Goal: Task Accomplishment & Management: Manage account settings

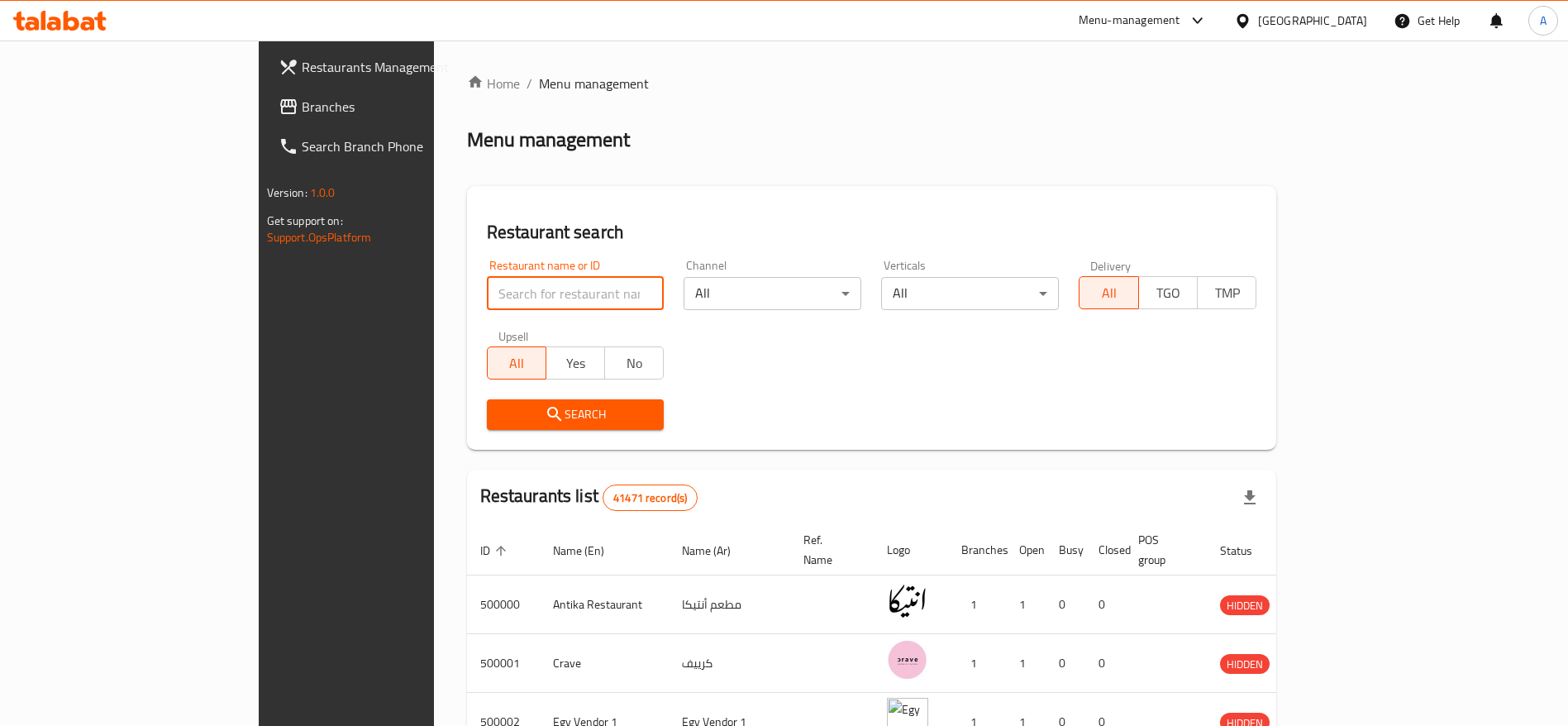
click at [487, 298] on input "search" at bounding box center [576, 293] width 178 height 33
type input "smash planet"
click button "Search" at bounding box center [576, 414] width 178 height 31
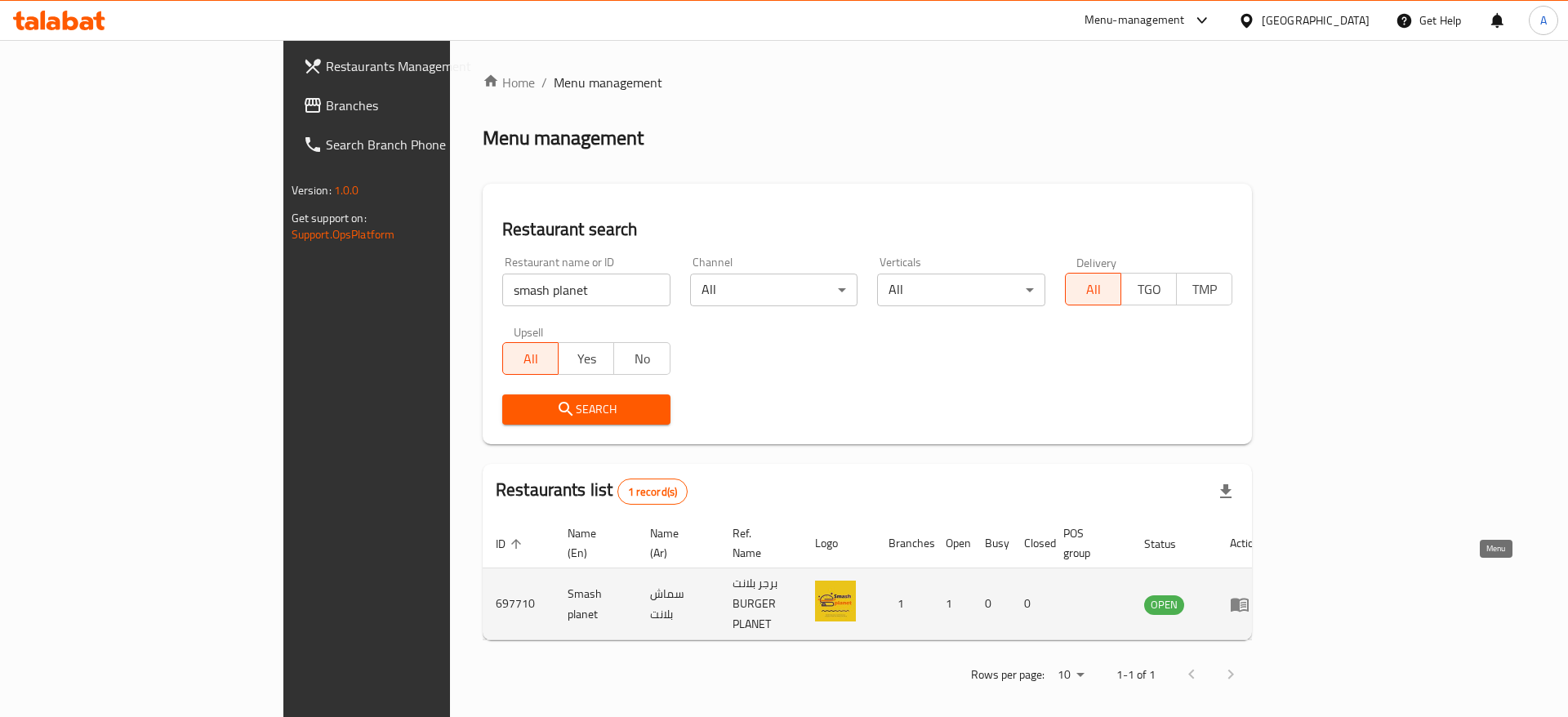
click at [1249, 595] on icon "enhanced table" at bounding box center [1240, 604] width 20 height 20
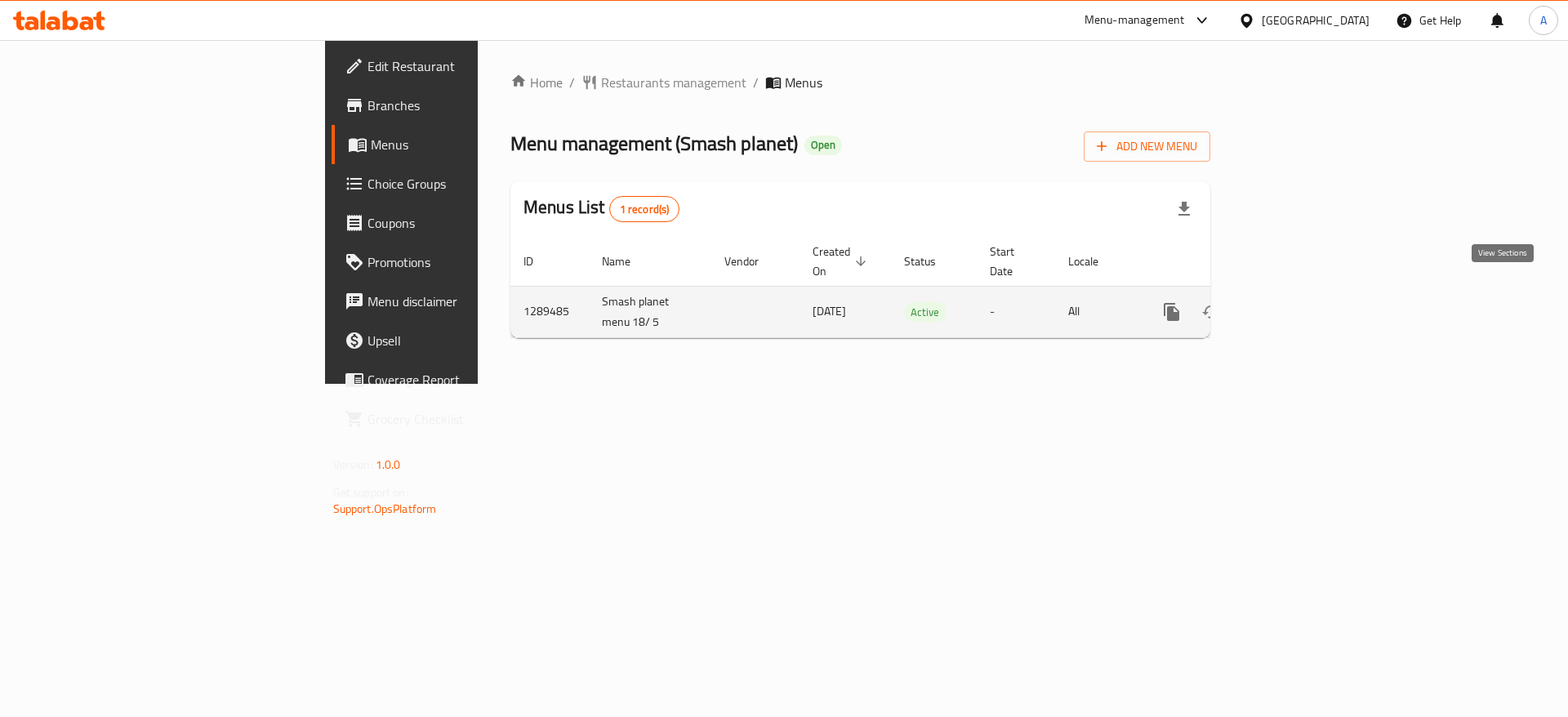
click at [1309, 309] on link "enhanced table" at bounding box center [1289, 311] width 39 height 39
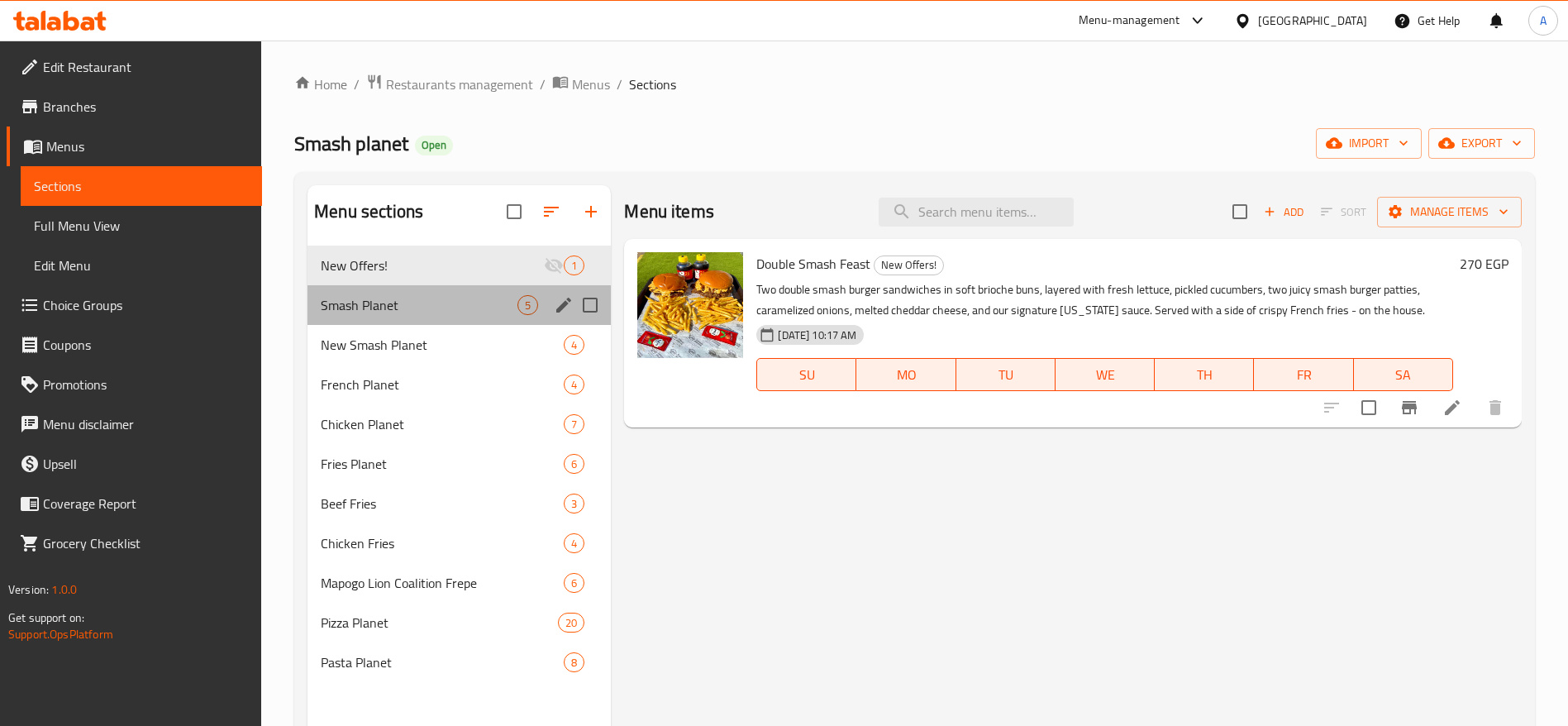
click at [474, 288] on div "Smash Planet 5" at bounding box center [459, 305] width 304 height 40
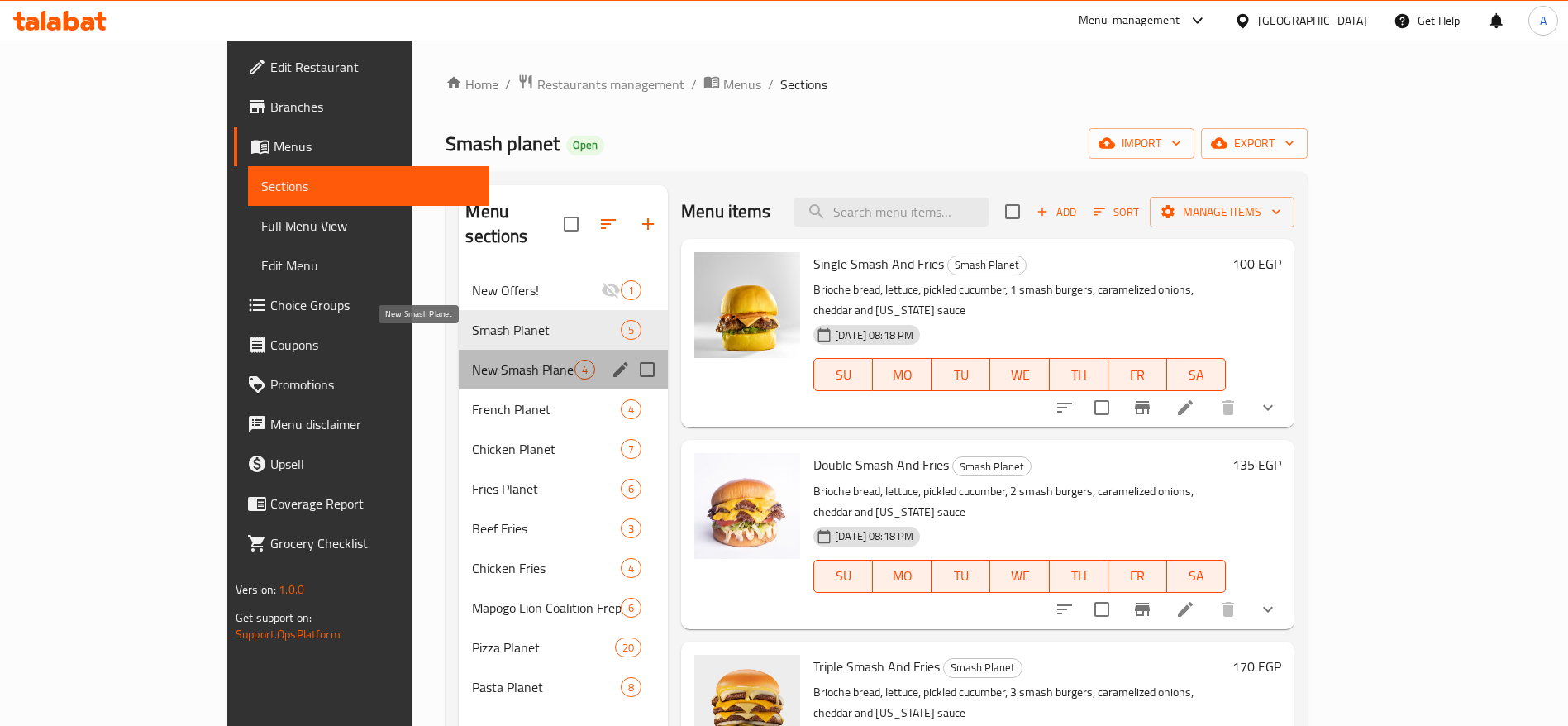
click at [472, 359] on span "New Smash Planet" at bounding box center [523, 369] width 102 height 20
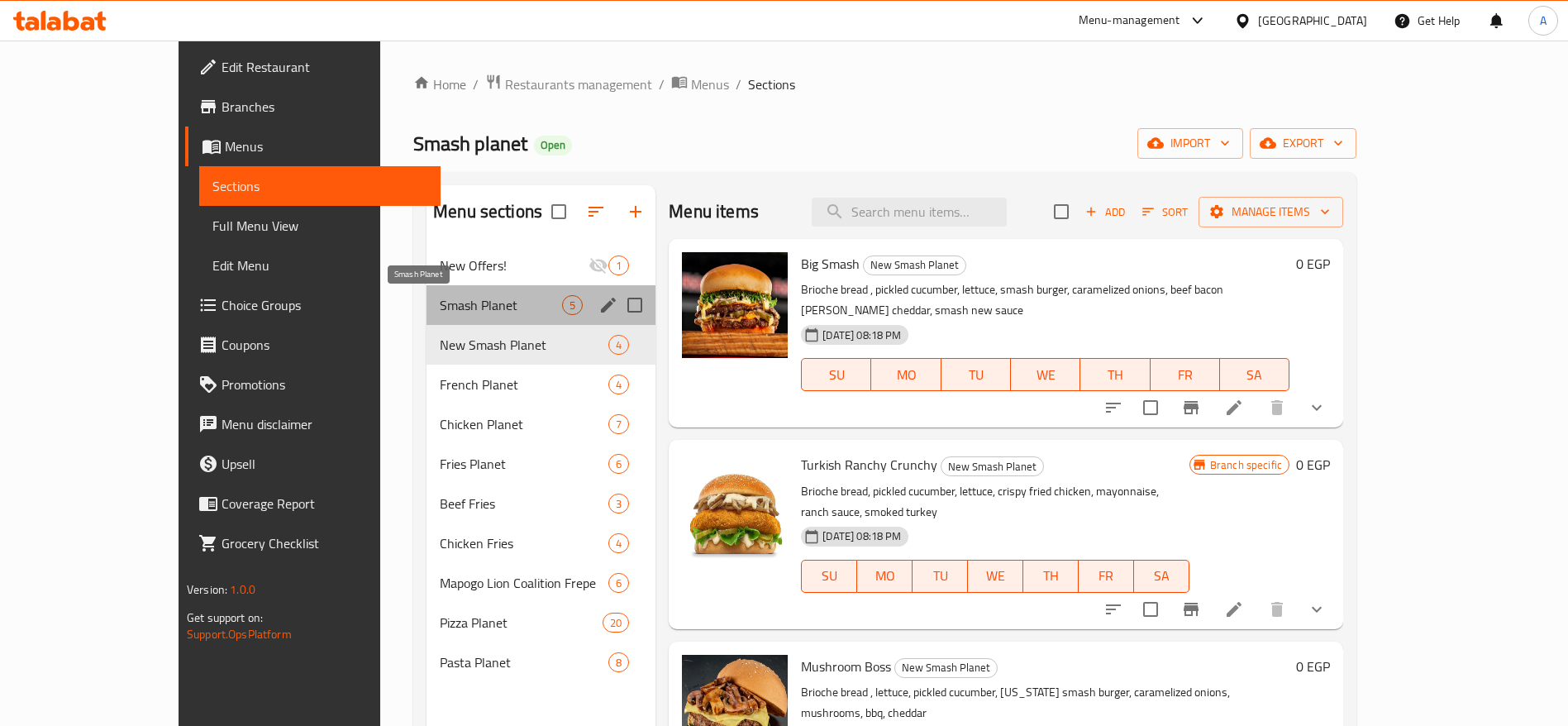
click at [440, 301] on span "Smash Planet" at bounding box center [501, 305] width 122 height 20
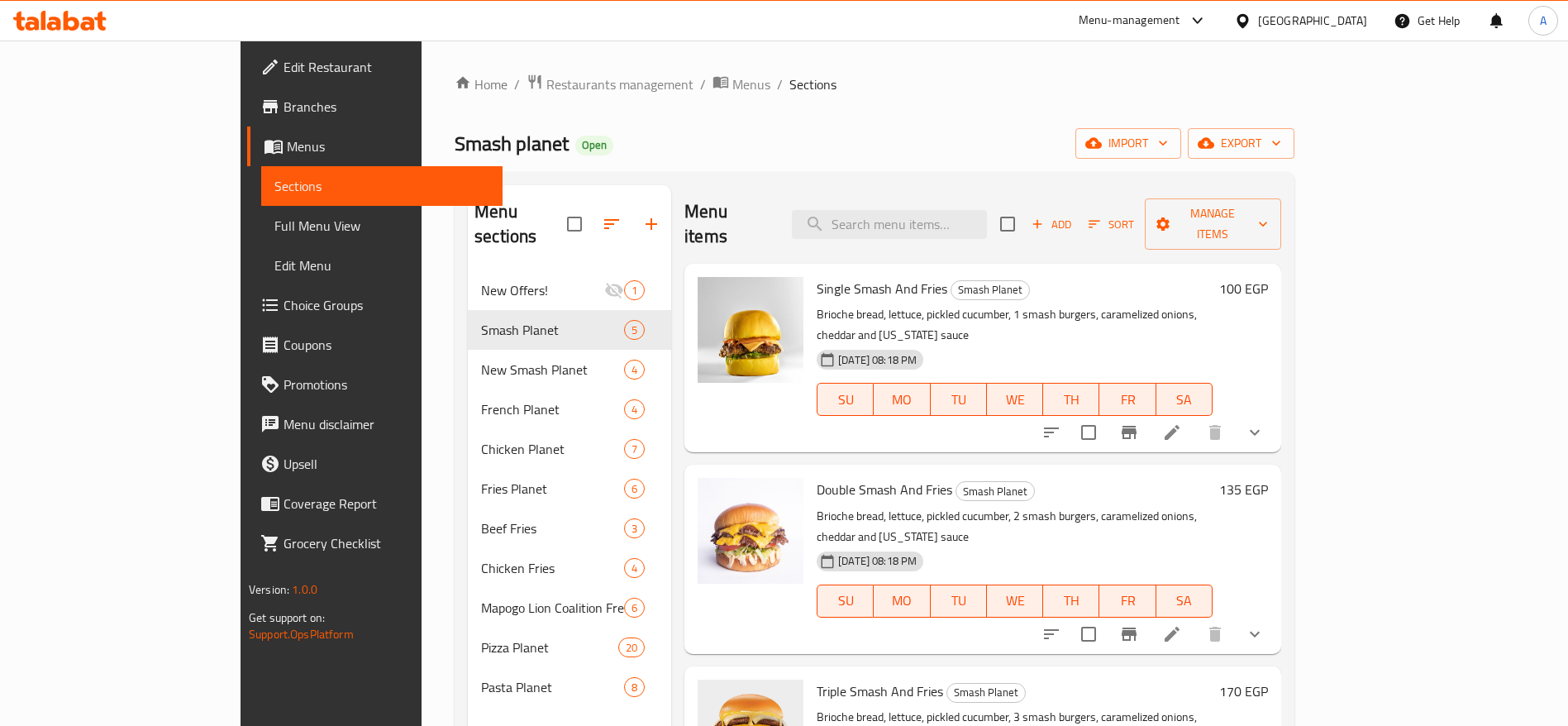
click at [1268, 277] on h6 "100 EGP" at bounding box center [1244, 288] width 49 height 23
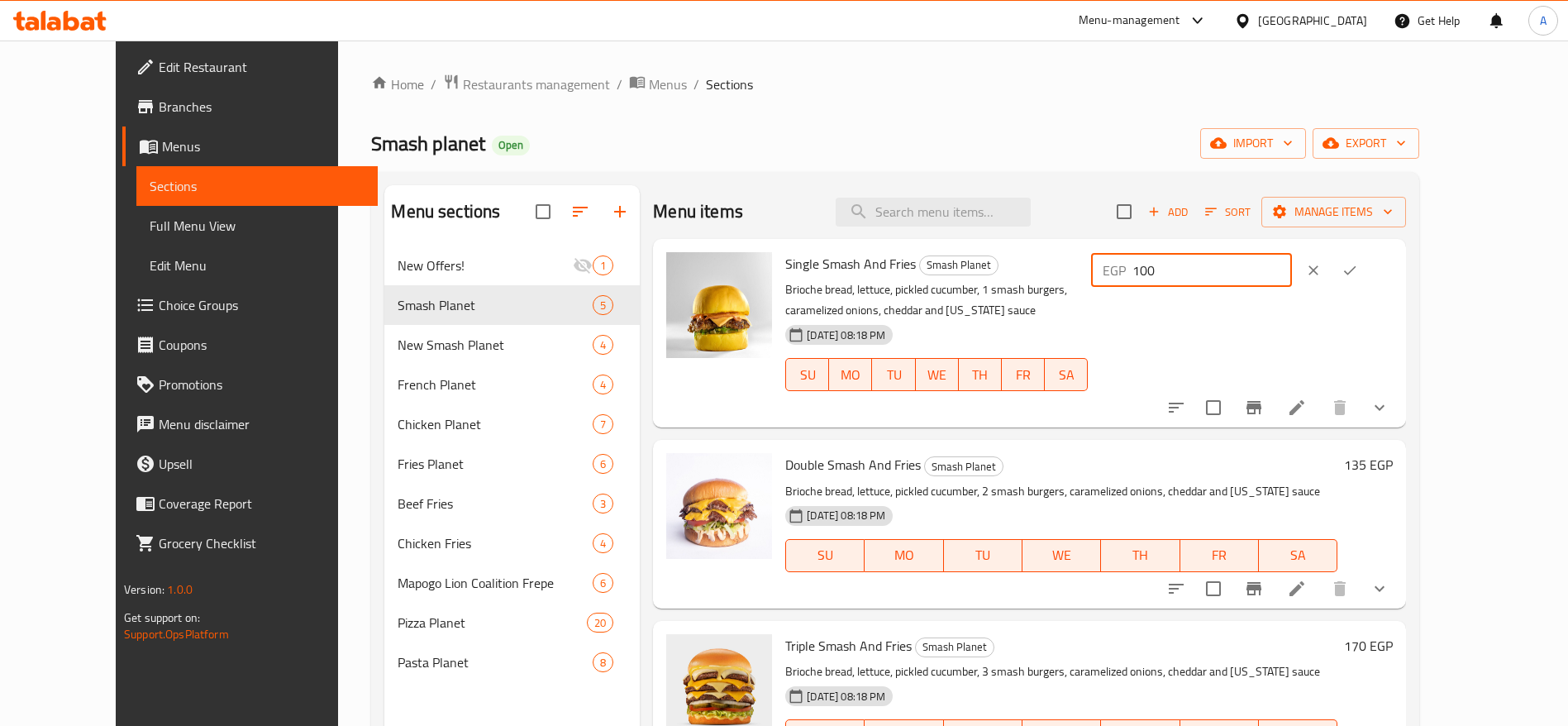
click at [1292, 270] on input "100" at bounding box center [1213, 270] width 160 height 33
type input "110"
click at [1359, 269] on icon "ok" at bounding box center [1350, 270] width 16 height 16
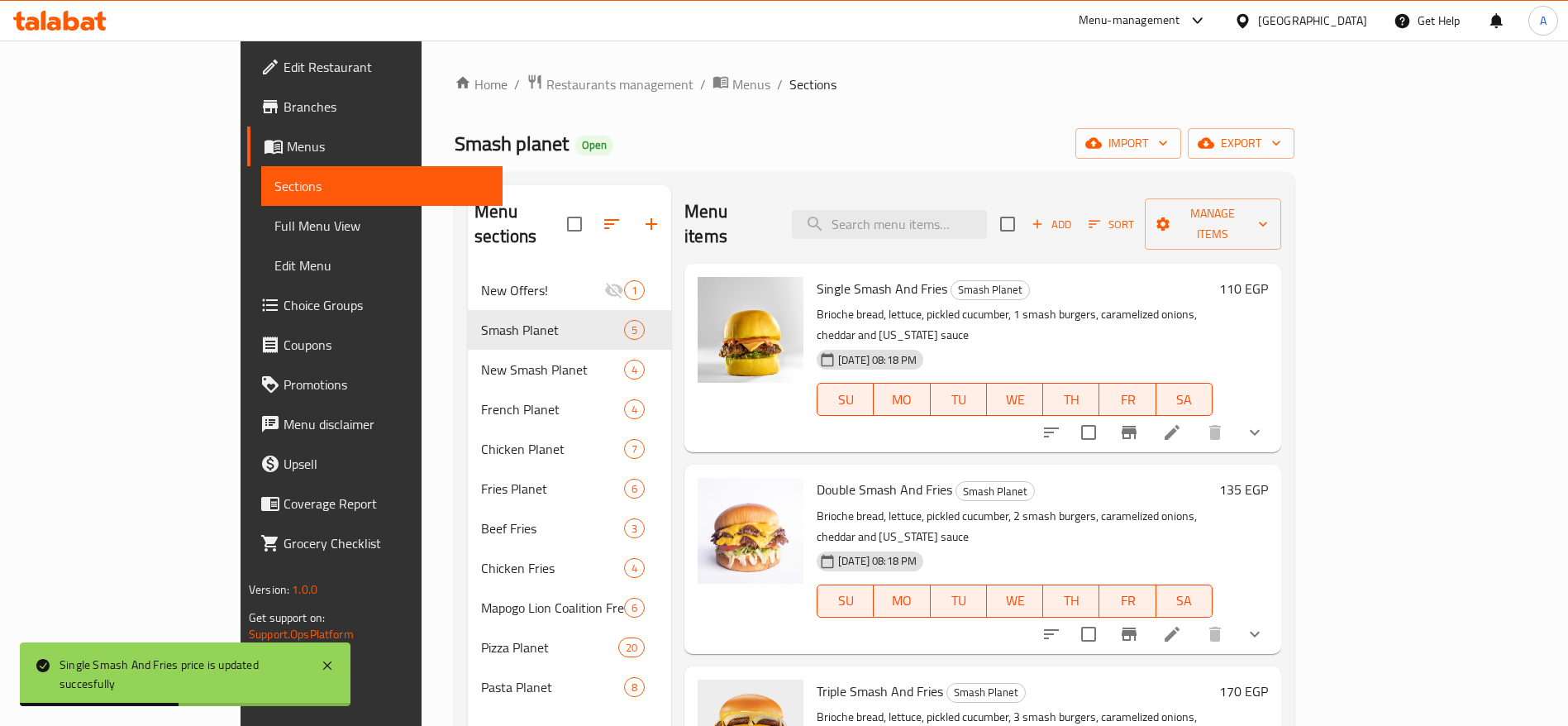
click at [1268, 478] on h6 "135 EGP" at bounding box center [1244, 490] width 49 height 23
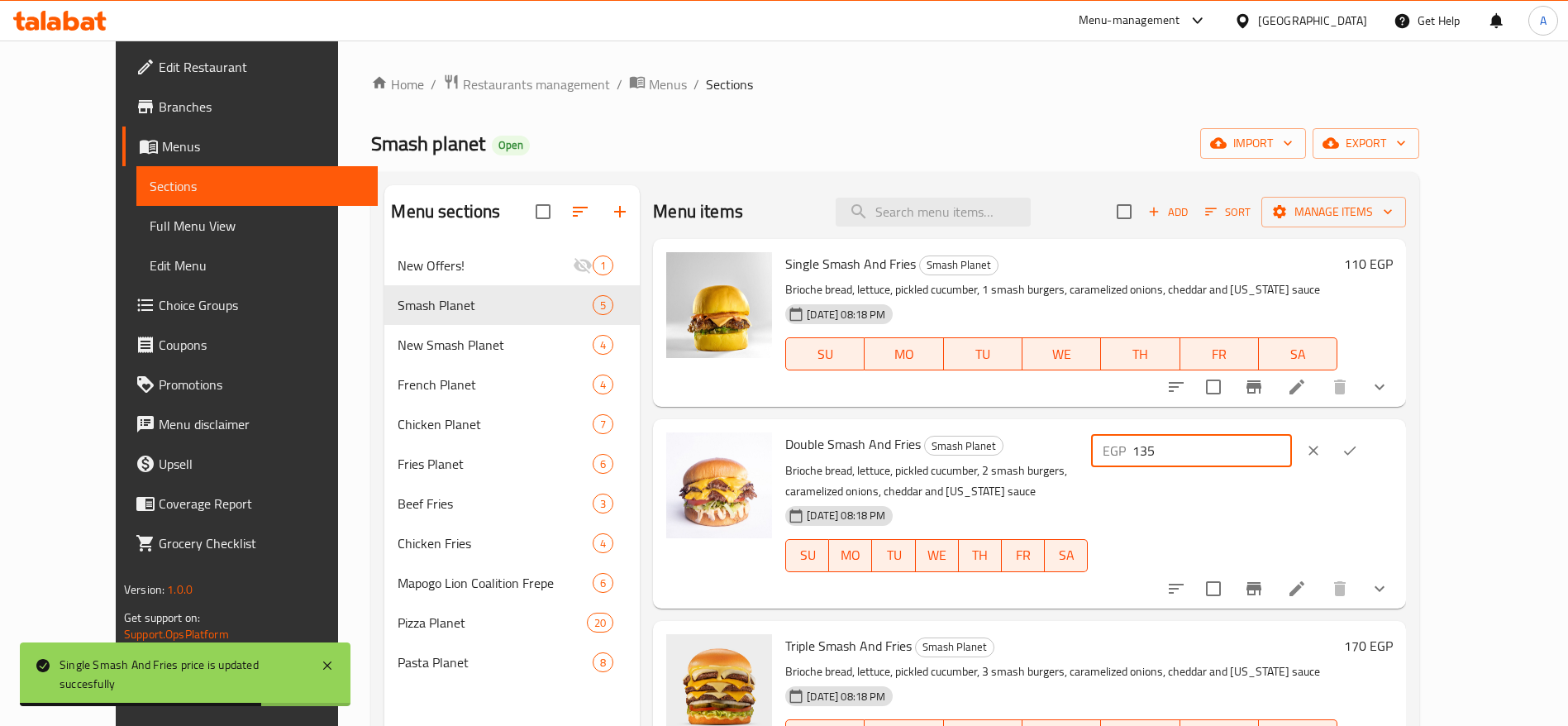
click at [1292, 443] on input "135" at bounding box center [1213, 450] width 160 height 33
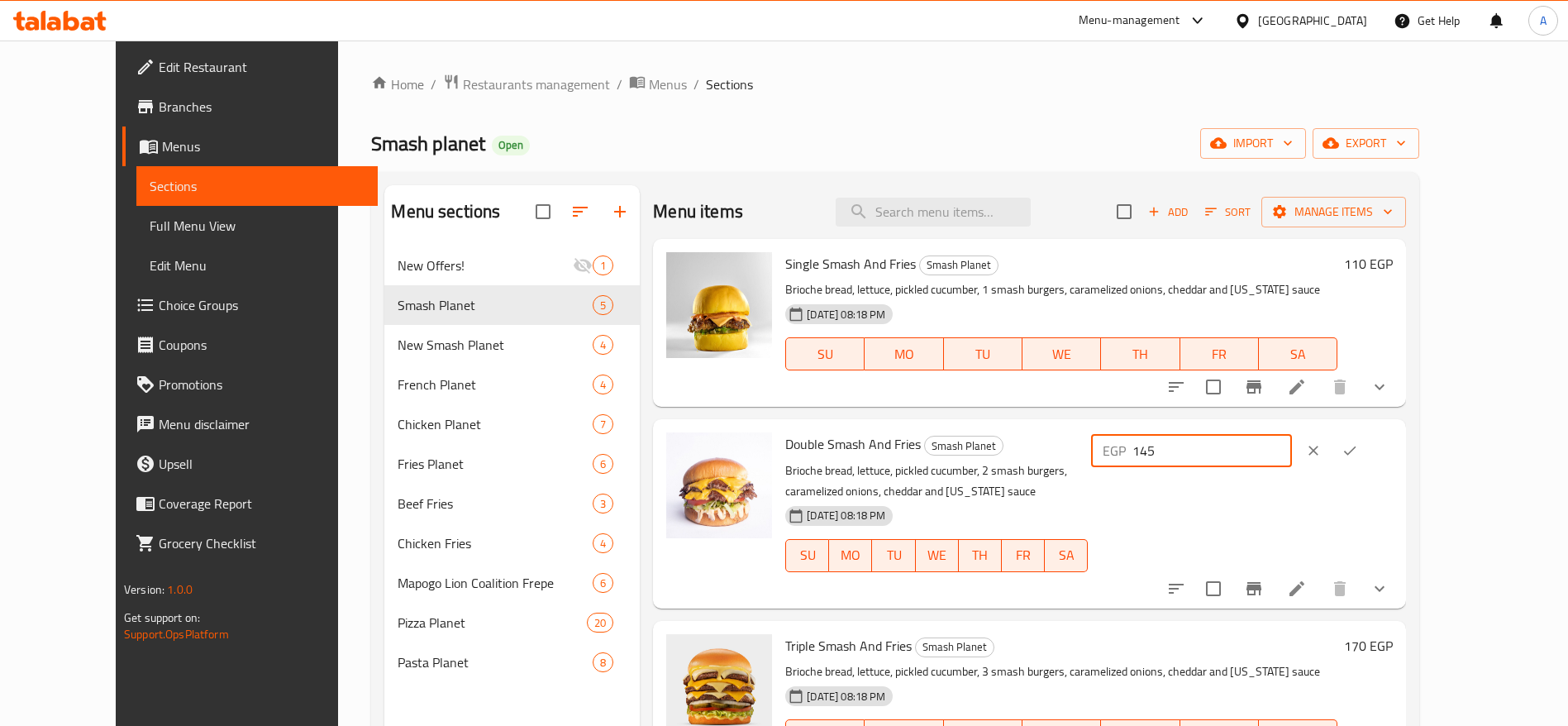
type input "145"
click at [1359, 447] on icon "ok" at bounding box center [1350, 450] width 16 height 16
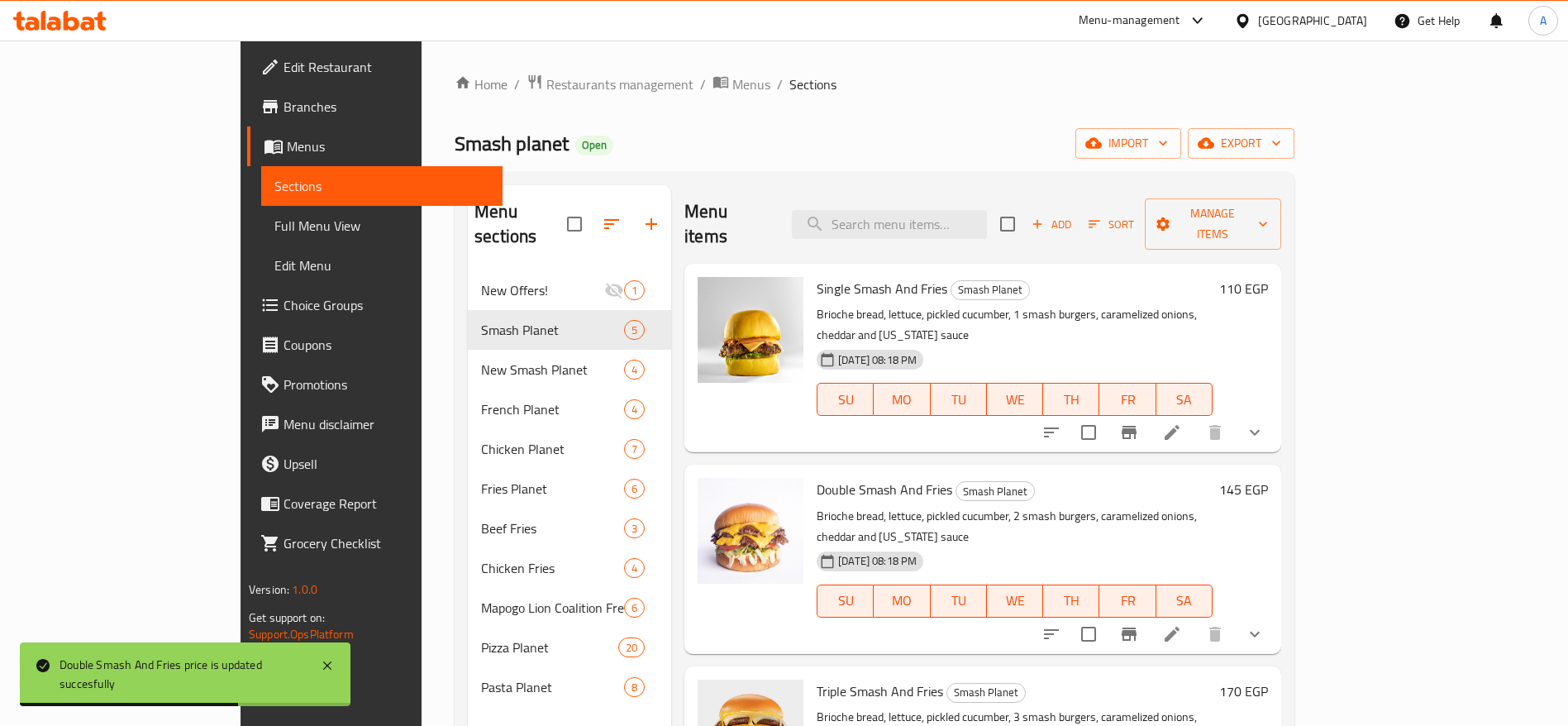
click at [1268, 679] on h6 "170 EGP" at bounding box center [1244, 691] width 49 height 23
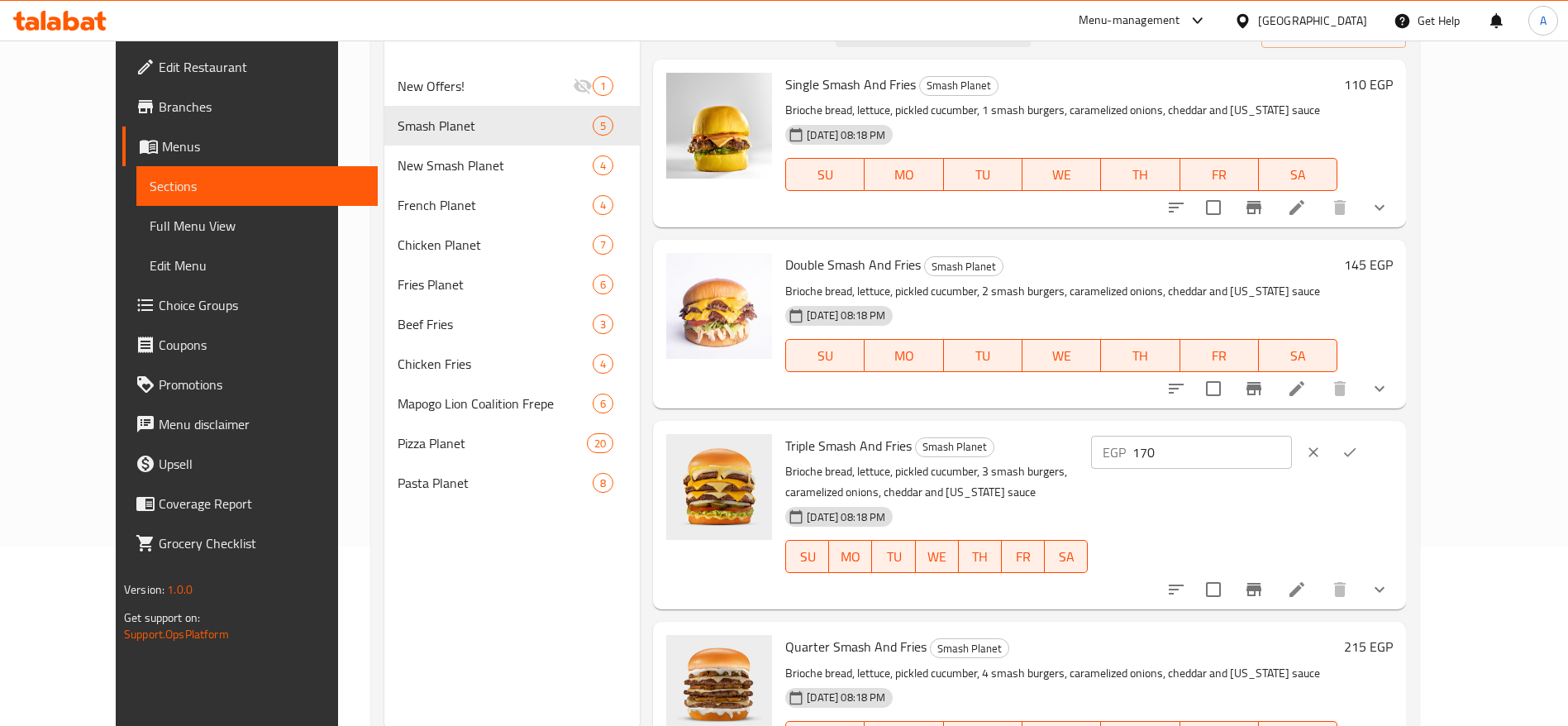
scroll to position [218, 0]
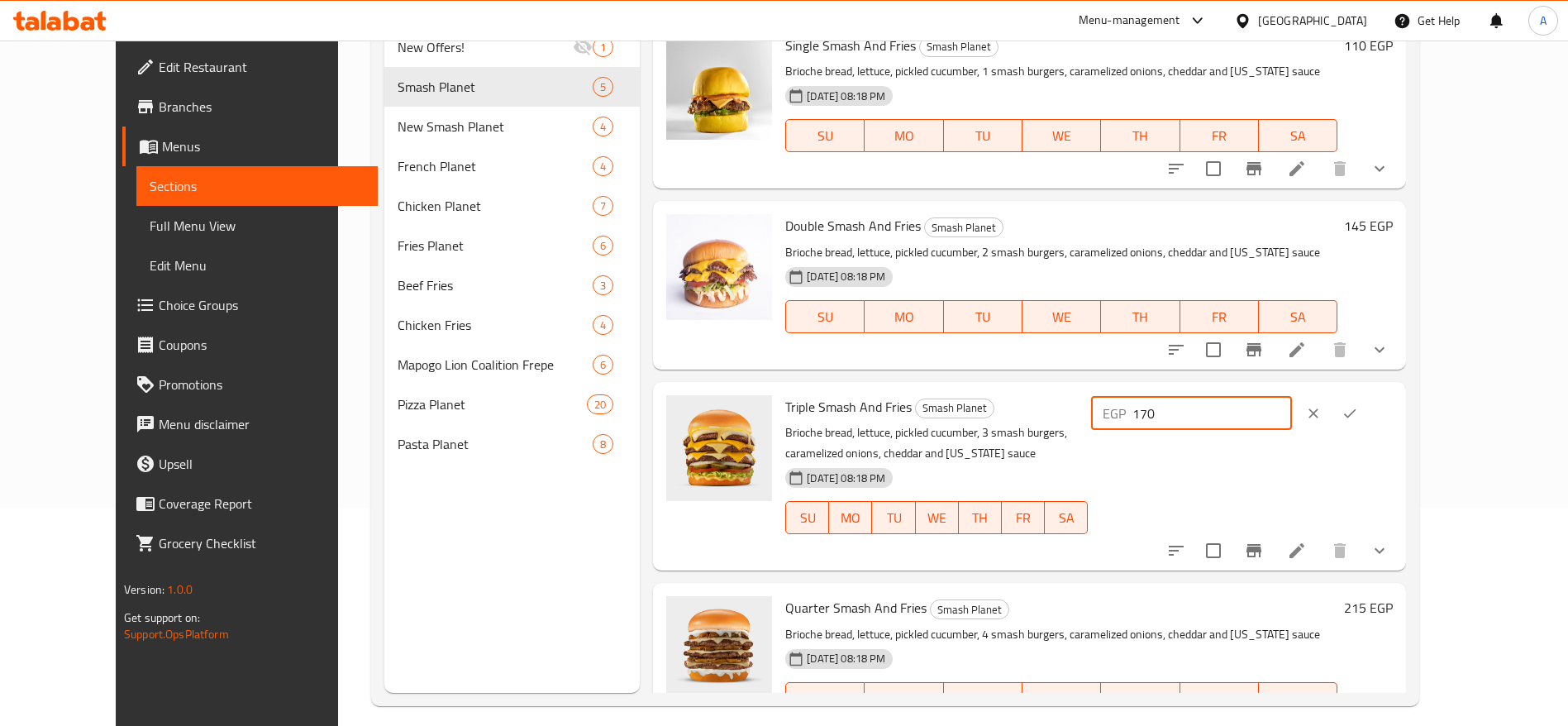
click at [1292, 413] on input "170" at bounding box center [1213, 413] width 160 height 33
type input "190"
click at [1359, 412] on icon "ok" at bounding box center [1350, 413] width 16 height 16
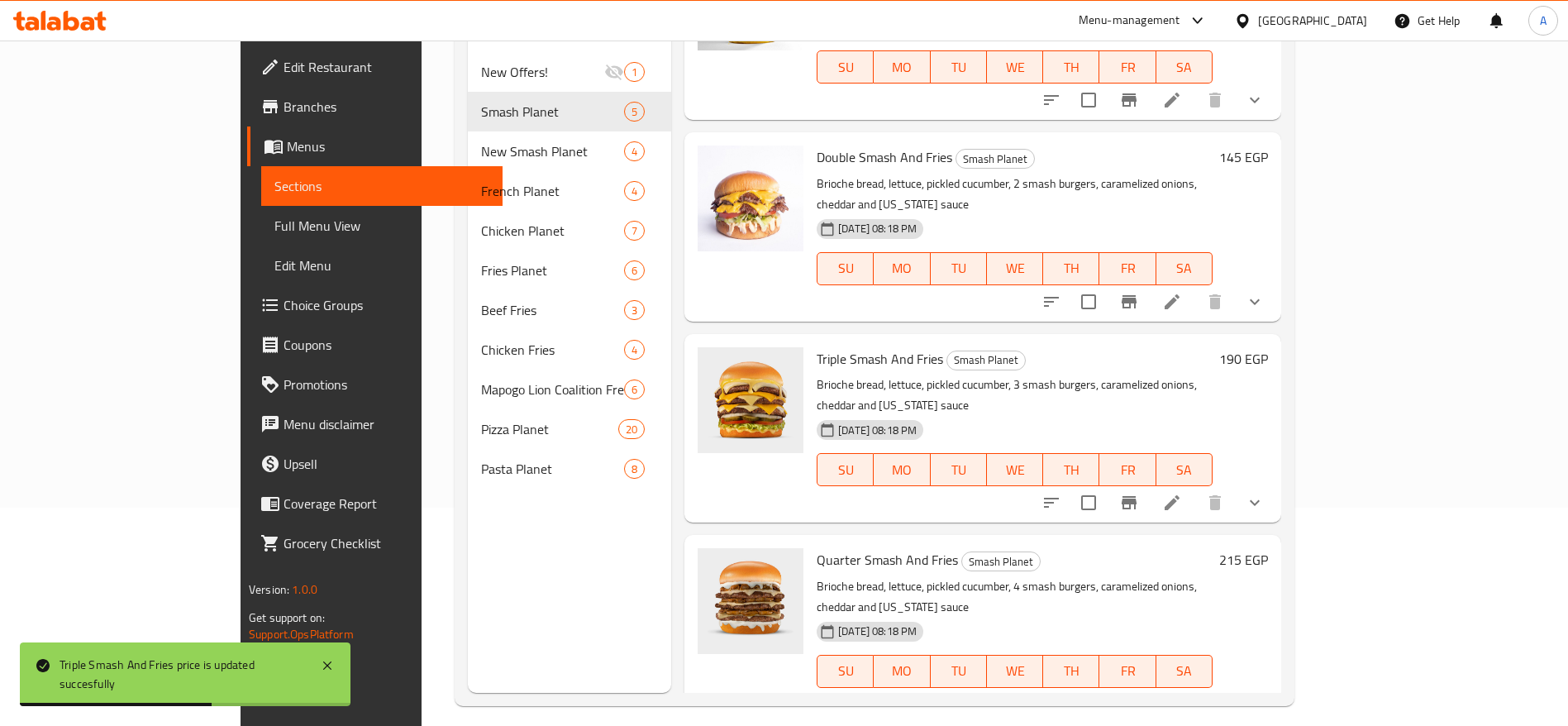
scroll to position [120, 0]
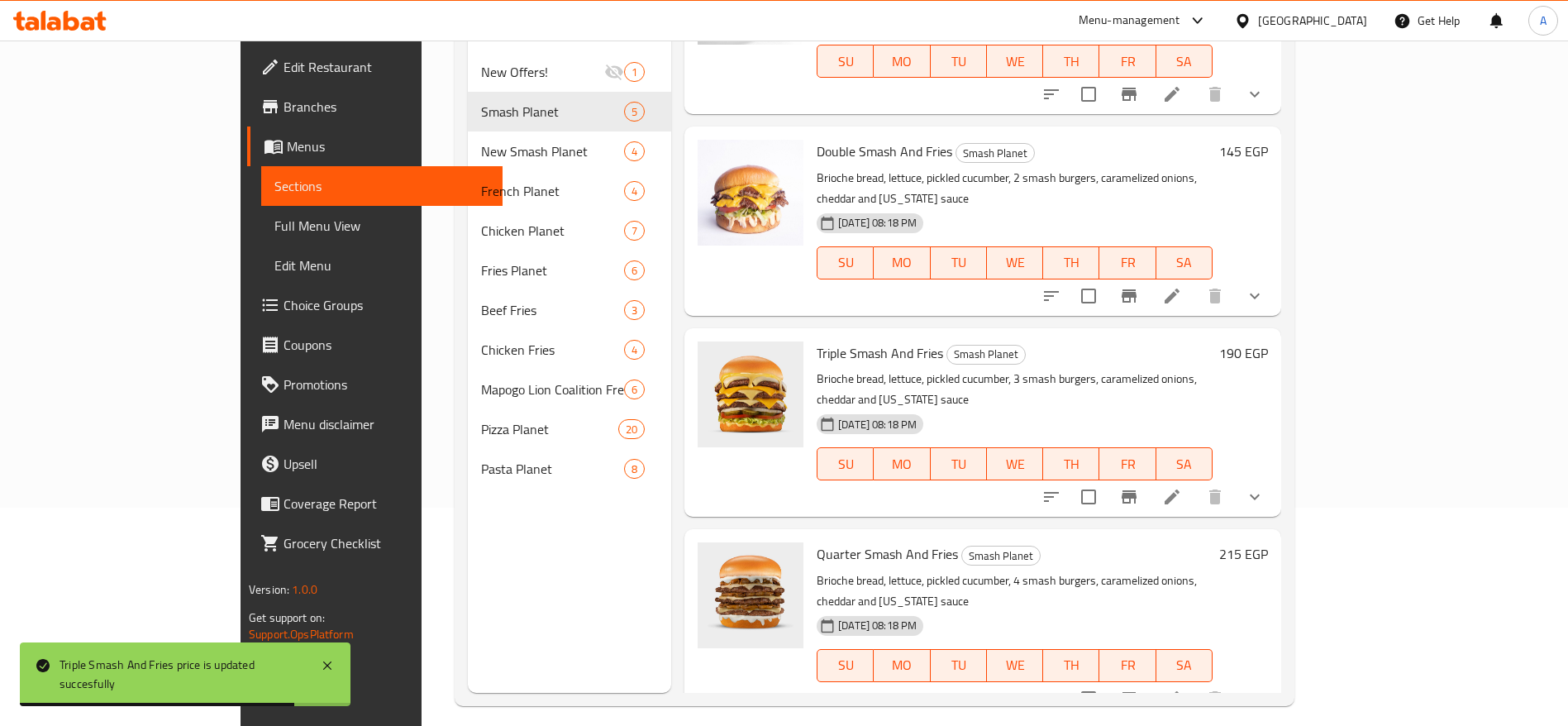
click at [1268, 543] on h6 "215 EGP" at bounding box center [1244, 554] width 49 height 23
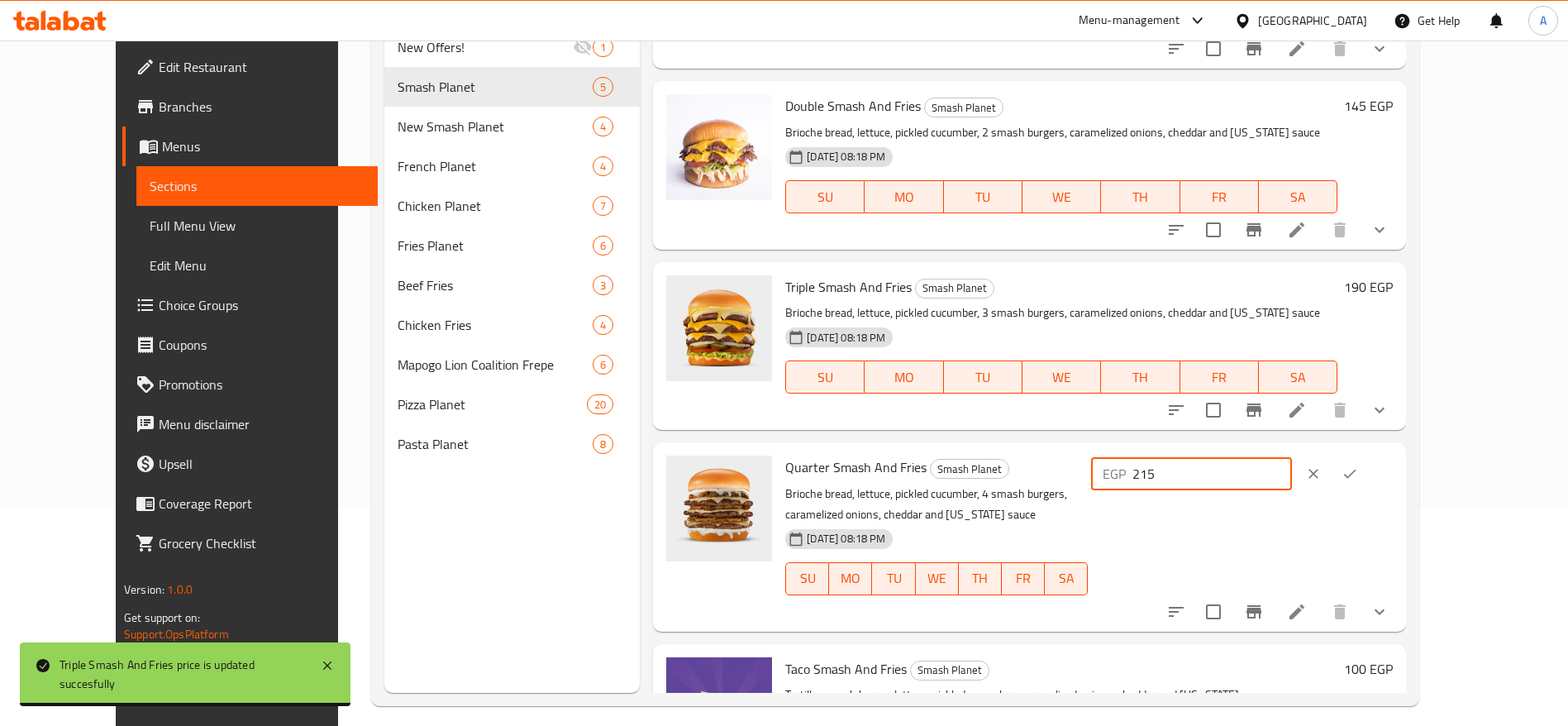
click at [1292, 478] on input "215" at bounding box center [1213, 474] width 160 height 33
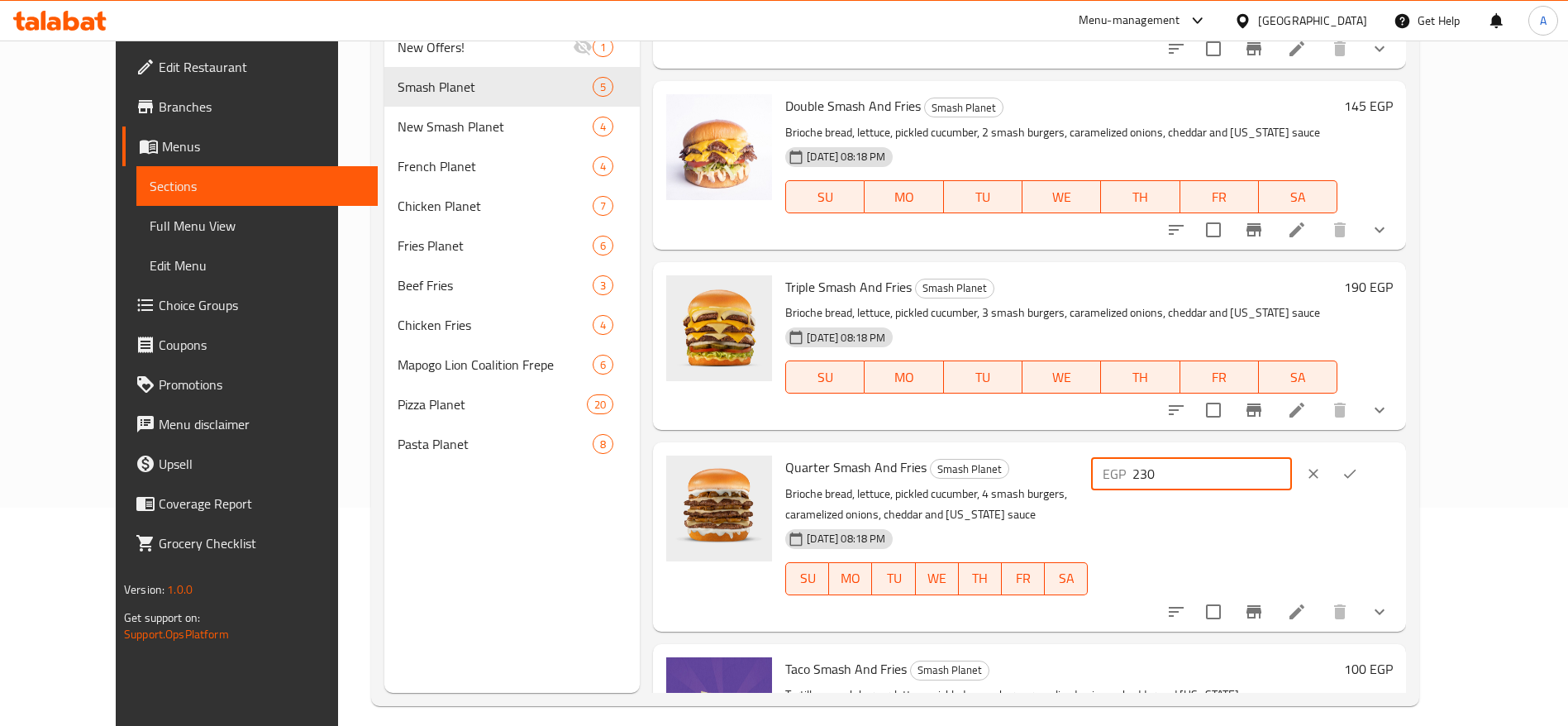
type input "230"
click at [1359, 473] on icon "ok" at bounding box center [1350, 474] width 16 height 16
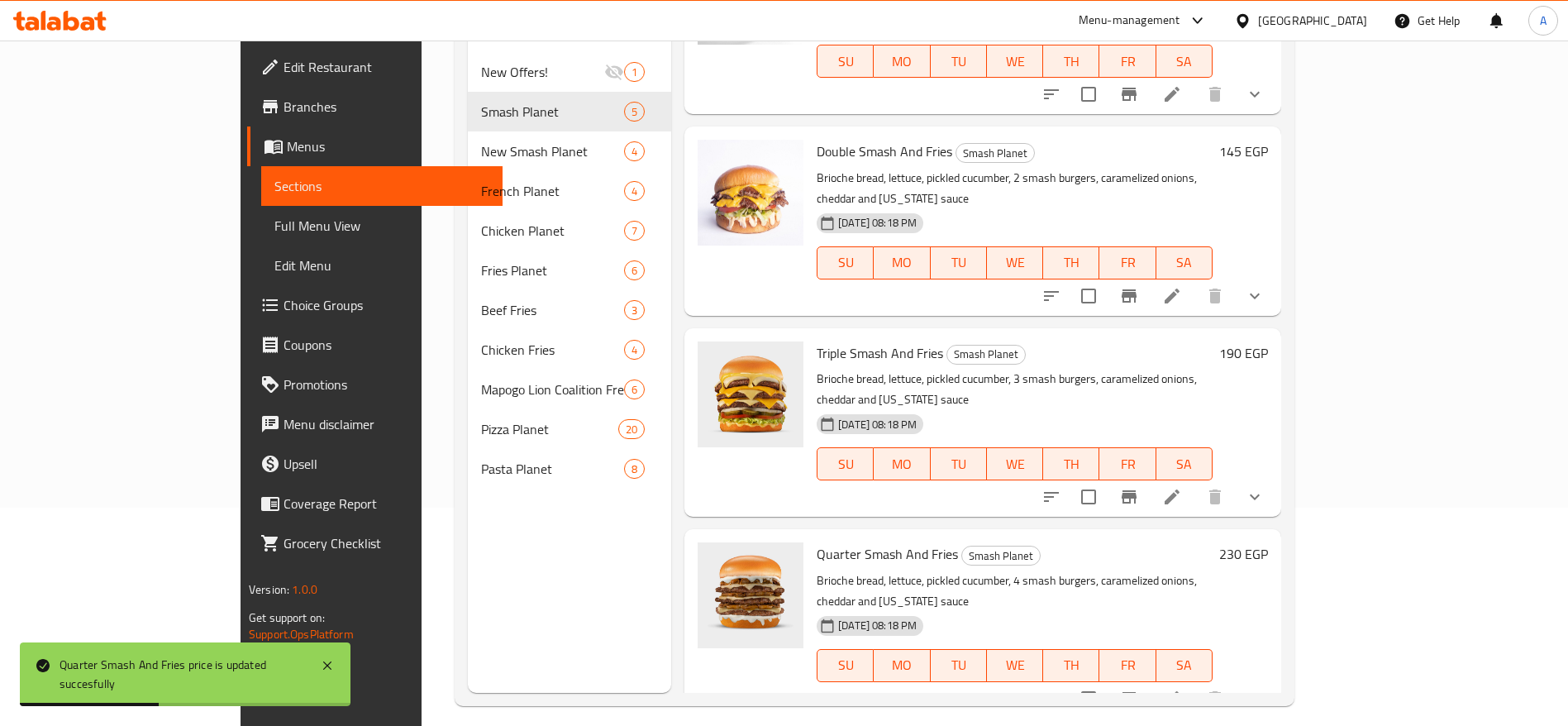
scroll to position [218, 0]
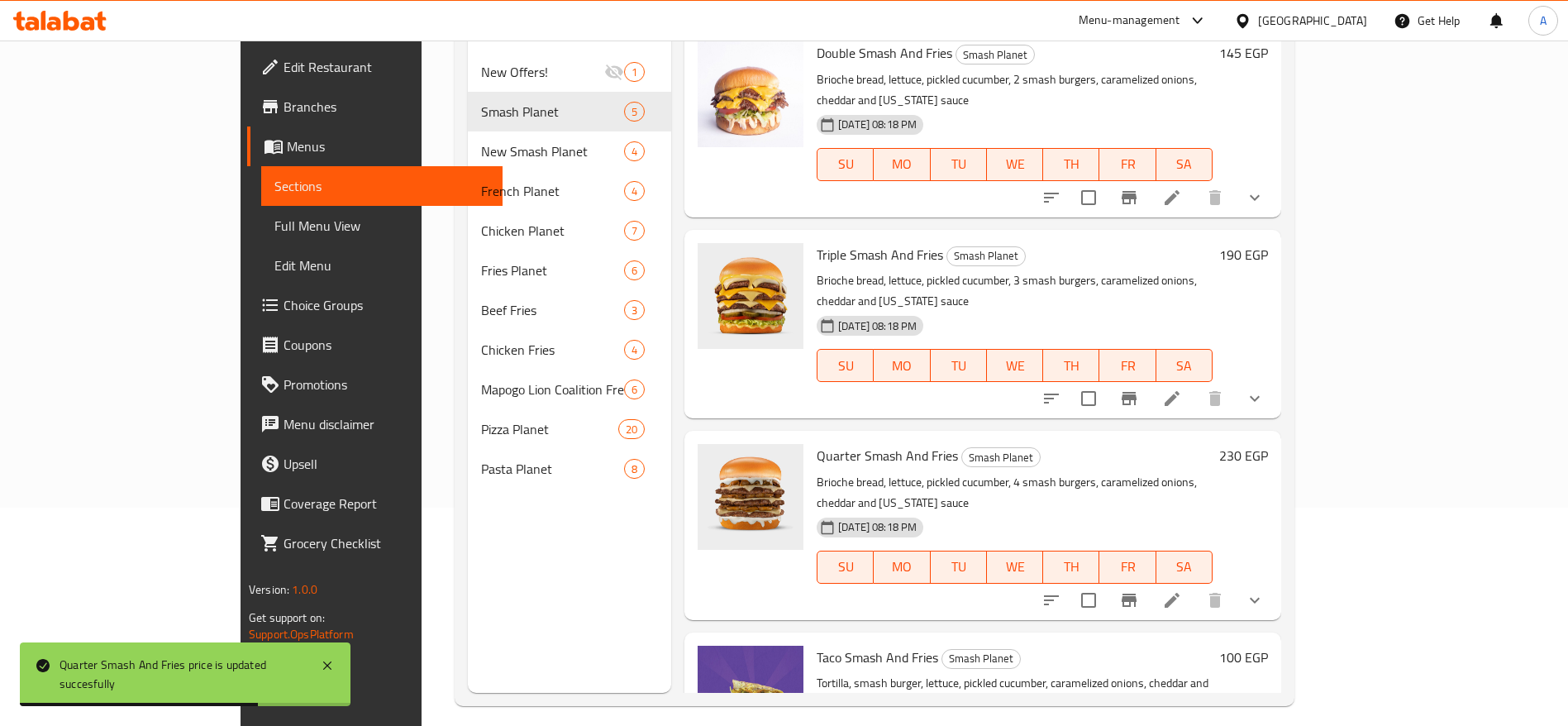
click at [1268, 646] on h6 "100 EGP" at bounding box center [1244, 658] width 49 height 23
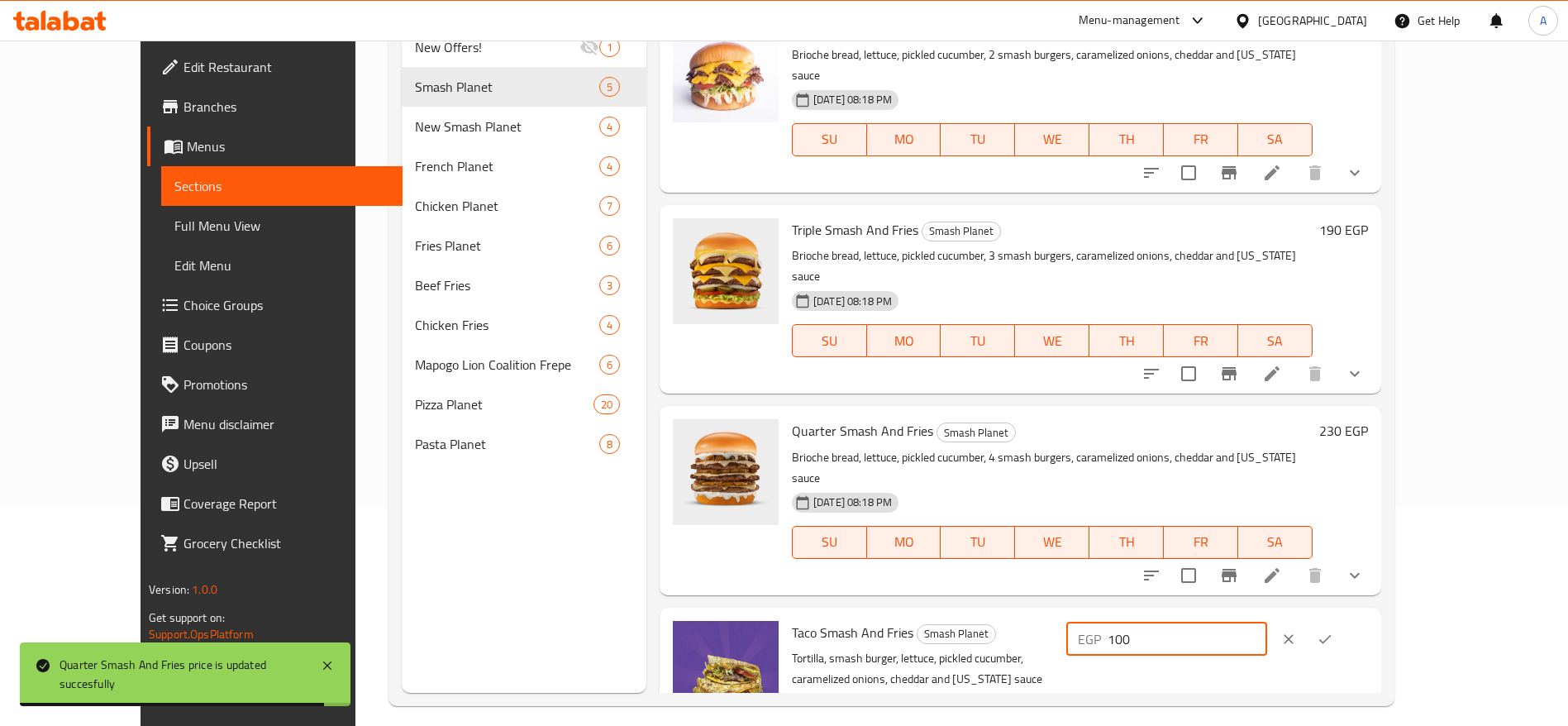
click at [1268, 623] on input "100" at bounding box center [1188, 639] width 160 height 33
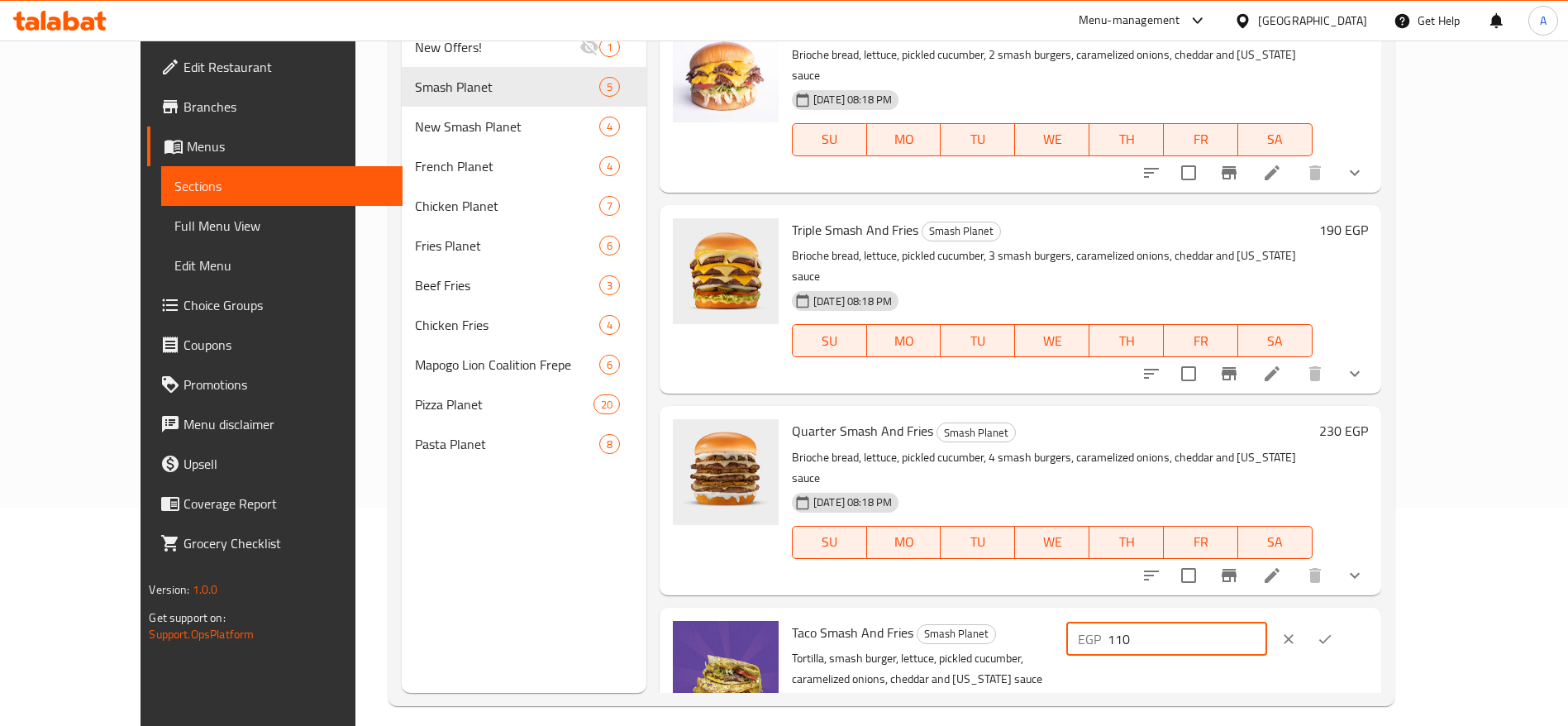
type input "110"
click at [1333, 631] on icon "ok" at bounding box center [1325, 639] width 16 height 16
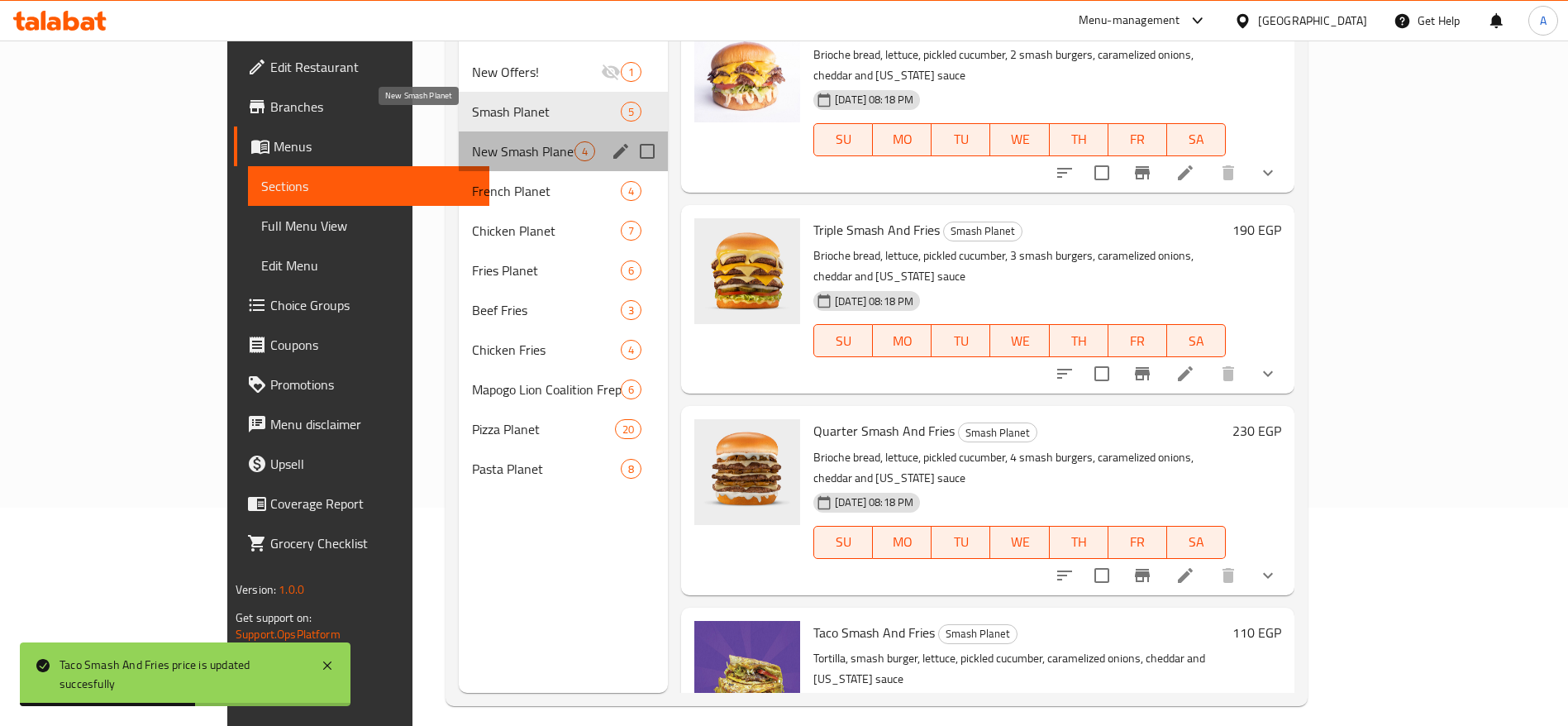
click at [489, 141] on span "New Smash Planet" at bounding box center [523, 151] width 102 height 20
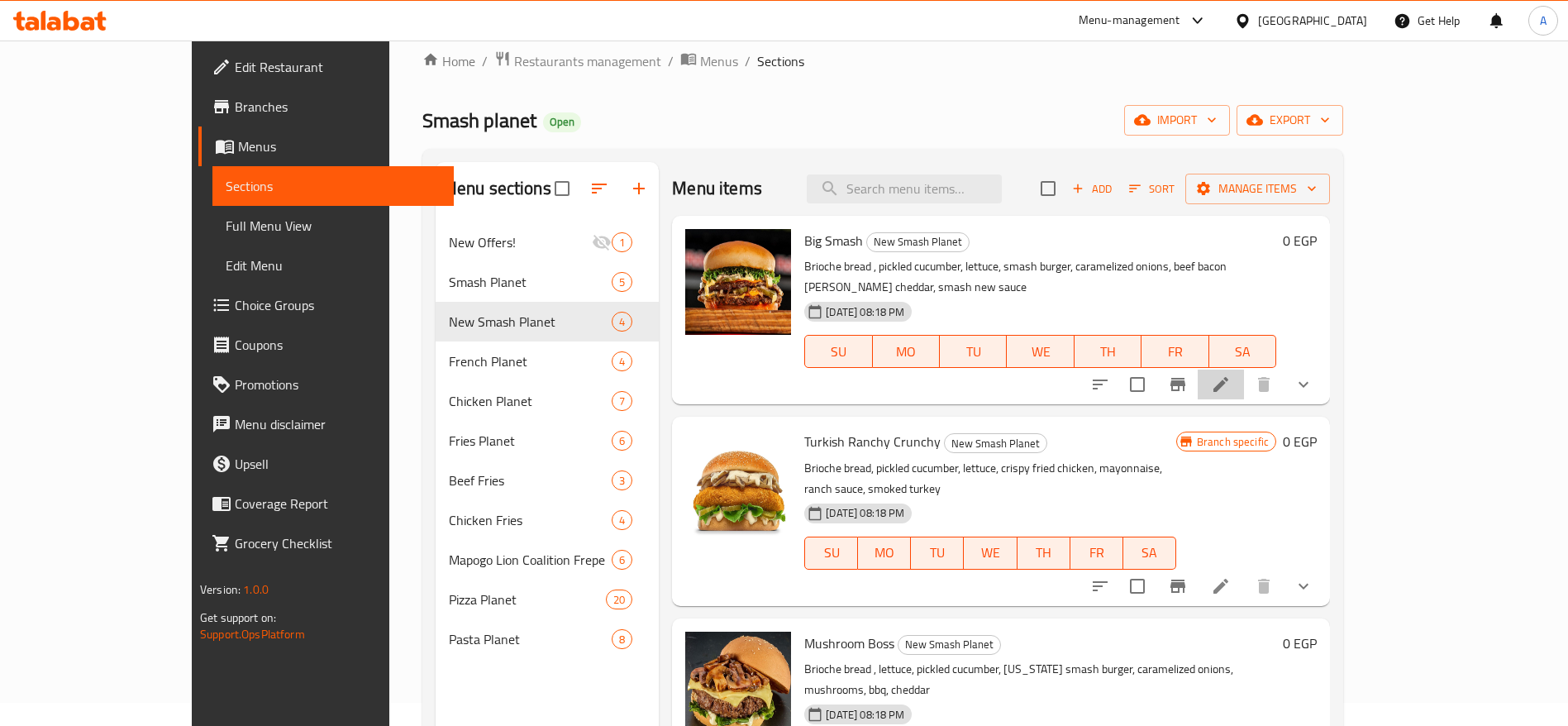
click at [1245, 373] on li at bounding box center [1221, 384] width 47 height 30
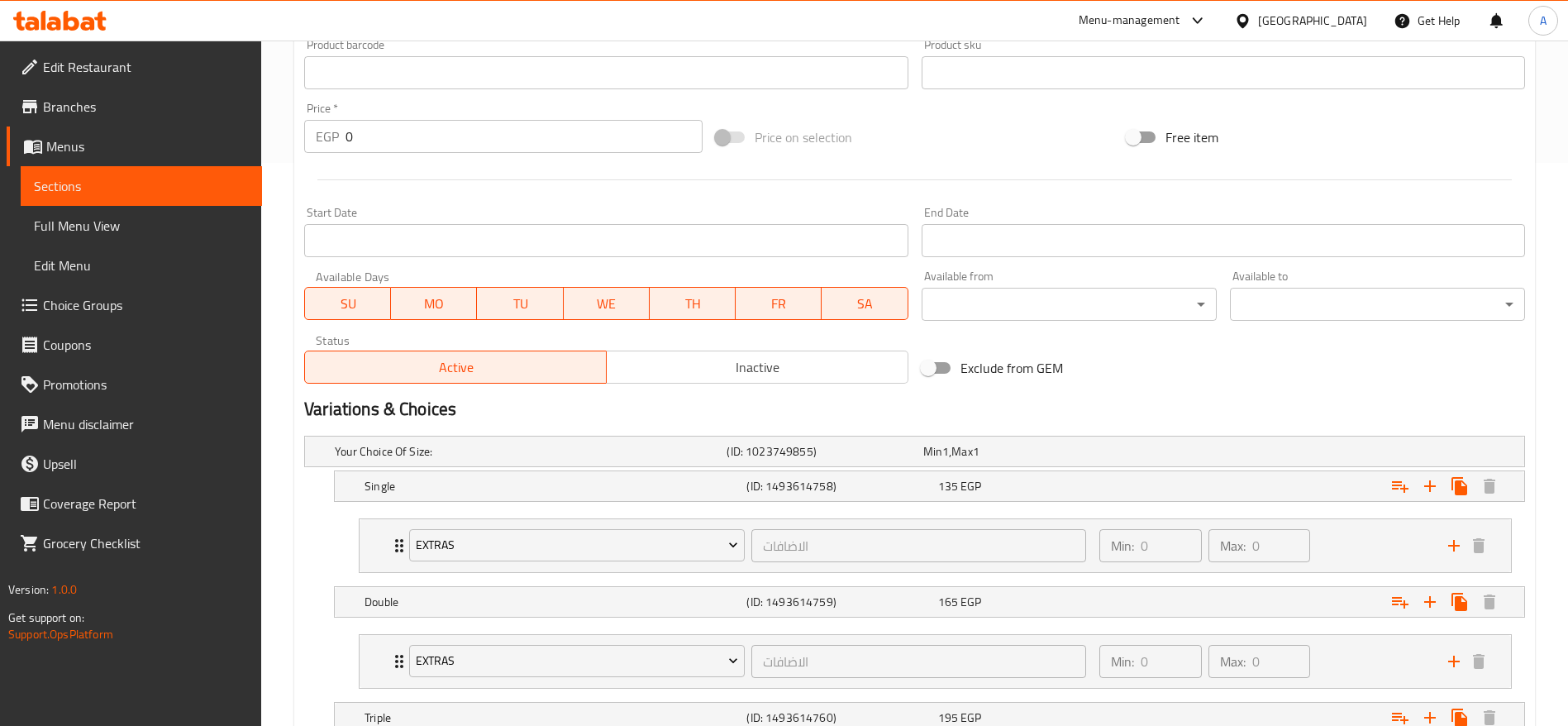
scroll to position [755, 0]
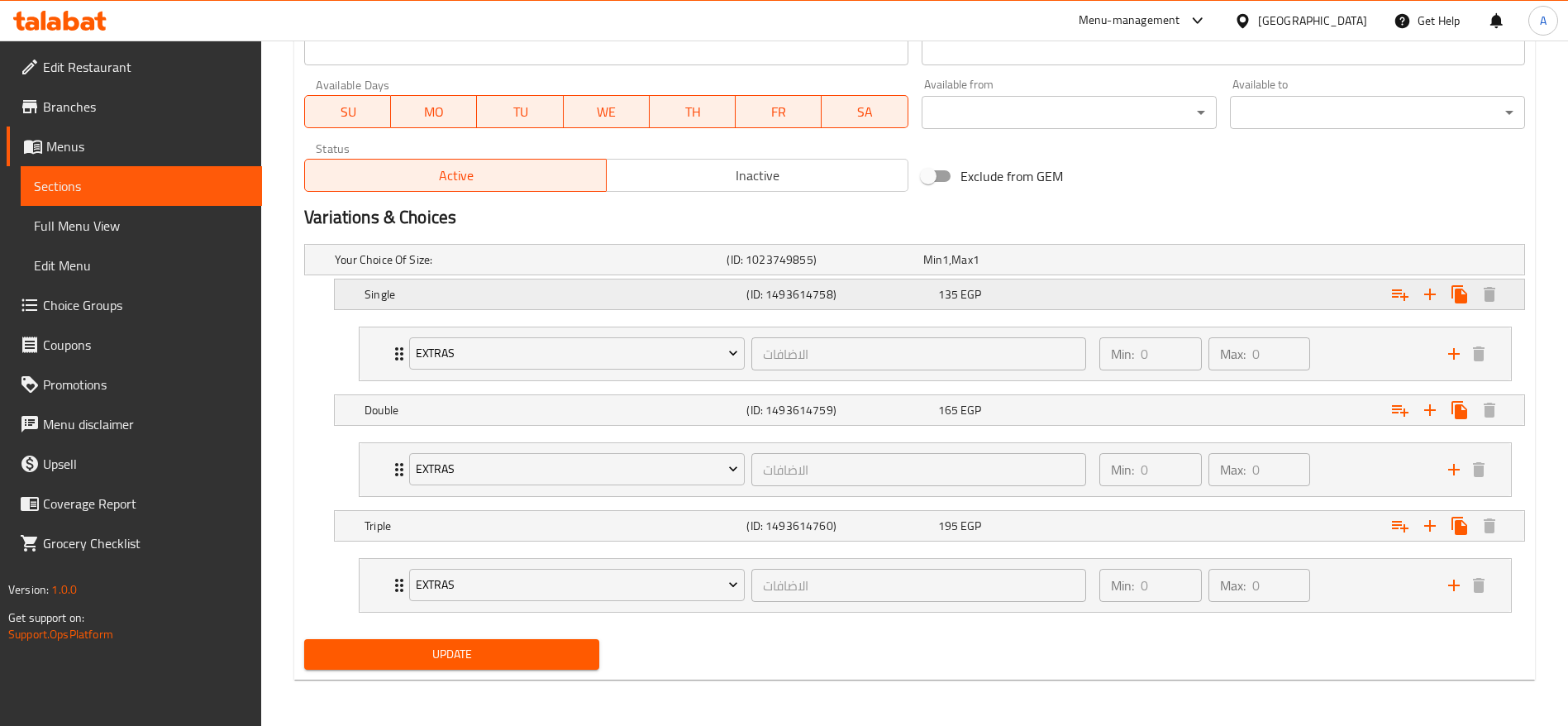
click at [1047, 291] on div "135 EGP" at bounding box center [1030, 294] width 184 height 16
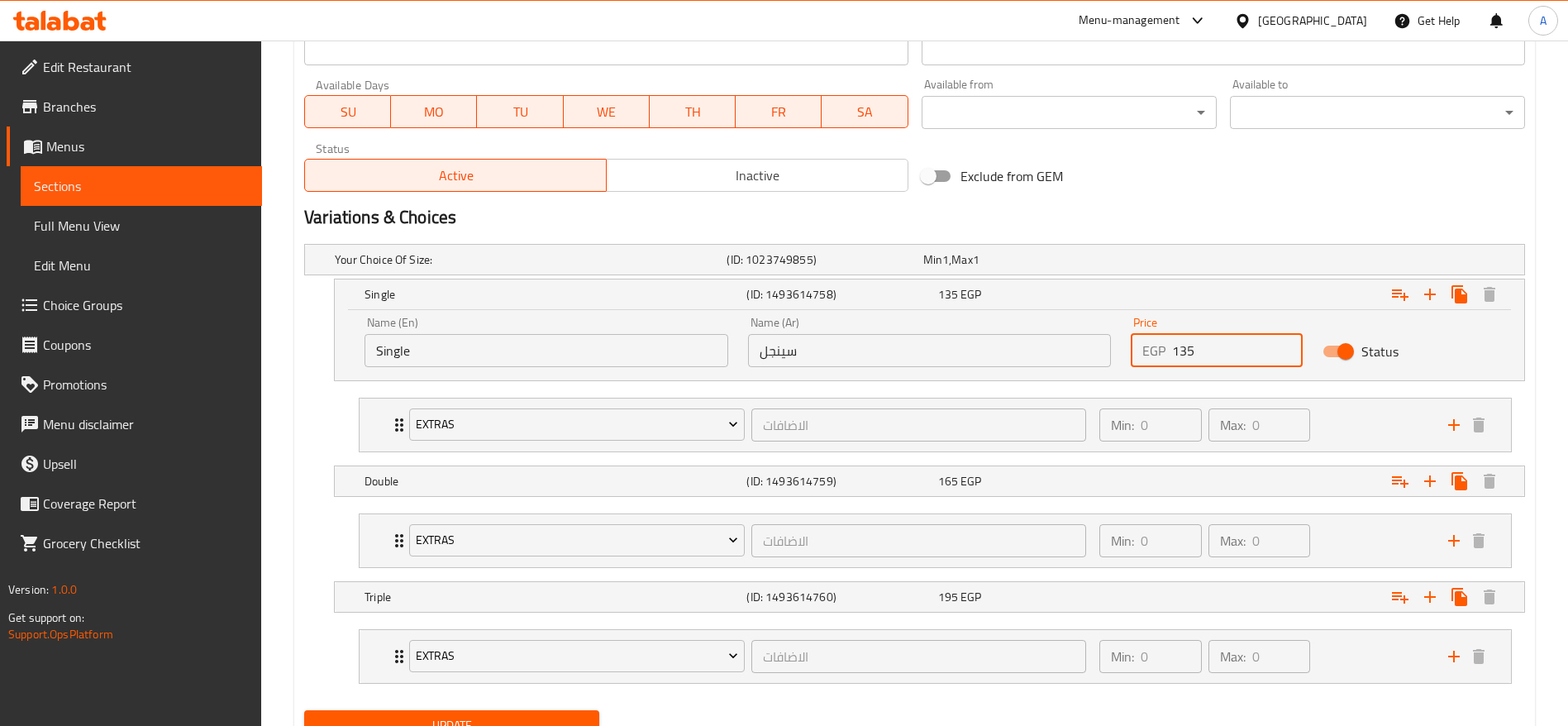
click at [1237, 355] on input "135" at bounding box center [1237, 350] width 130 height 33
type input "150"
click at [1134, 486] on div "Expand" at bounding box center [1316, 481] width 382 height 36
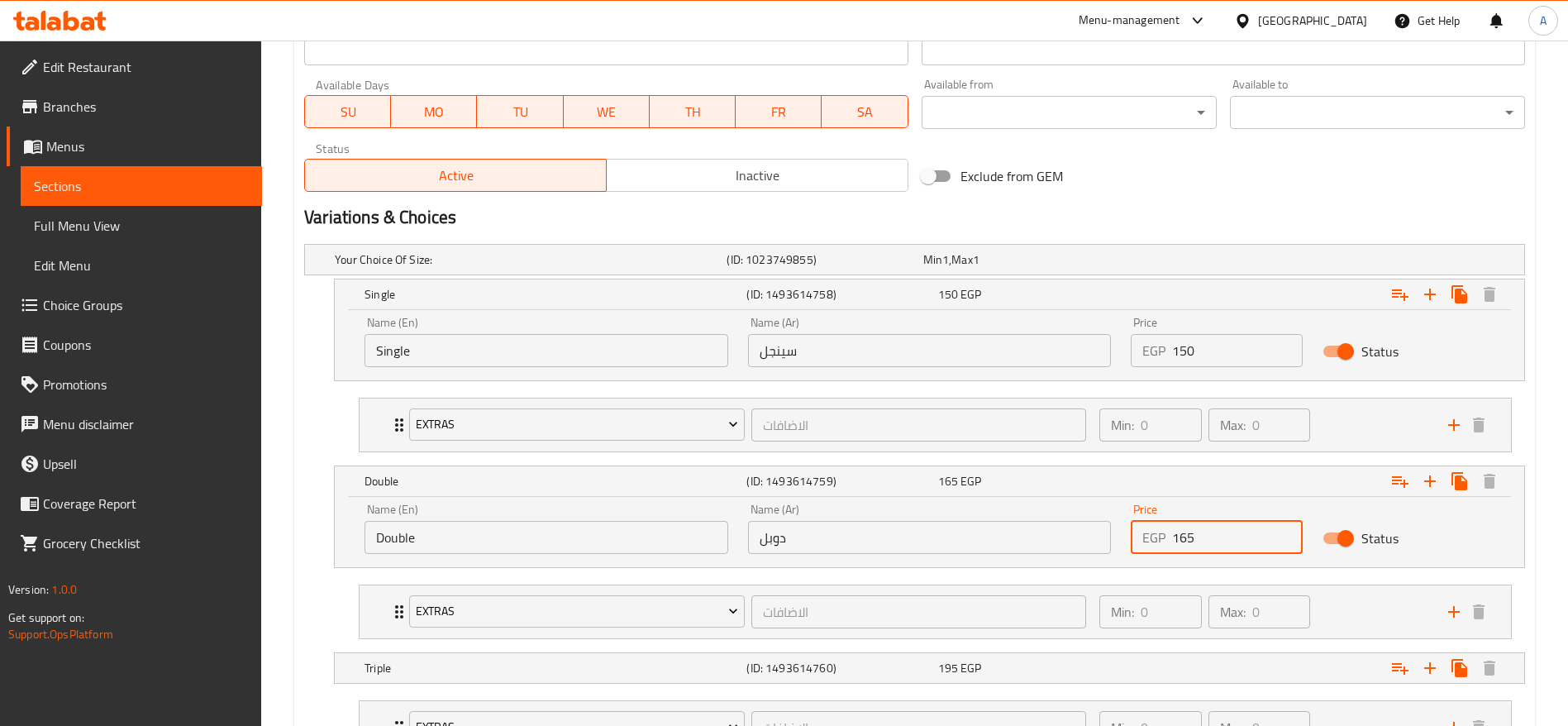
click at [1227, 536] on input "165" at bounding box center [1237, 537] width 130 height 33
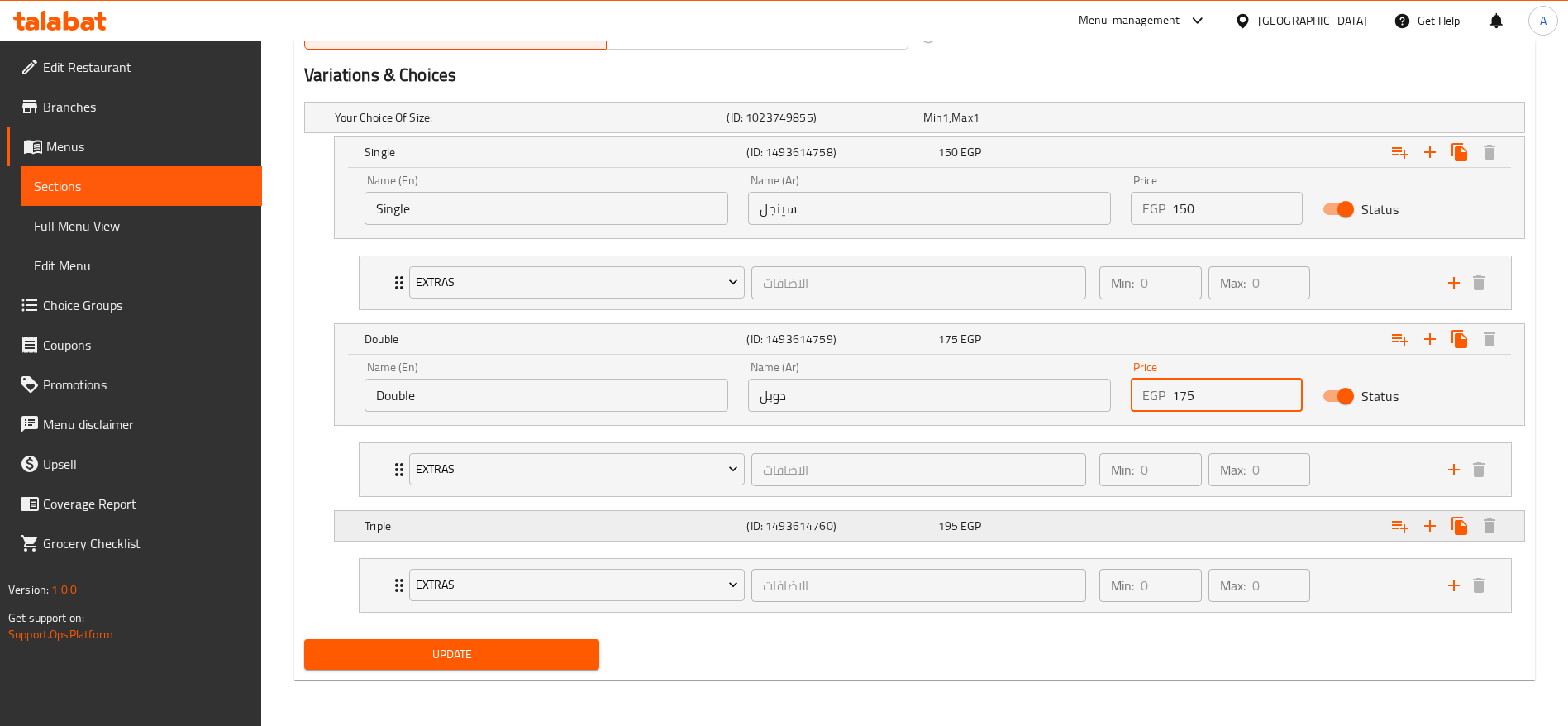
type input "175"
click at [1133, 508] on div "Expand" at bounding box center [1316, 526] width 382 height 36
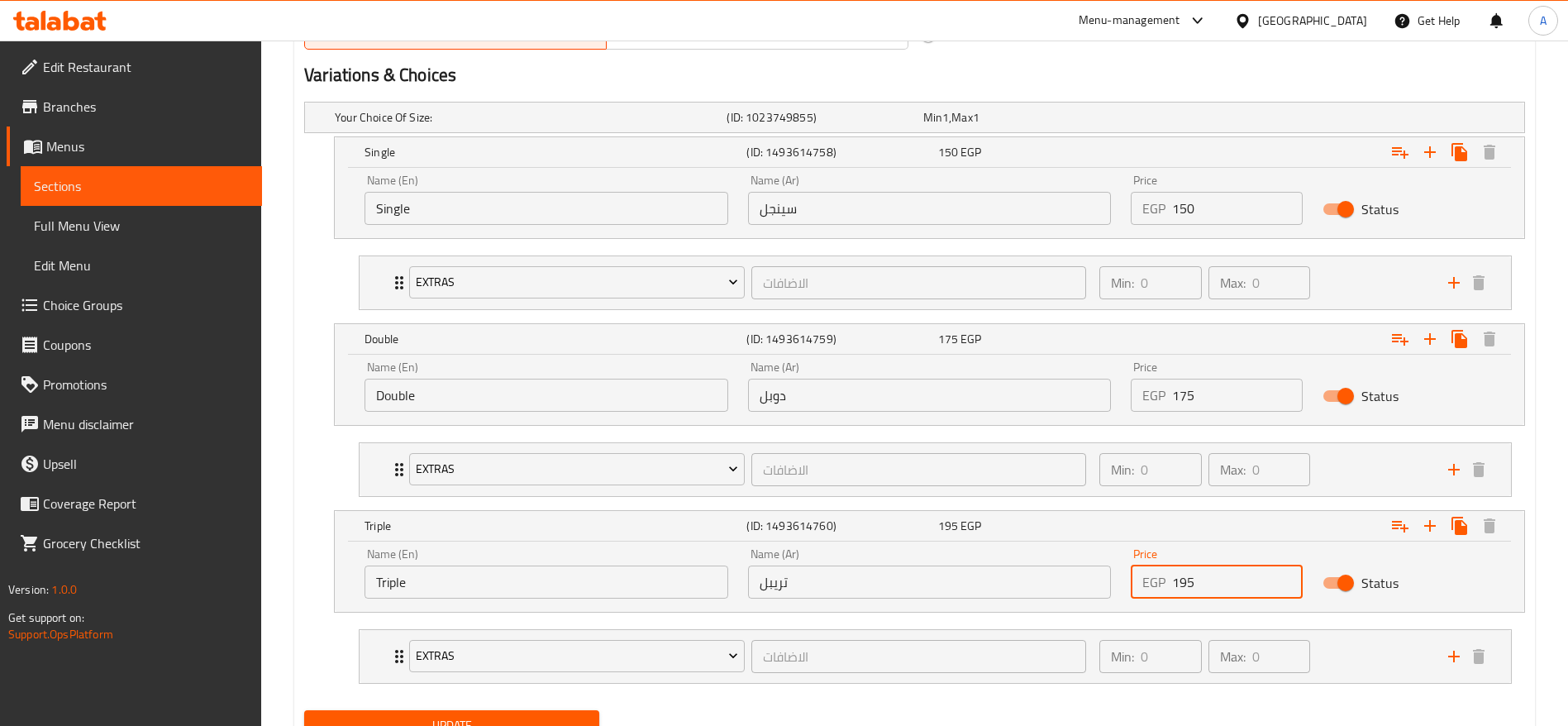
click at [1255, 589] on input "195" at bounding box center [1237, 581] width 130 height 33
type input "1"
type input "215"
click at [305, 710] on button "Update" at bounding box center [452, 725] width 295 height 31
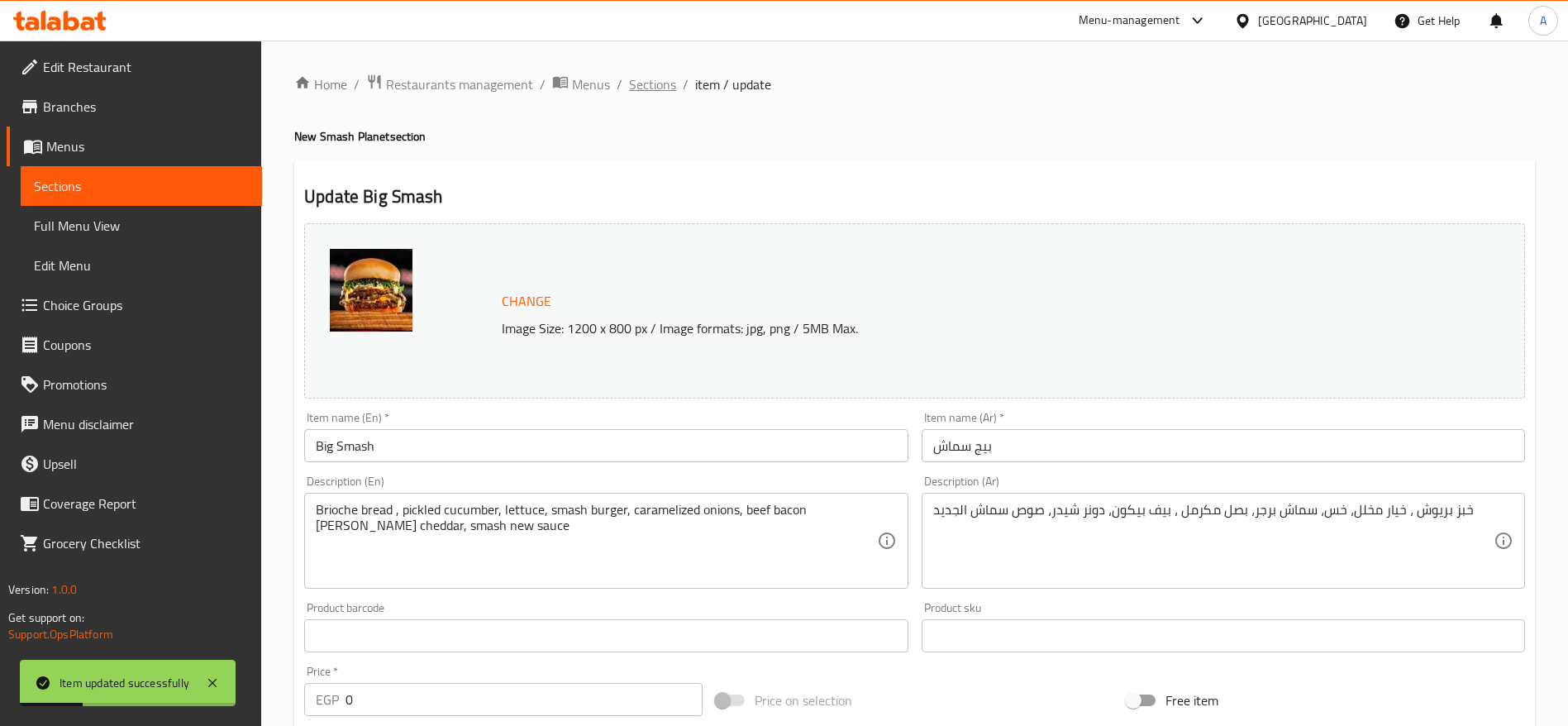
click at [651, 85] on span "Sections" at bounding box center [652, 84] width 47 height 20
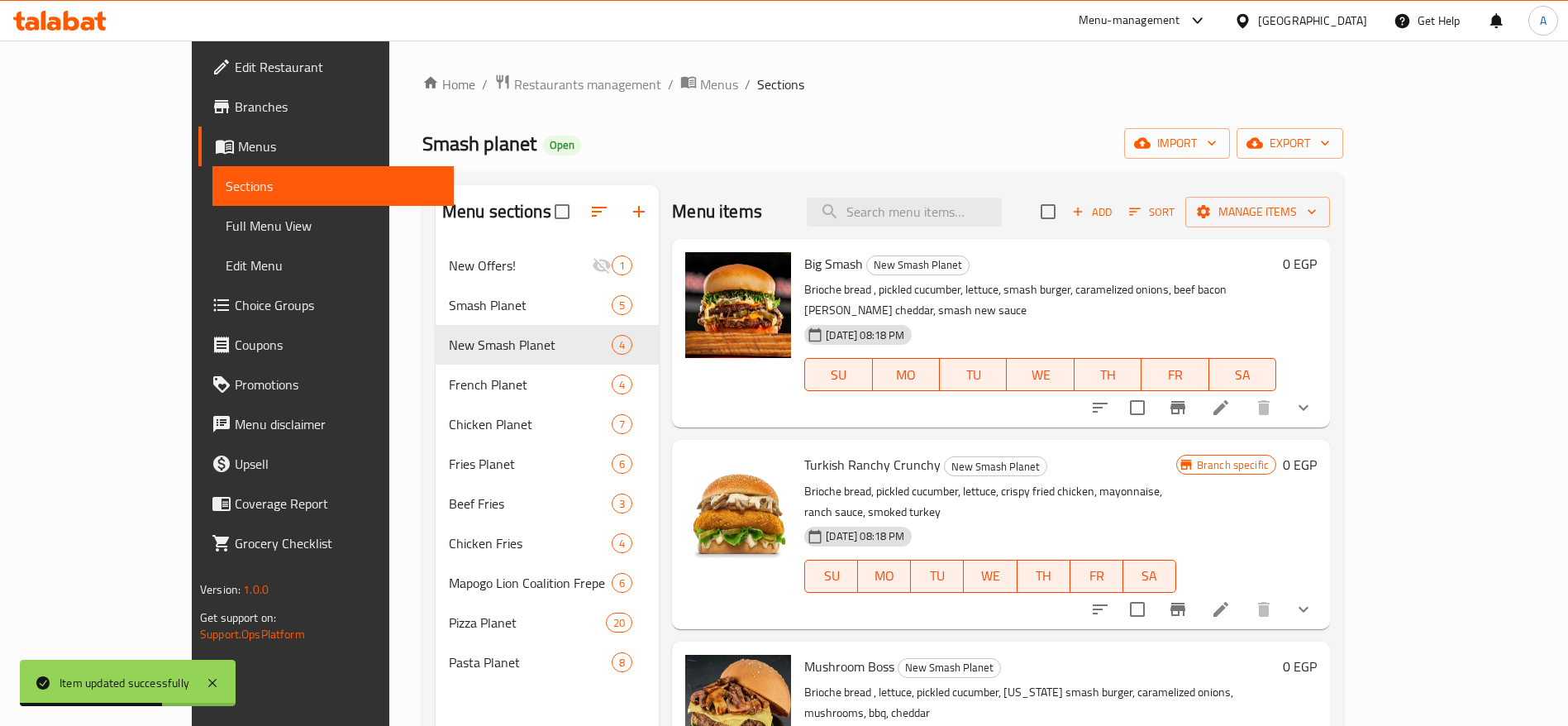
scroll to position [232, 0]
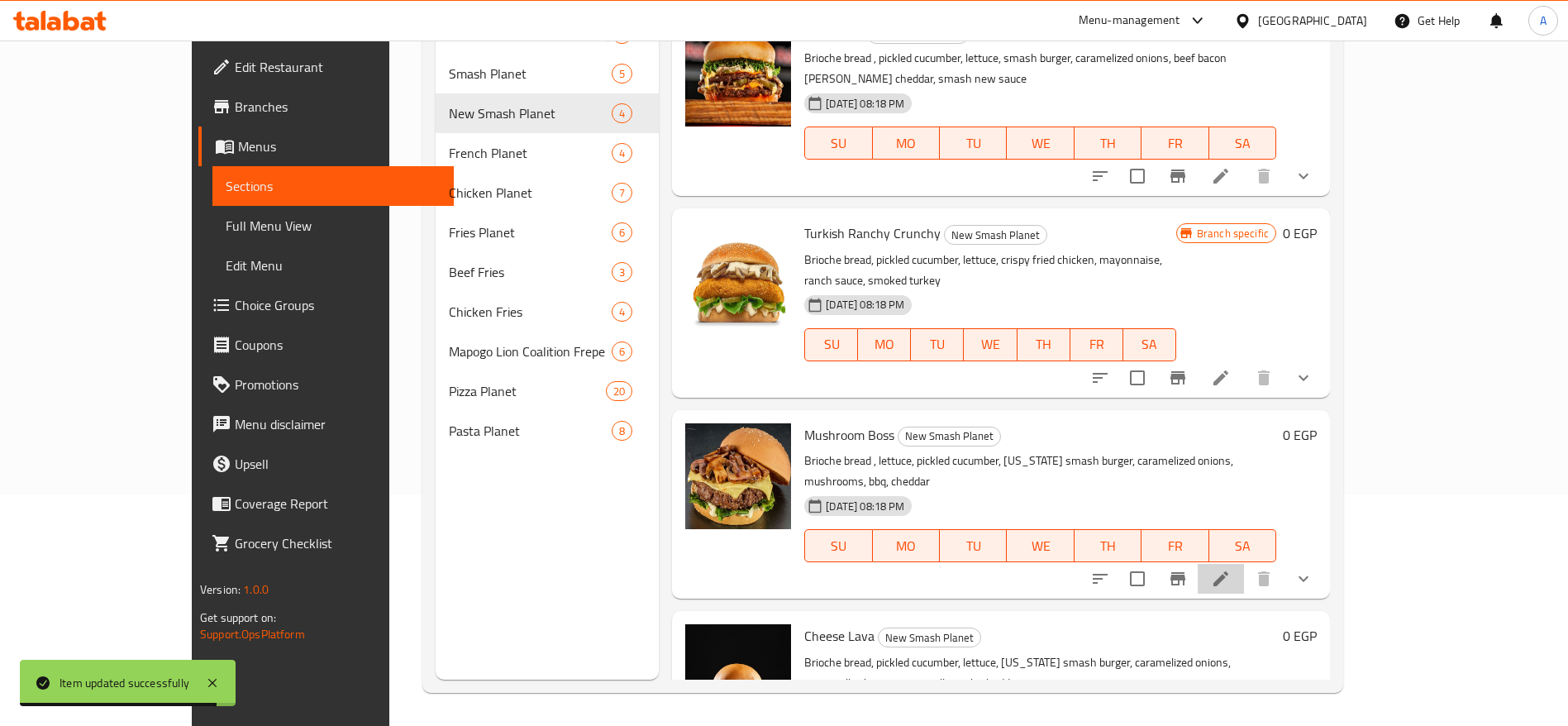
click at [1245, 564] on li at bounding box center [1221, 579] width 47 height 30
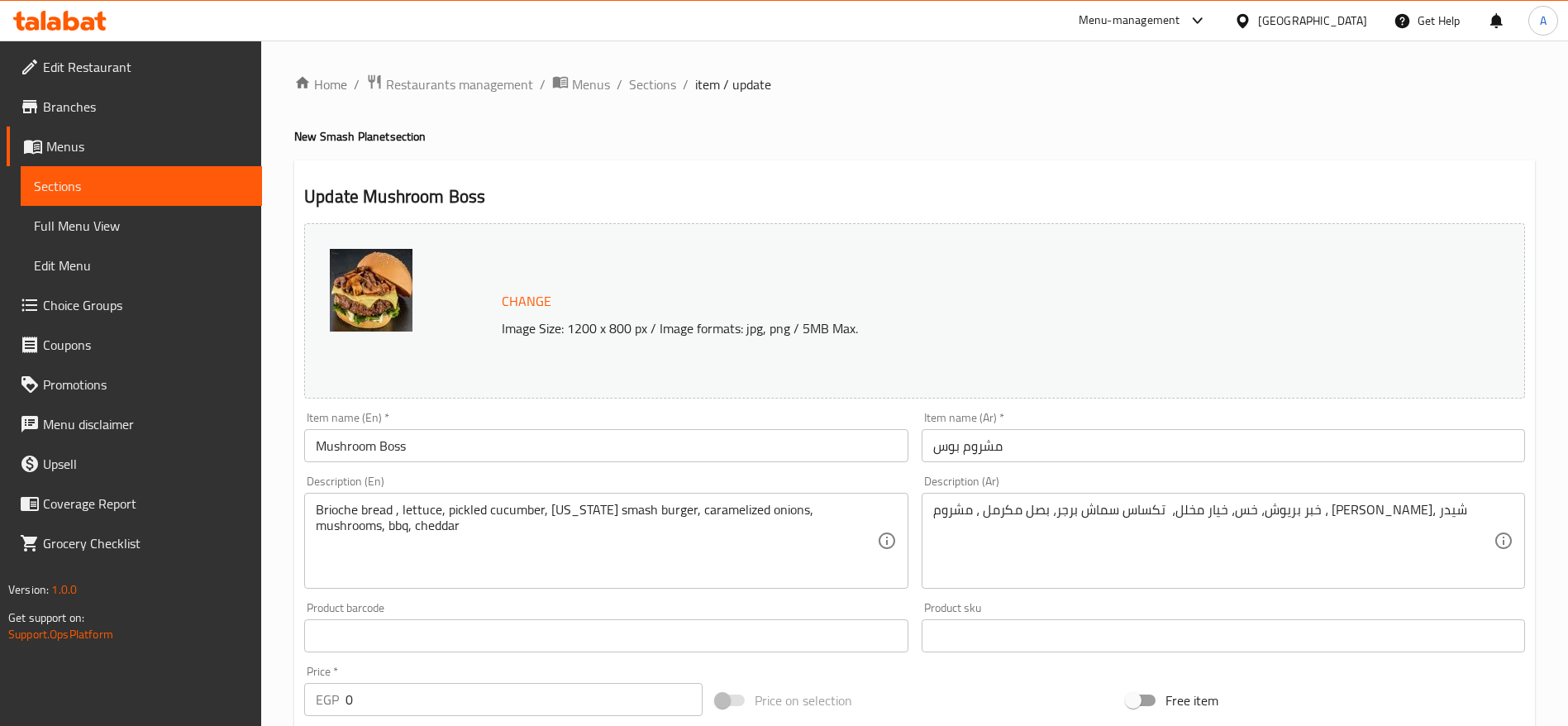
scroll to position [755, 0]
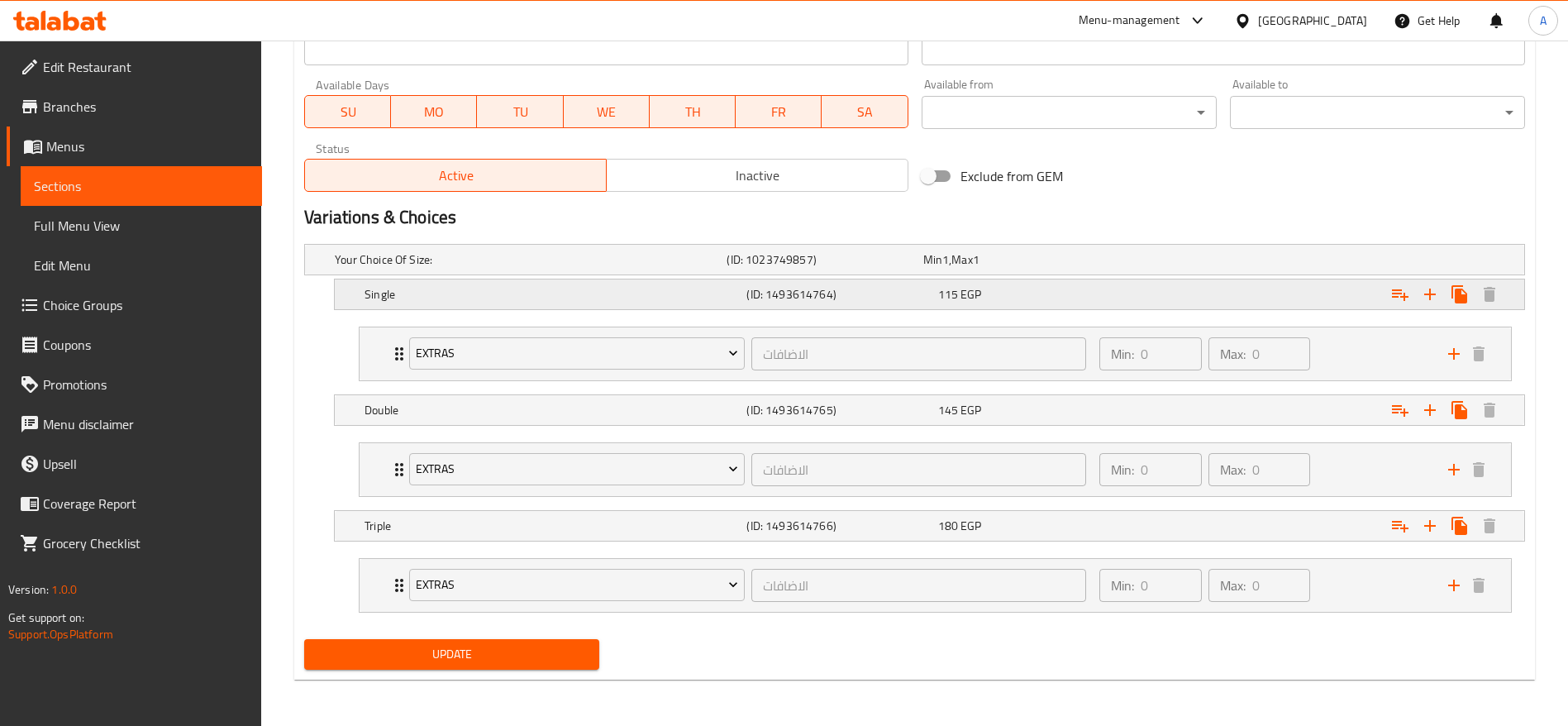
click at [978, 287] on span "EGP" at bounding box center [970, 295] width 21 height 22
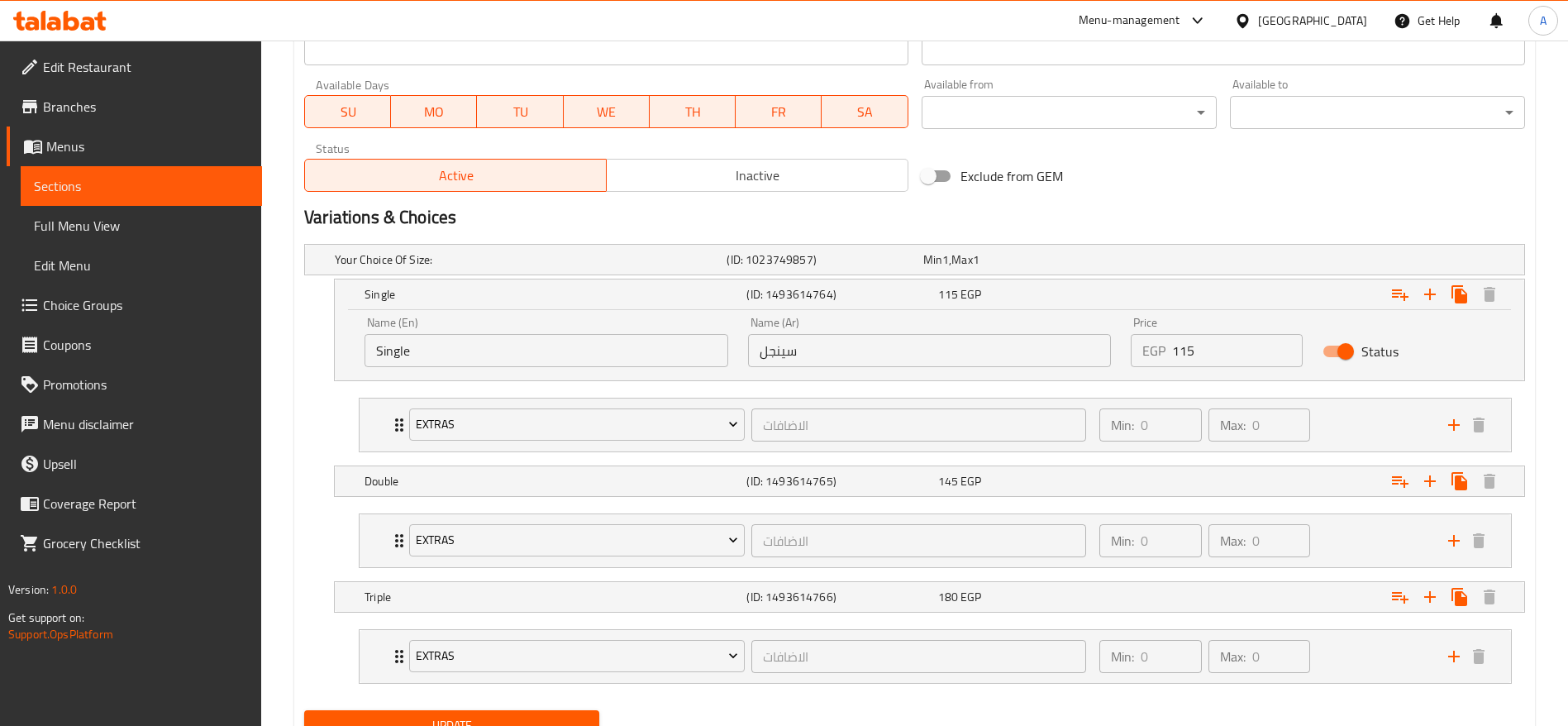
click at [1224, 341] on input "115" at bounding box center [1237, 350] width 130 height 33
type input "125"
click at [1107, 486] on div "145 EGP" at bounding box center [1030, 481] width 184 height 16
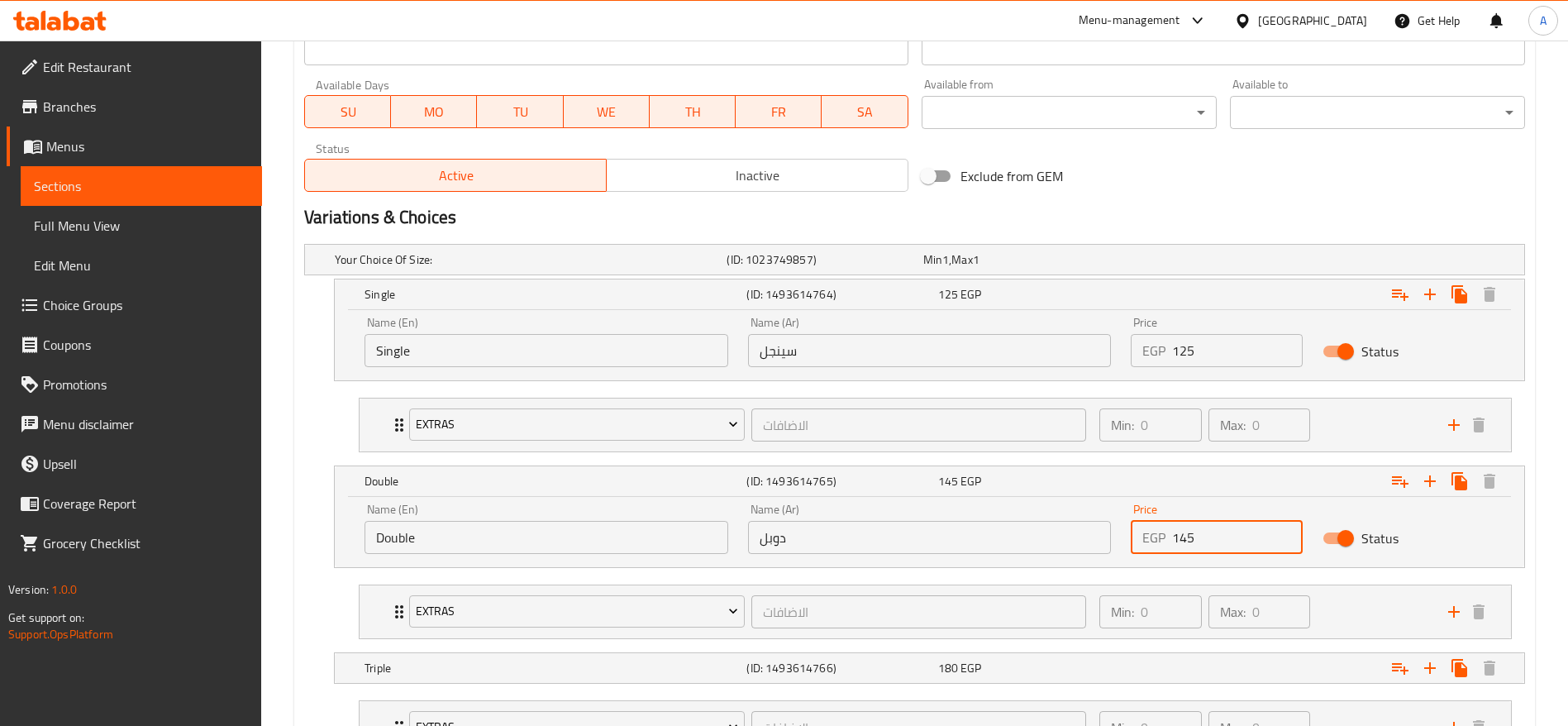
click at [1217, 535] on input "145" at bounding box center [1237, 537] width 130 height 33
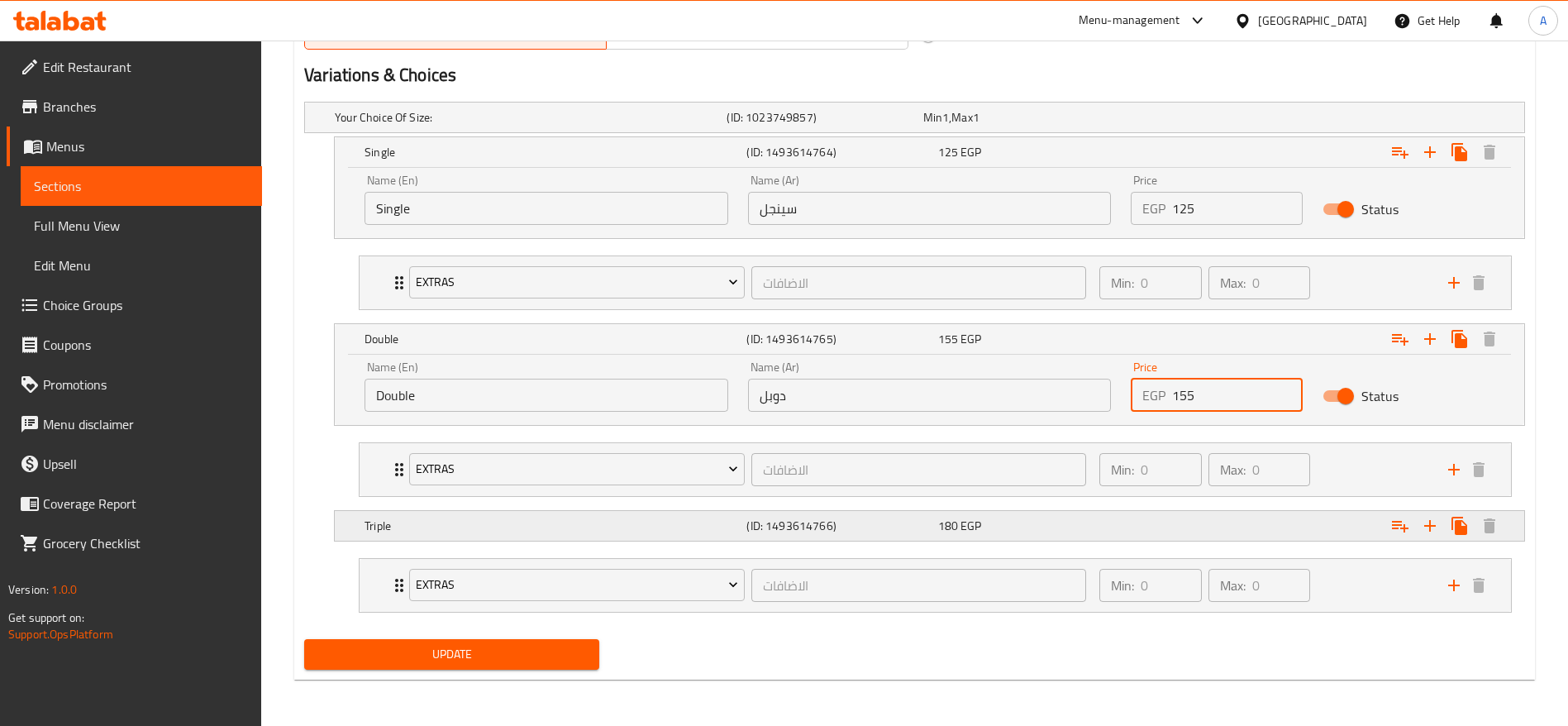
type input "155"
click at [1161, 528] on div "Expand" at bounding box center [1316, 526] width 382 height 36
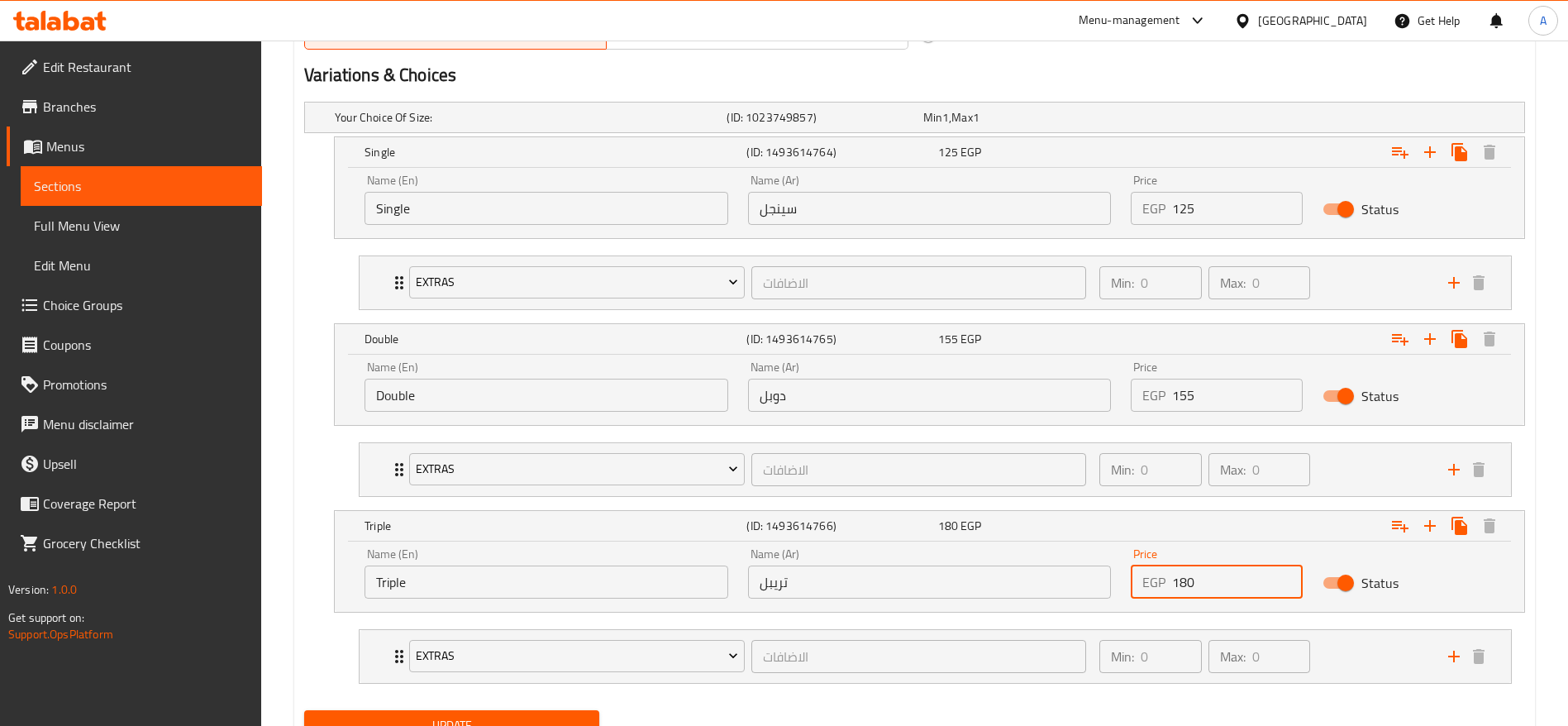
click at [1247, 573] on input "180" at bounding box center [1237, 581] width 130 height 33
type input "195"
click at [305, 710] on button "Update" at bounding box center [452, 725] width 295 height 31
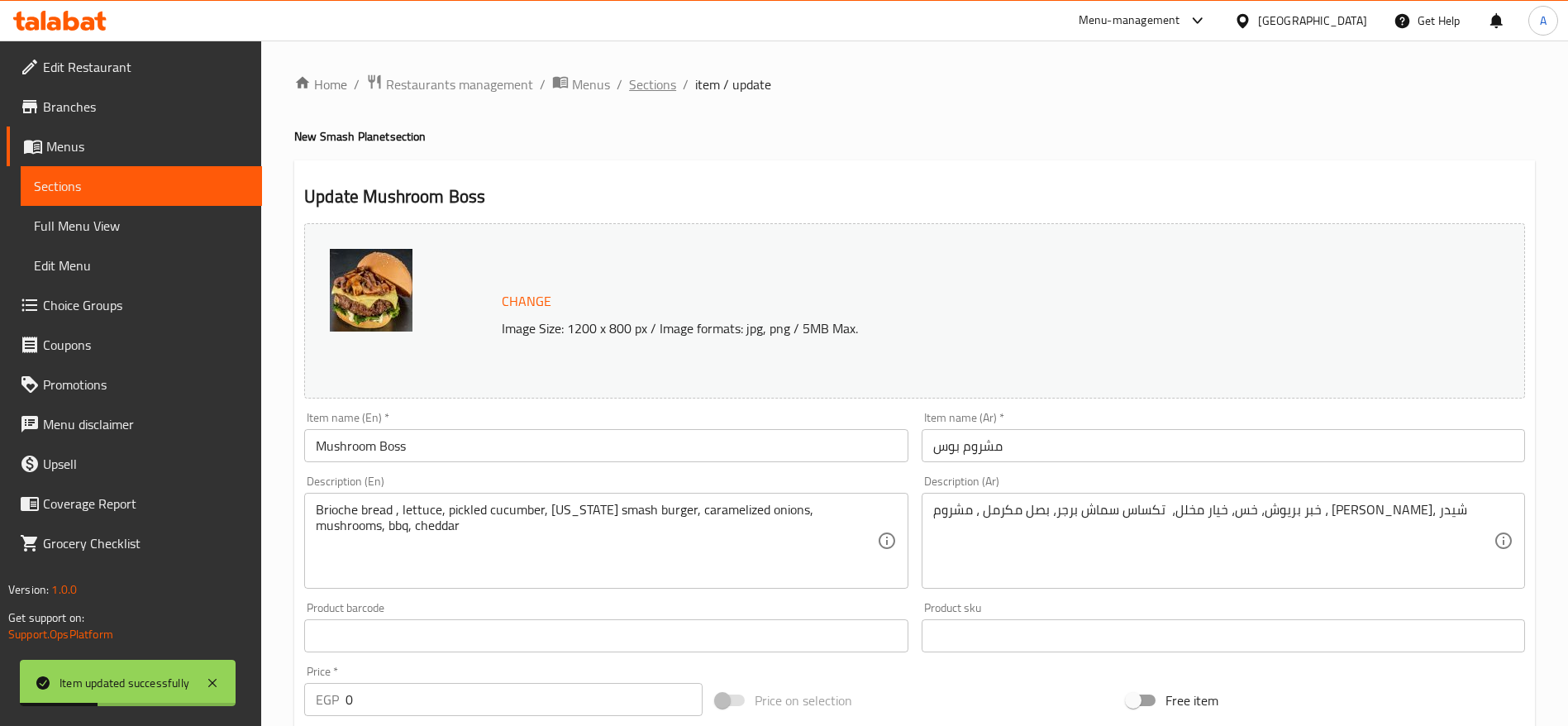
click at [672, 91] on span "Sections" at bounding box center [652, 84] width 47 height 20
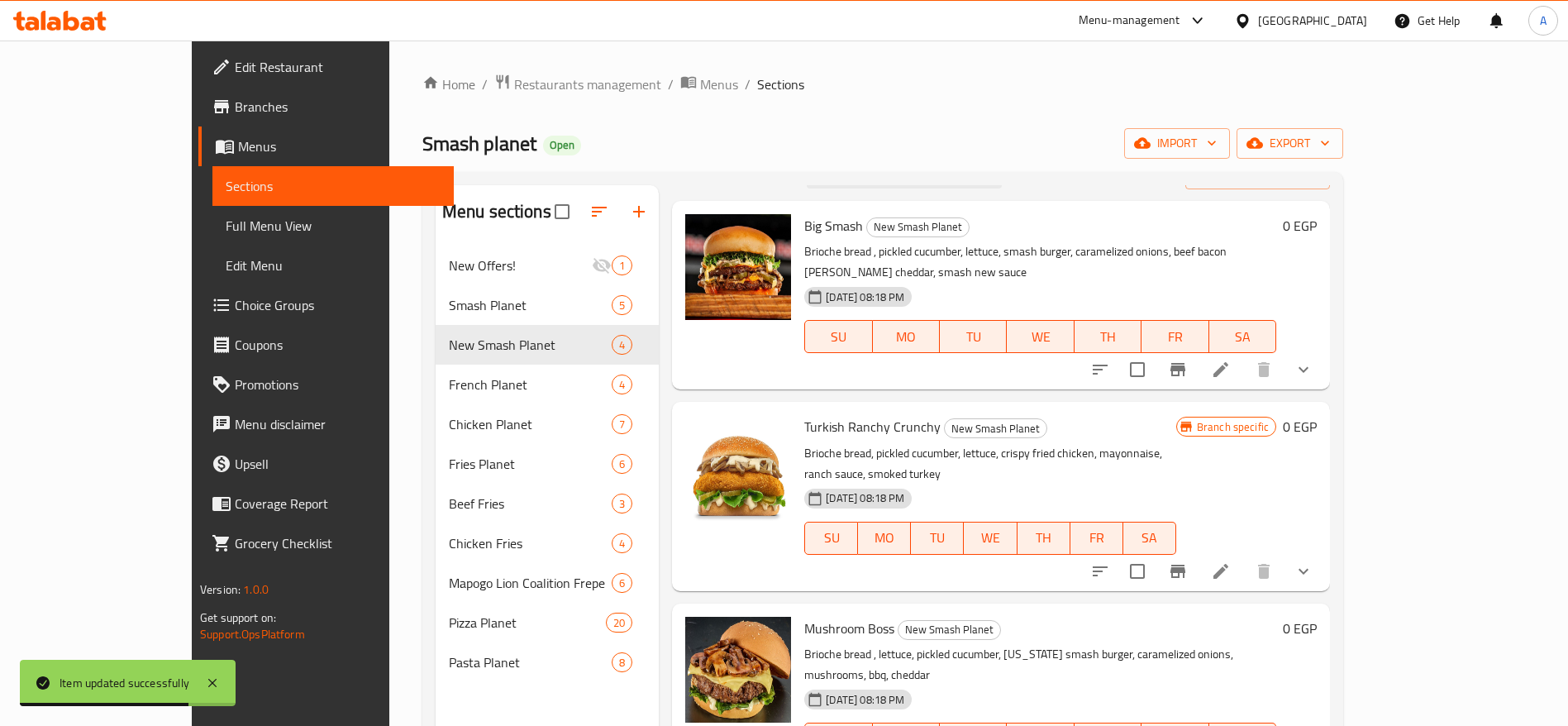
scroll to position [232, 0]
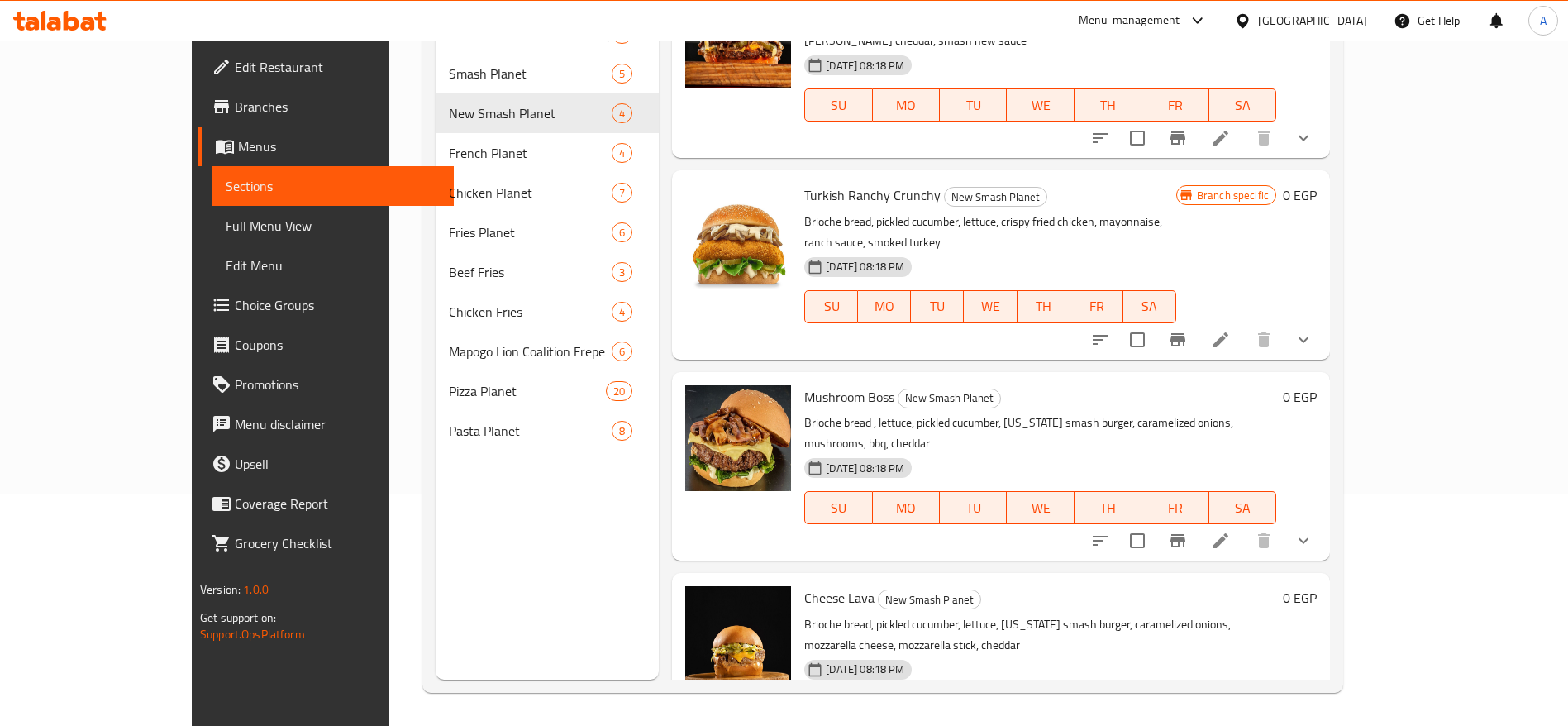
click at [1283, 653] on div "[DATE] 08:18 PM SU MO TU WE TH FR SA" at bounding box center [1041, 697] width 485 height 89
click at [1245, 526] on li at bounding box center [1221, 540] width 47 height 30
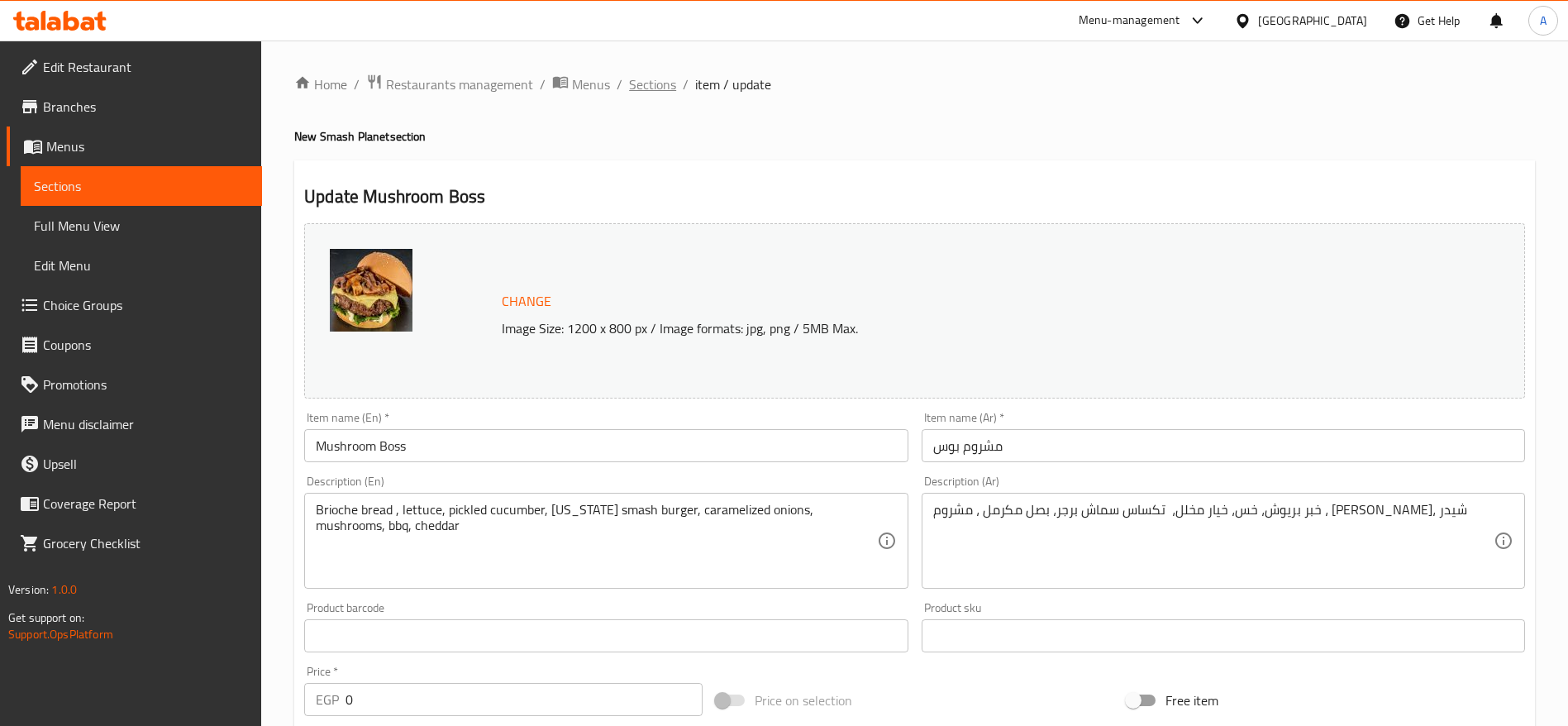
click at [662, 87] on span "Sections" at bounding box center [652, 84] width 47 height 20
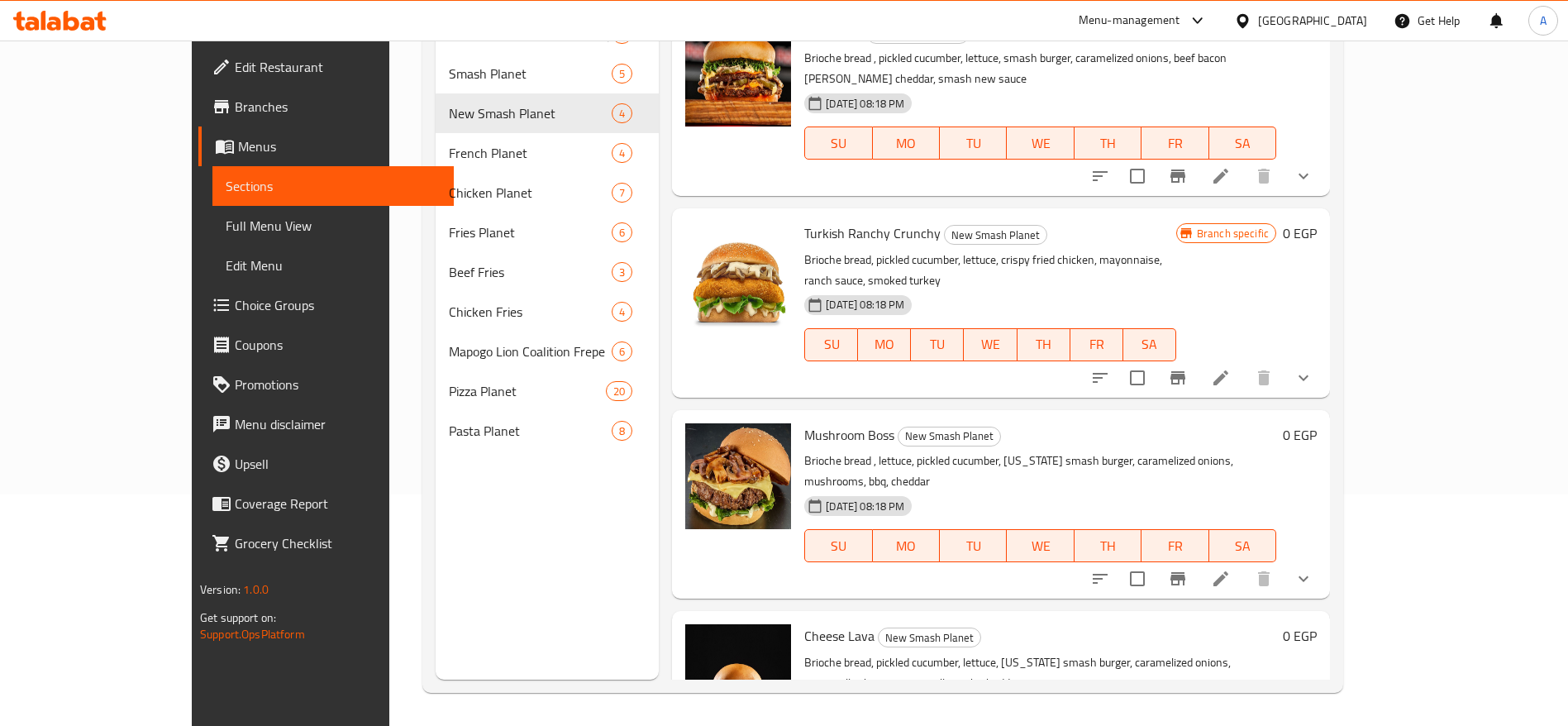
scroll to position [38, 0]
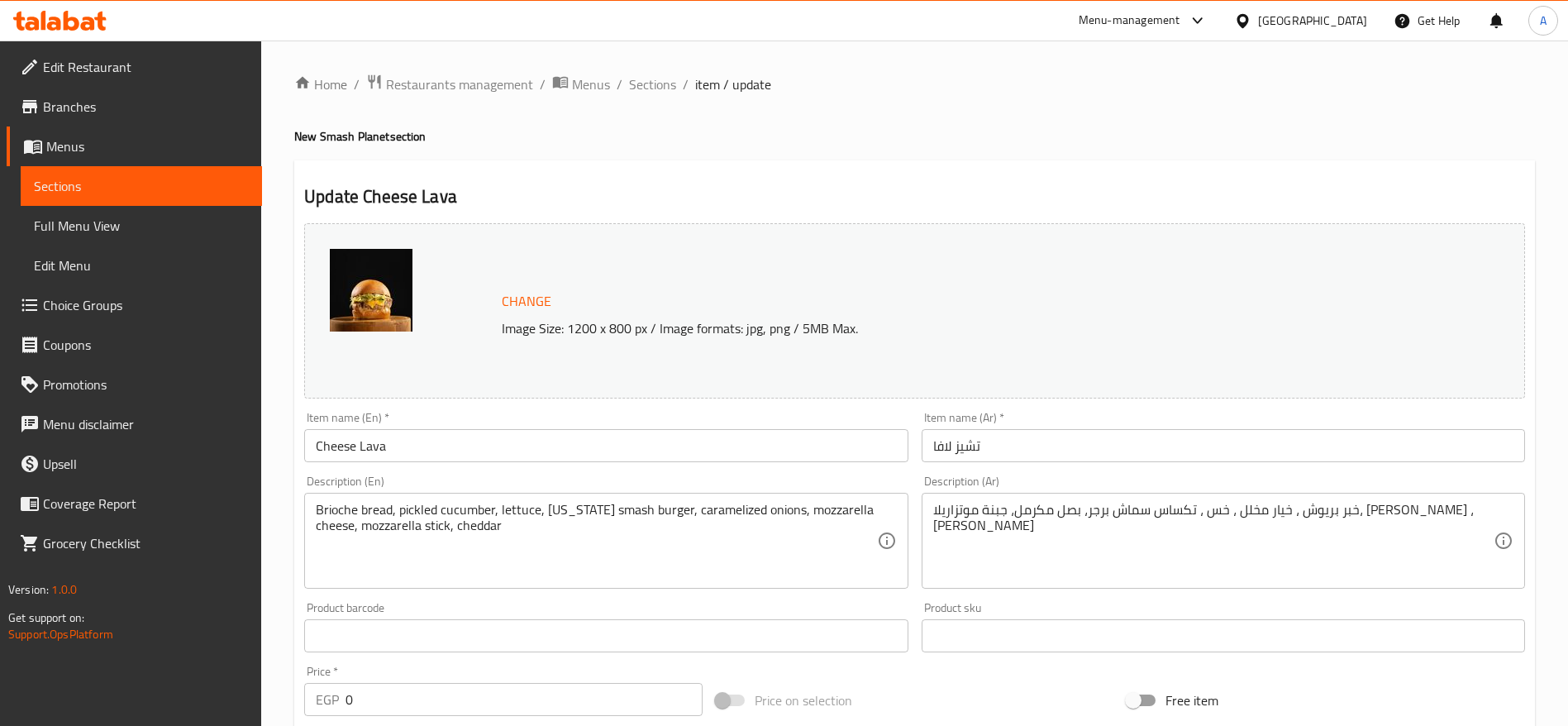
scroll to position [755, 0]
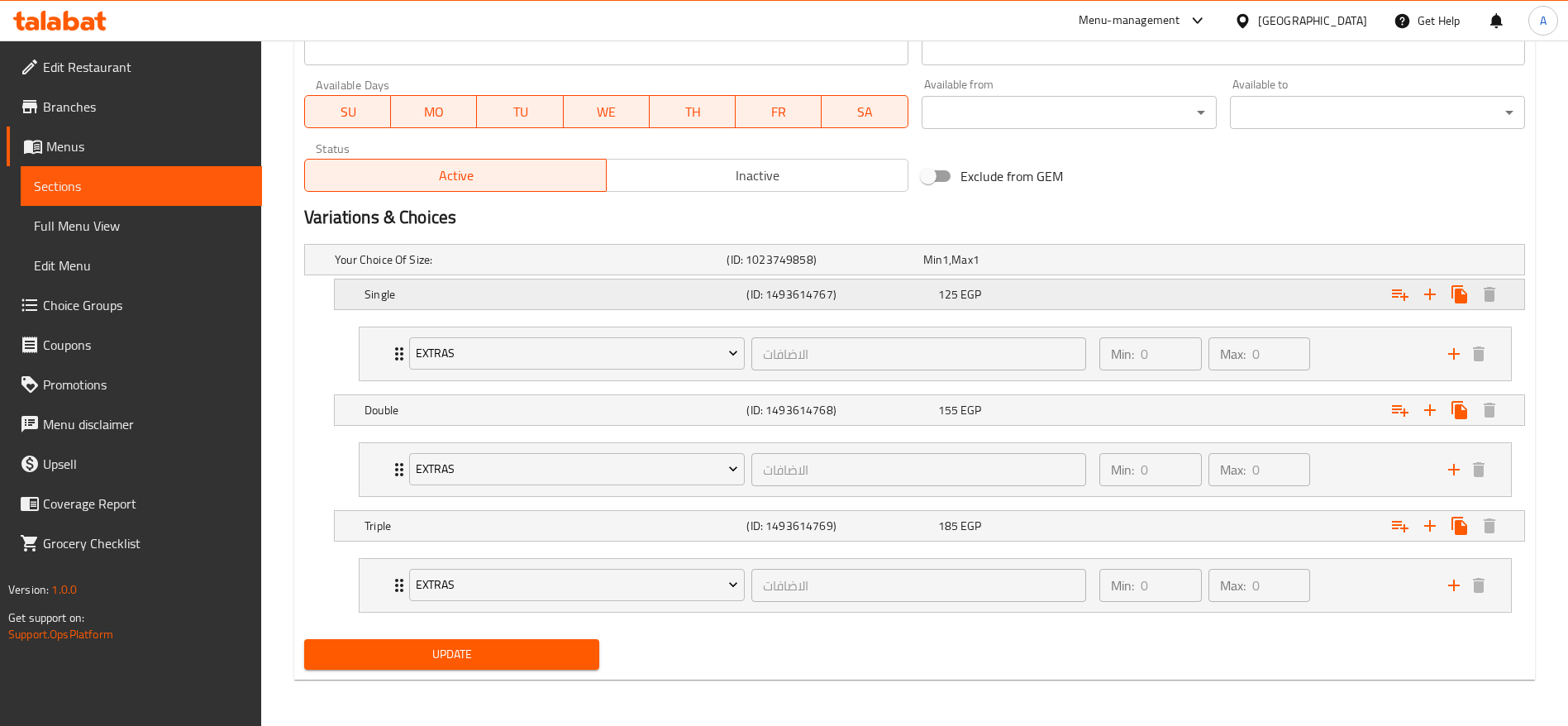
click at [1018, 295] on div "125 EGP" at bounding box center [1030, 294] width 184 height 16
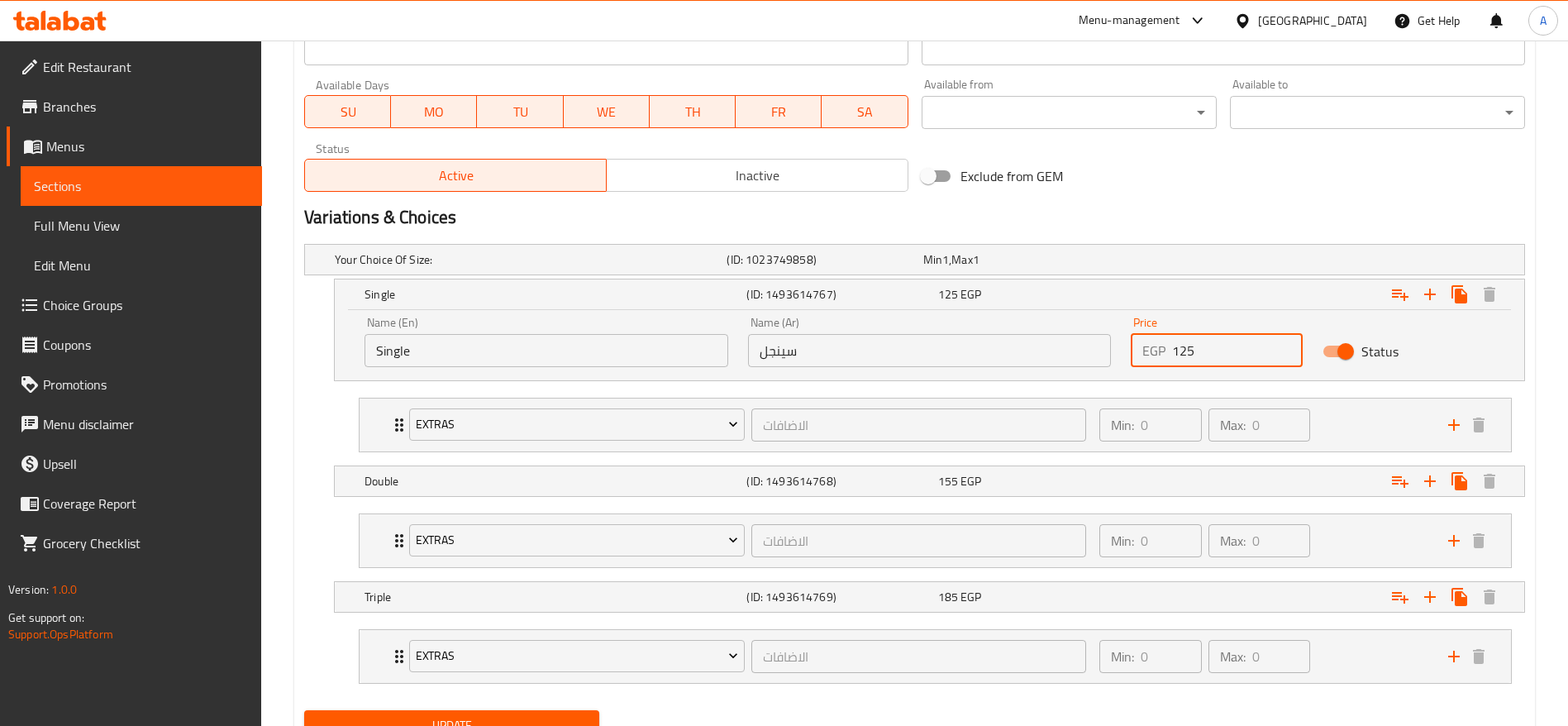
click at [1201, 338] on input "125" at bounding box center [1237, 350] width 130 height 33
type input "135"
click at [1201, 488] on div "Expand" at bounding box center [1316, 481] width 382 height 36
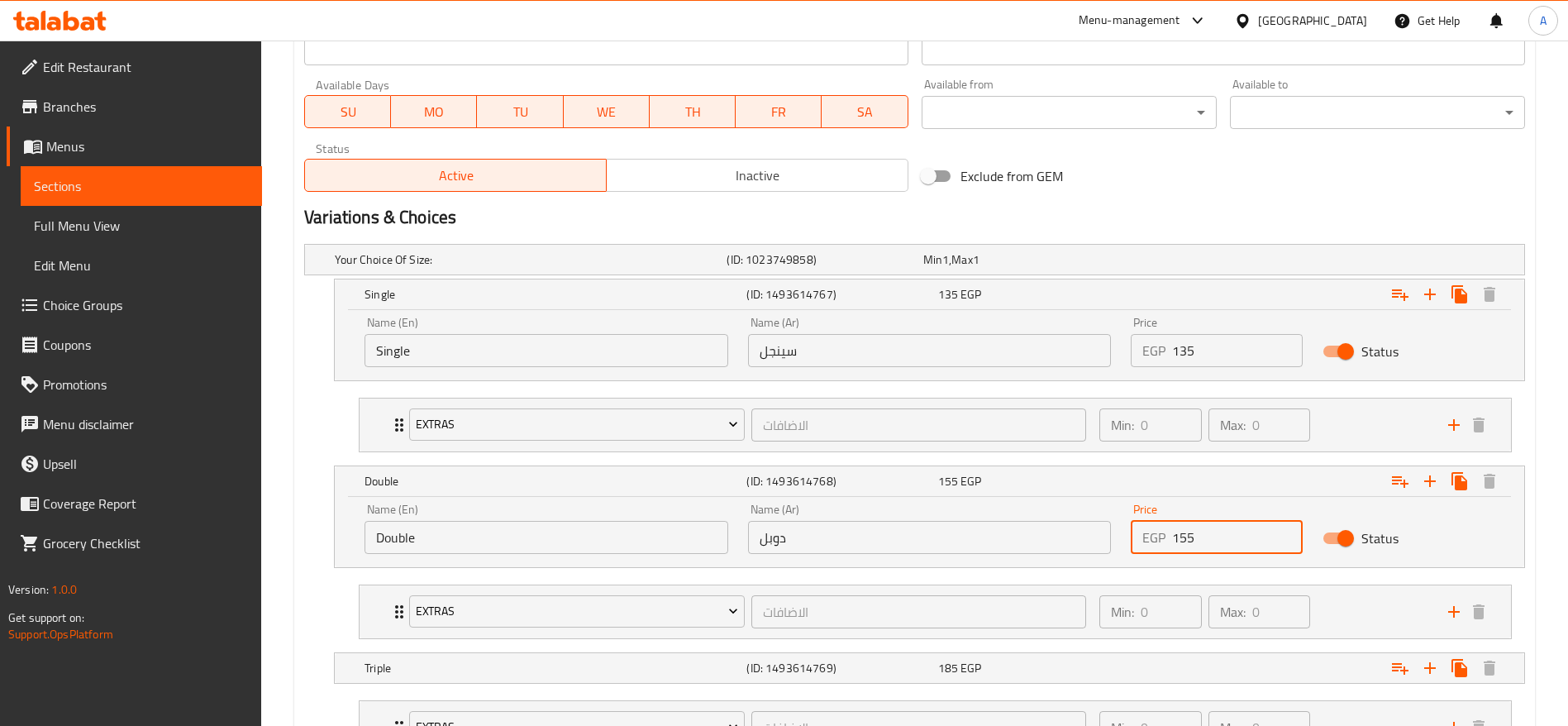
click at [1267, 540] on input "155" at bounding box center [1237, 537] width 130 height 33
type input "165"
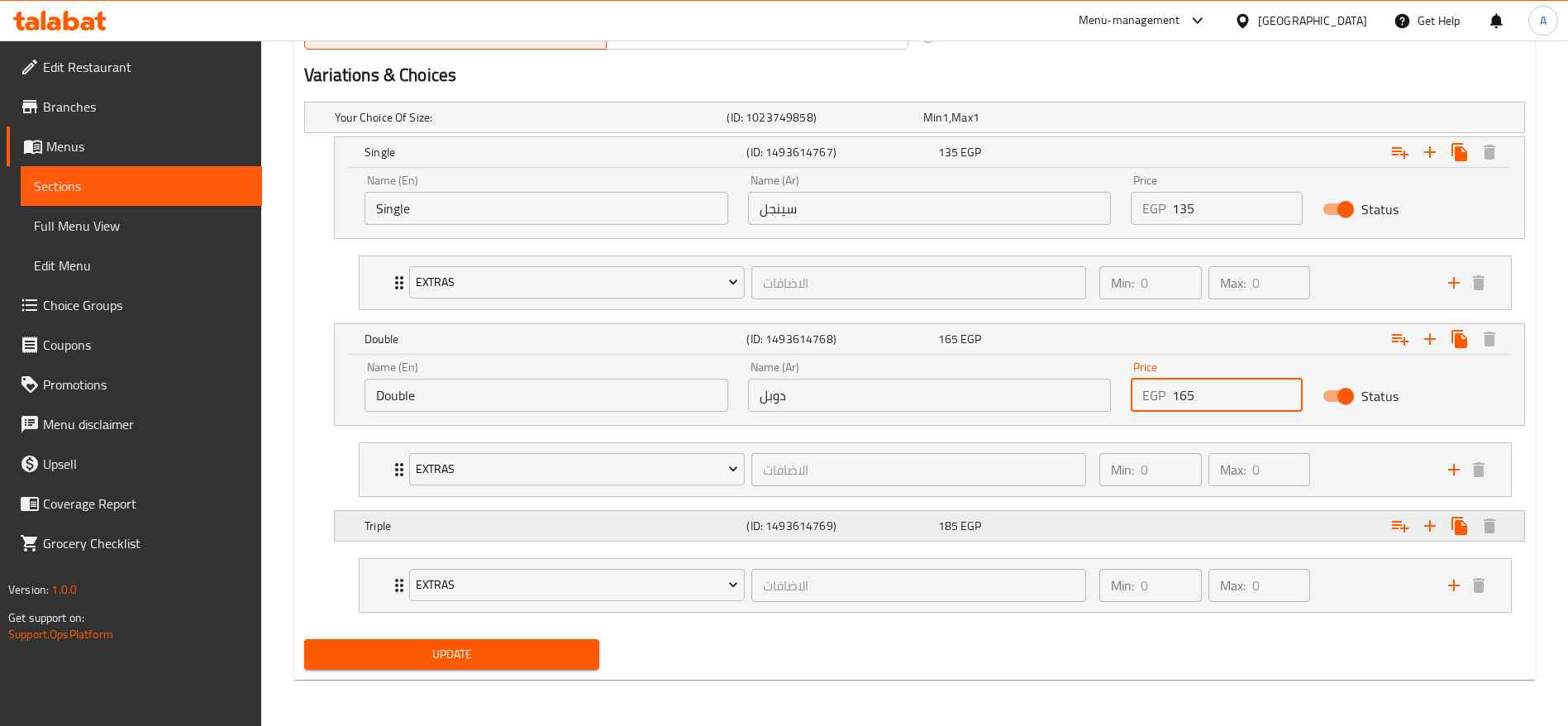
click at [1144, 523] on div "Expand" at bounding box center [1316, 526] width 382 height 36
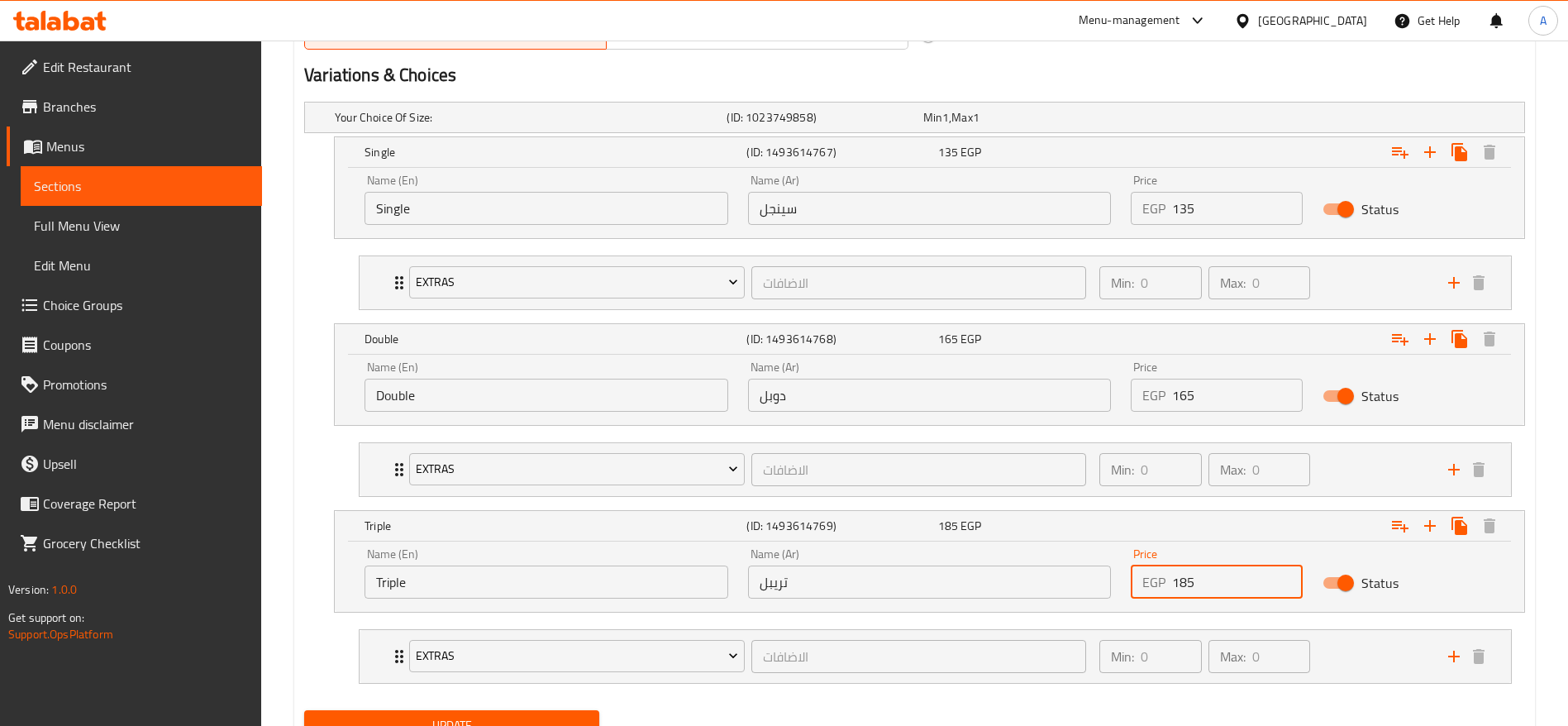
click at [1237, 581] on input "185" at bounding box center [1237, 581] width 130 height 33
type input "1"
click at [1234, 578] on input "2" at bounding box center [1237, 581] width 130 height 33
type input "200"
click at [305, 710] on button "Update" at bounding box center [452, 725] width 295 height 31
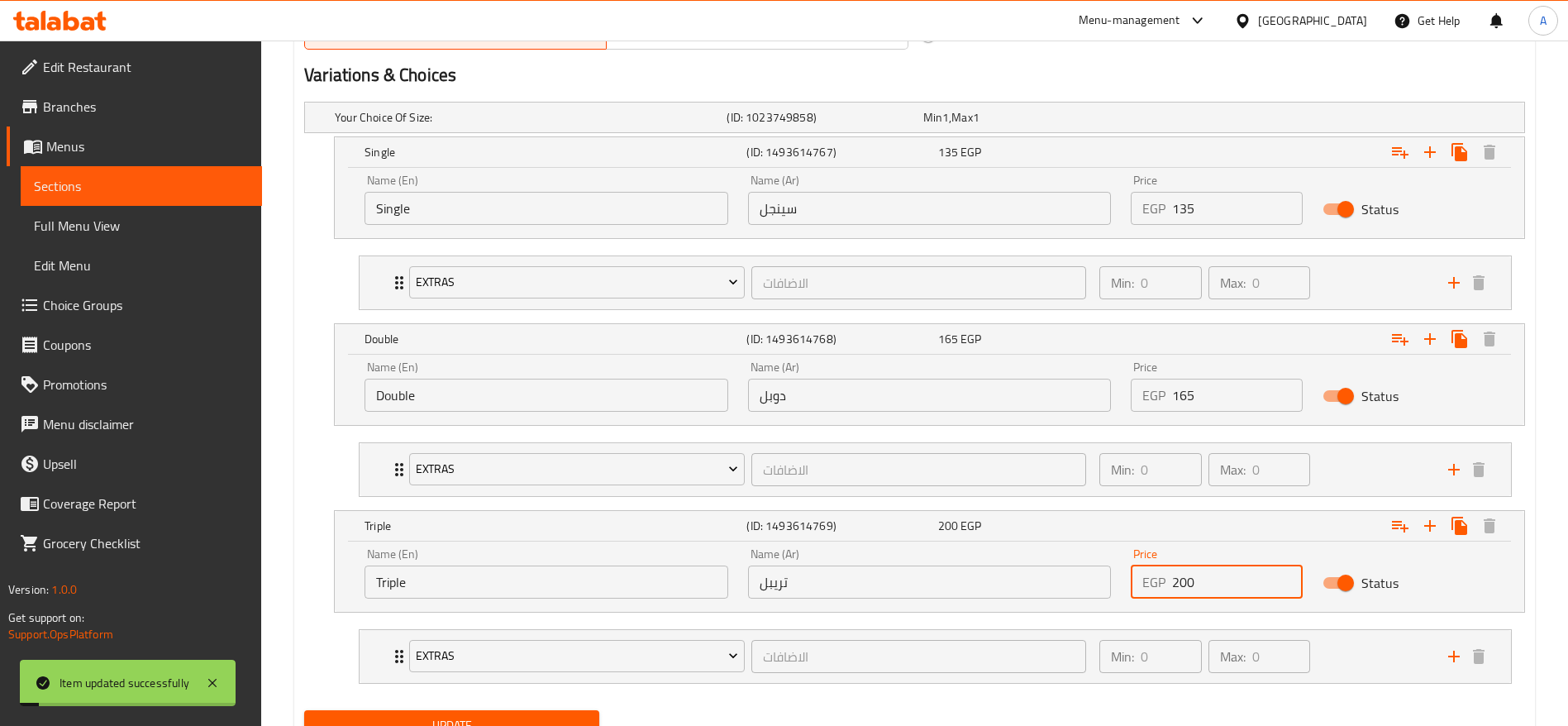
scroll to position [0, 0]
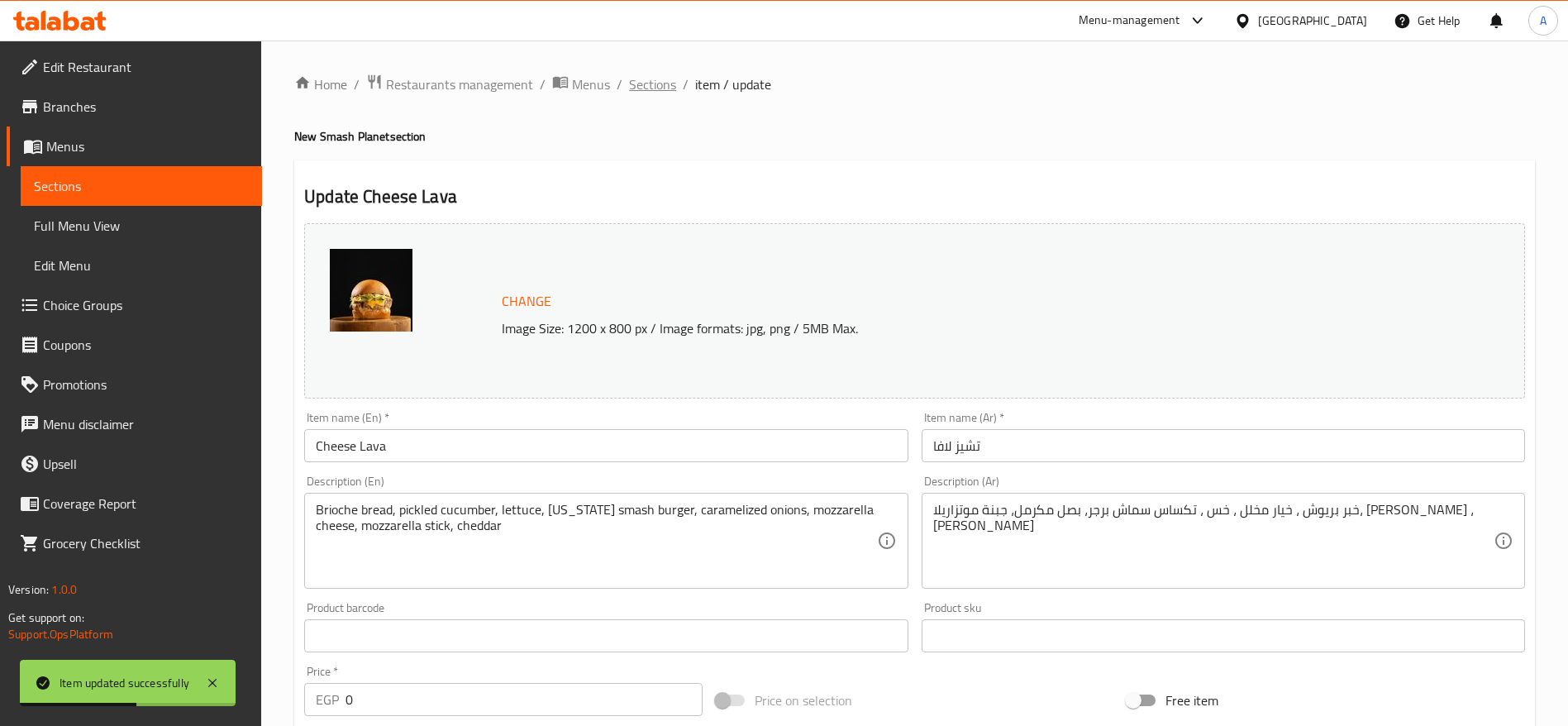
click at [652, 87] on span "Sections" at bounding box center [652, 84] width 47 height 20
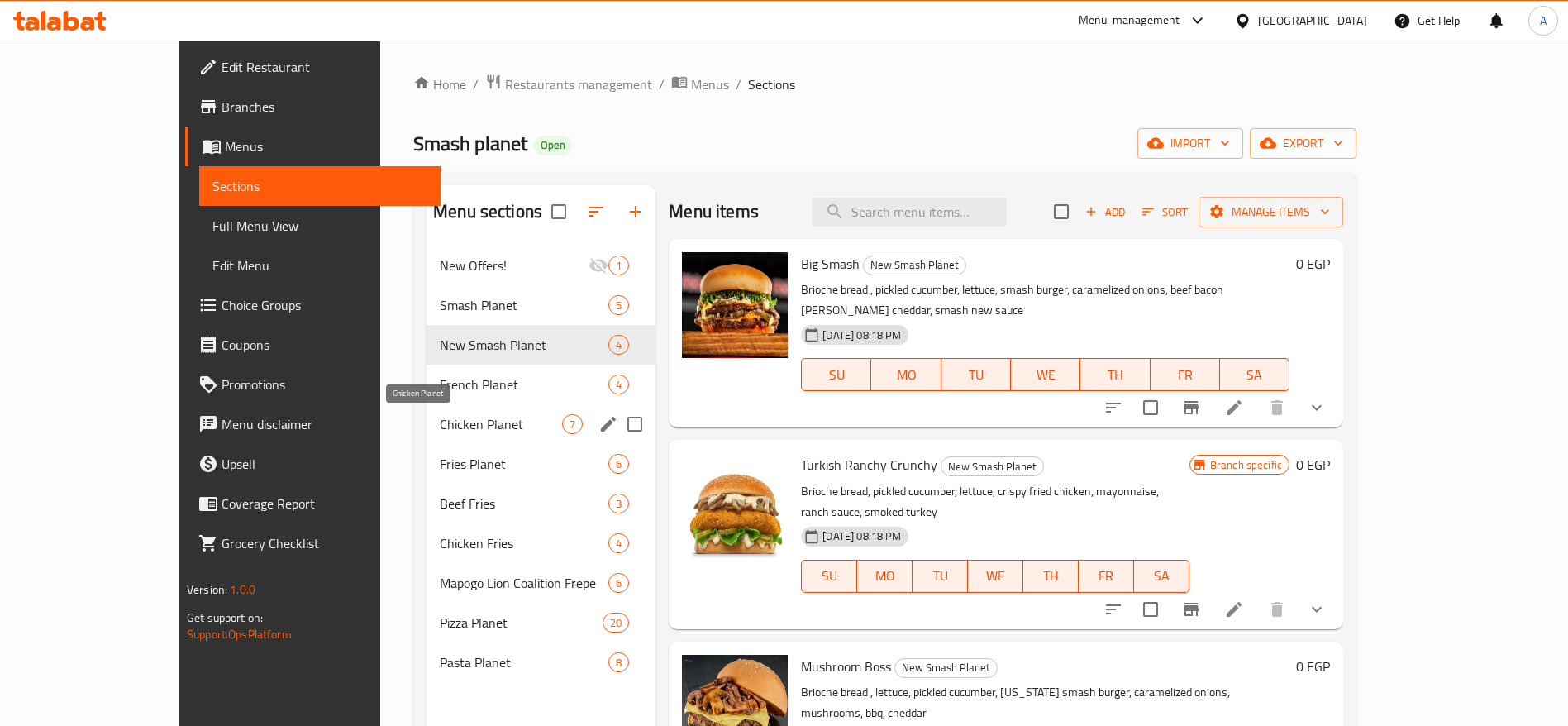
click at [440, 429] on span "Chicken Planet" at bounding box center [501, 424] width 122 height 20
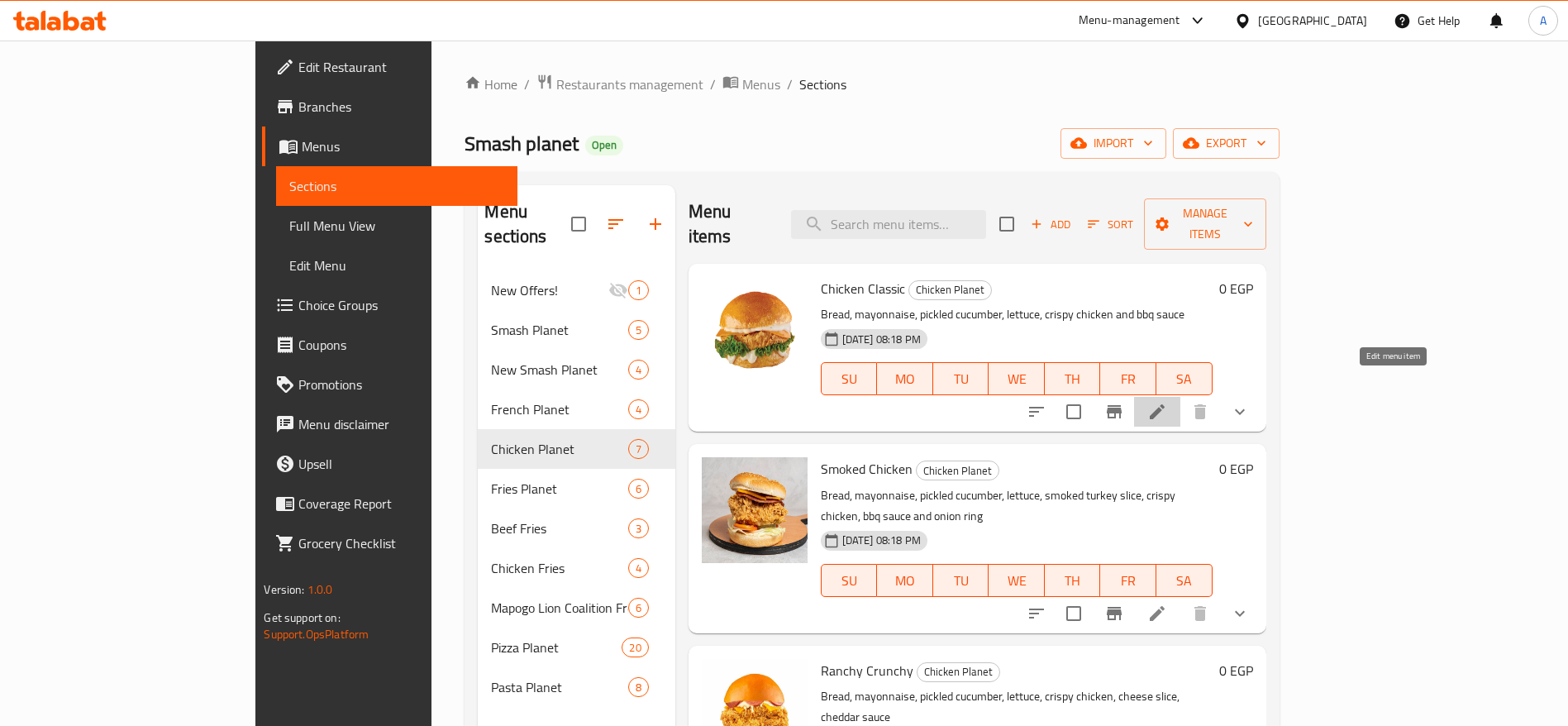
click at [1165, 404] on icon at bounding box center [1157, 412] width 15 height 15
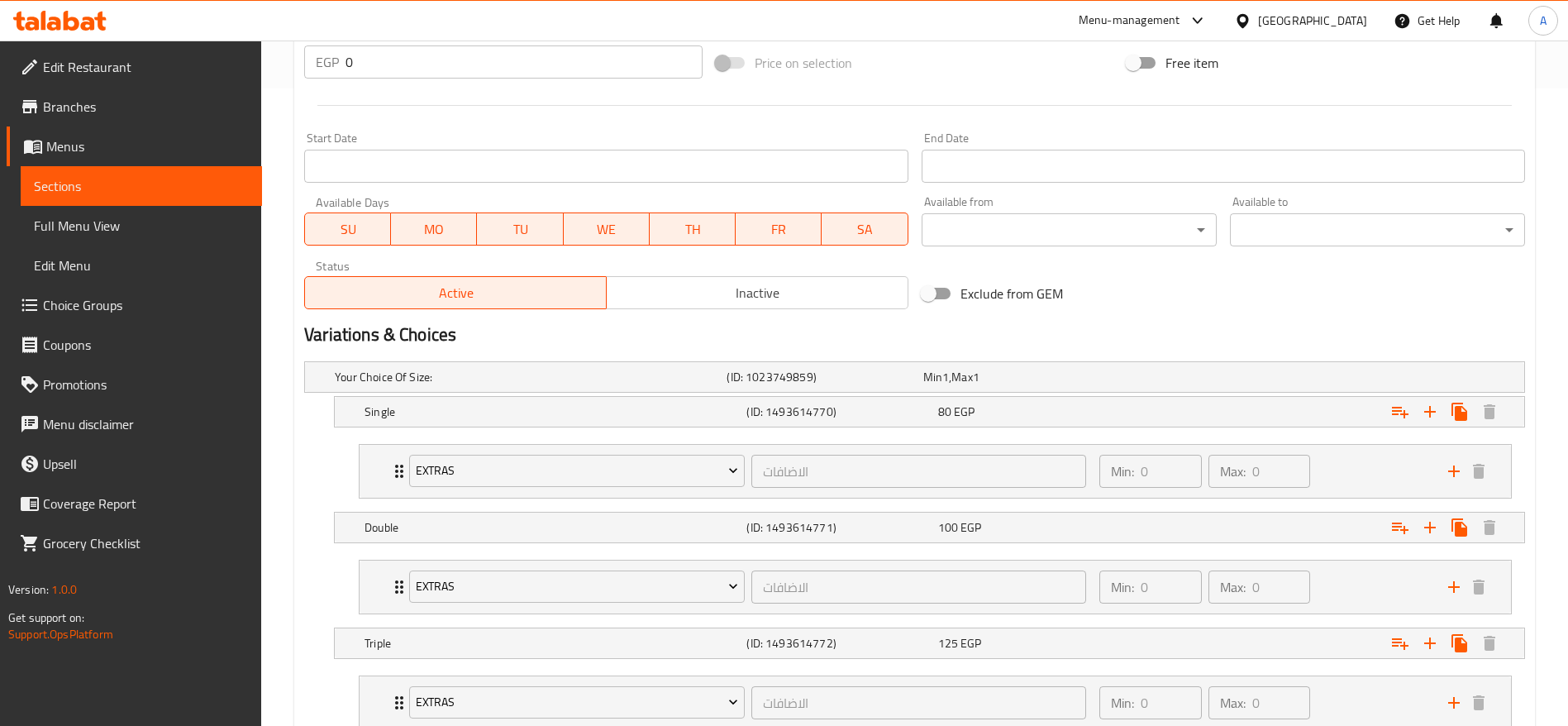
scroll to position [755, 0]
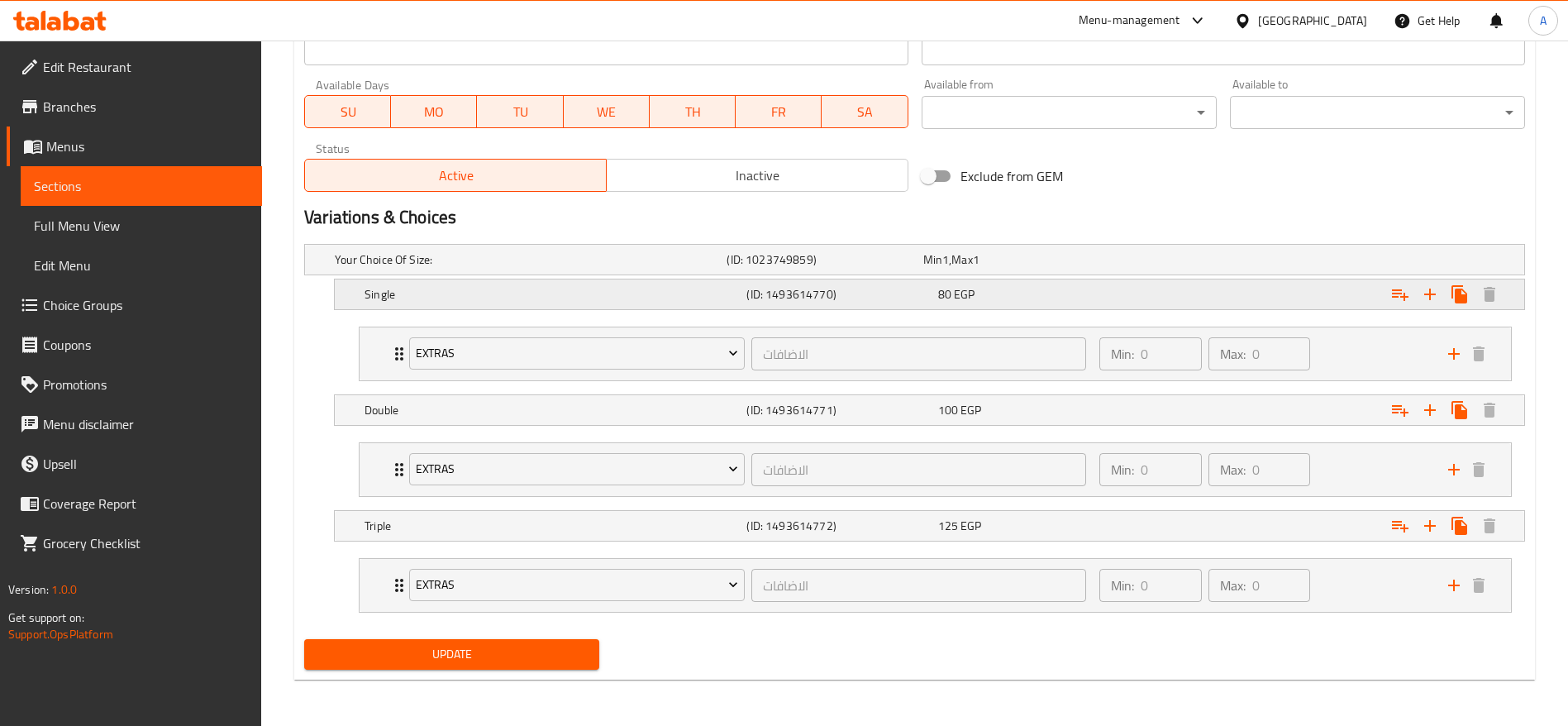
click at [1003, 297] on div "80 EGP" at bounding box center [1030, 294] width 184 height 16
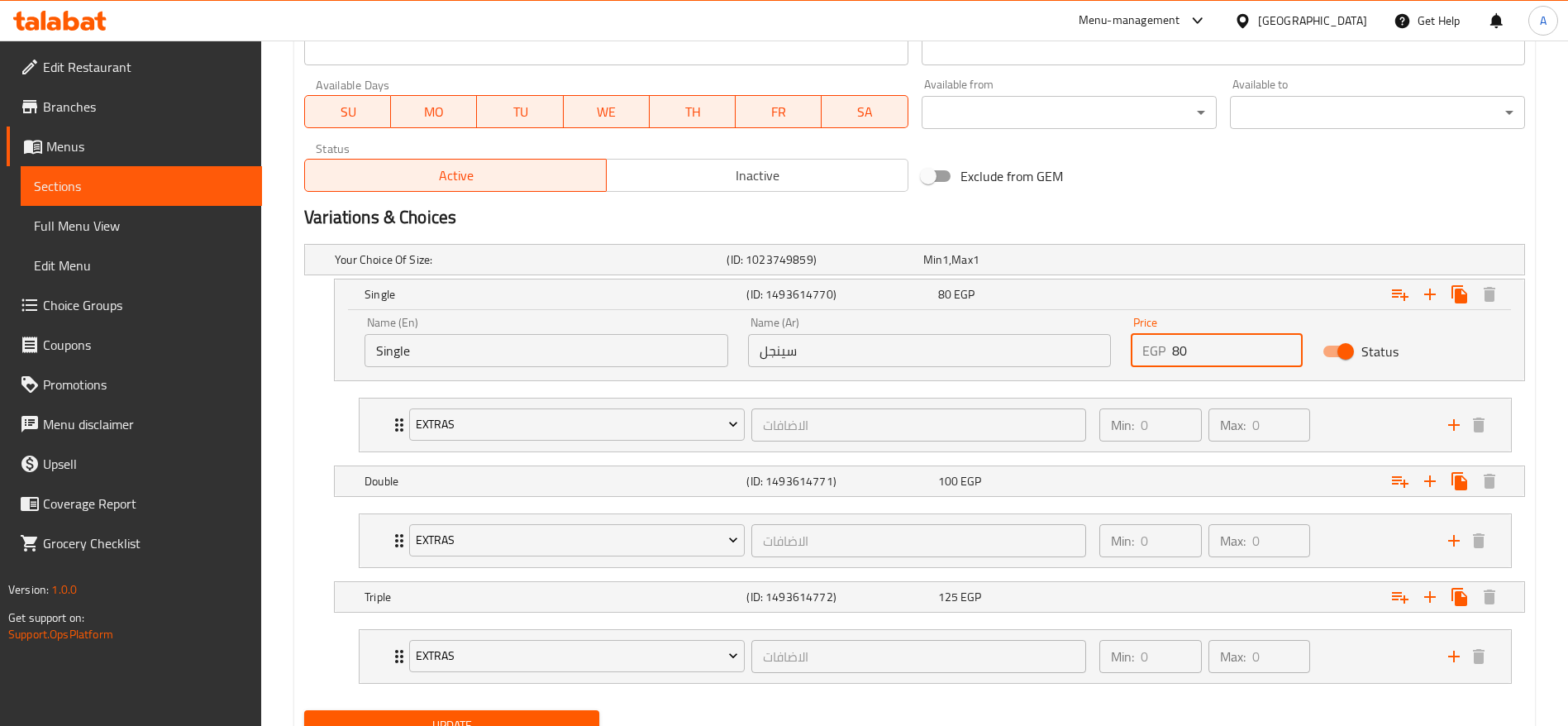
click at [1199, 353] on input "80" at bounding box center [1237, 350] width 130 height 33
type input "85"
click at [305, 710] on button "Update" at bounding box center [452, 725] width 295 height 31
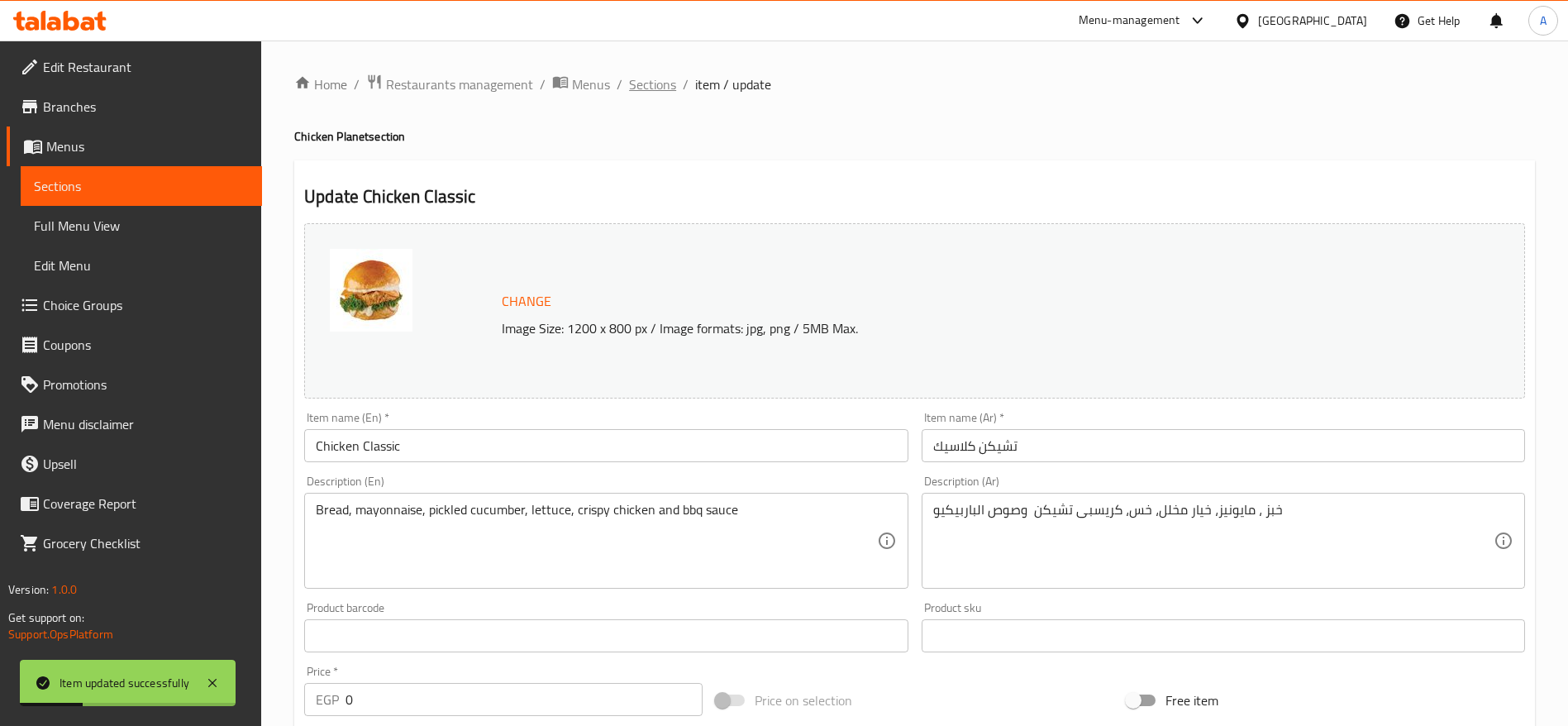
click at [650, 78] on span "Sections" at bounding box center [652, 84] width 47 height 20
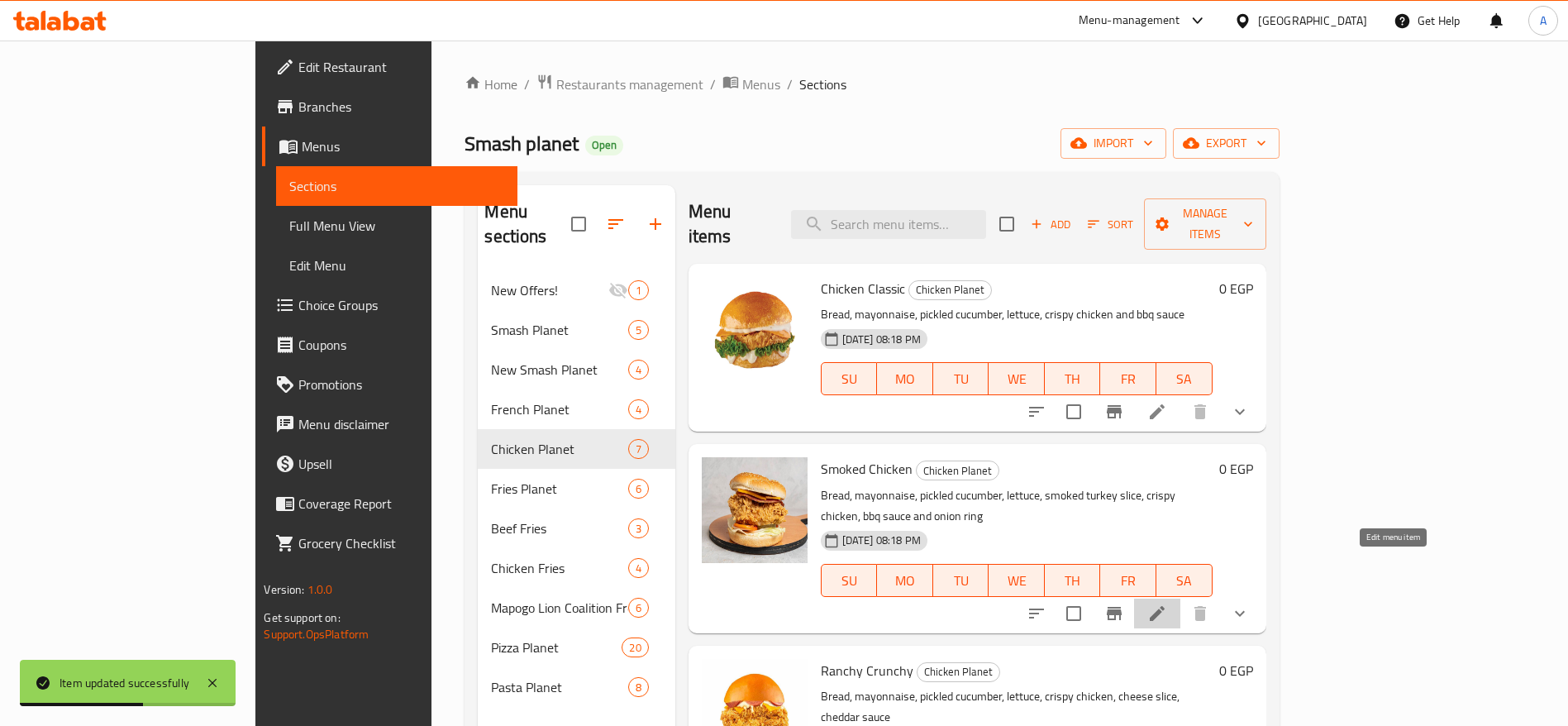
click at [1167, 604] on icon at bounding box center [1157, 614] width 20 height 20
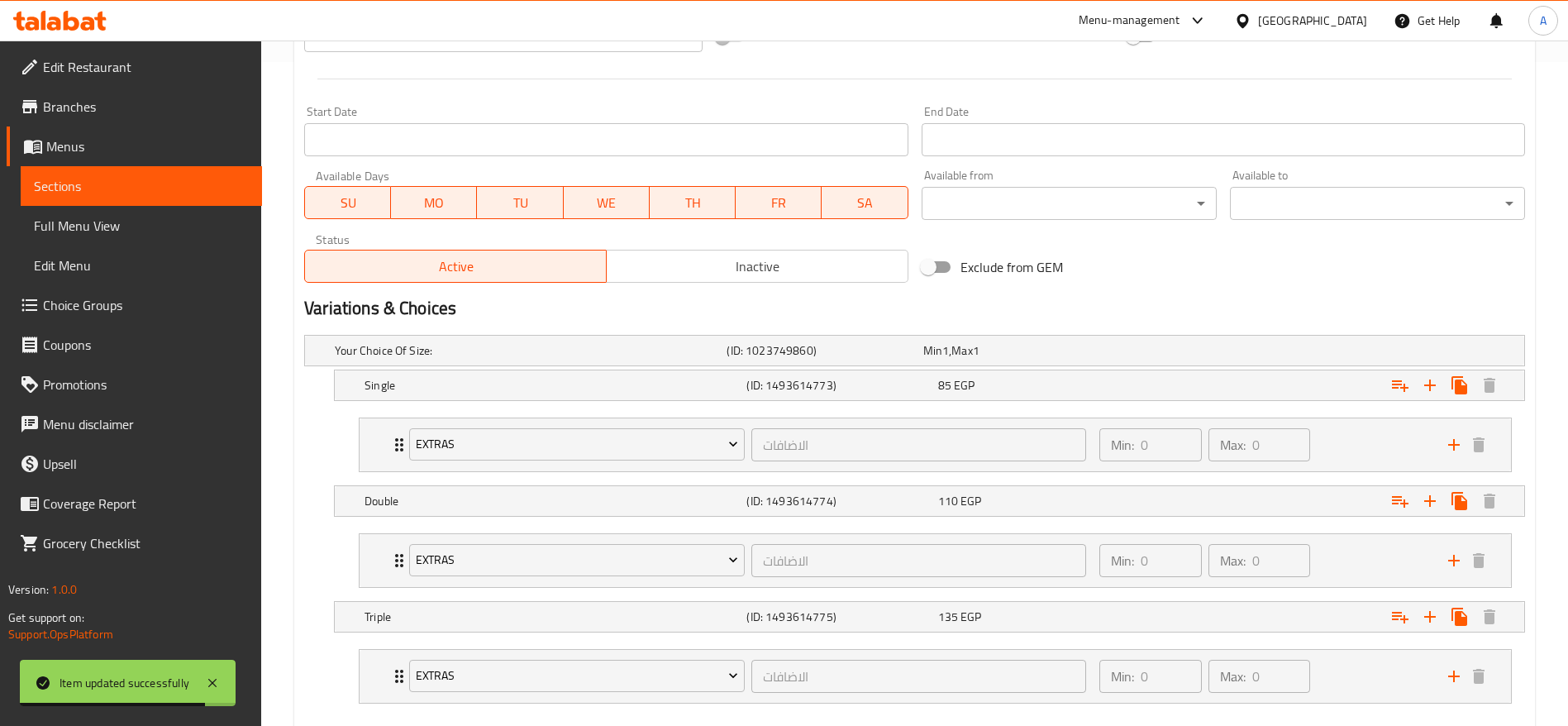
scroll to position [755, 0]
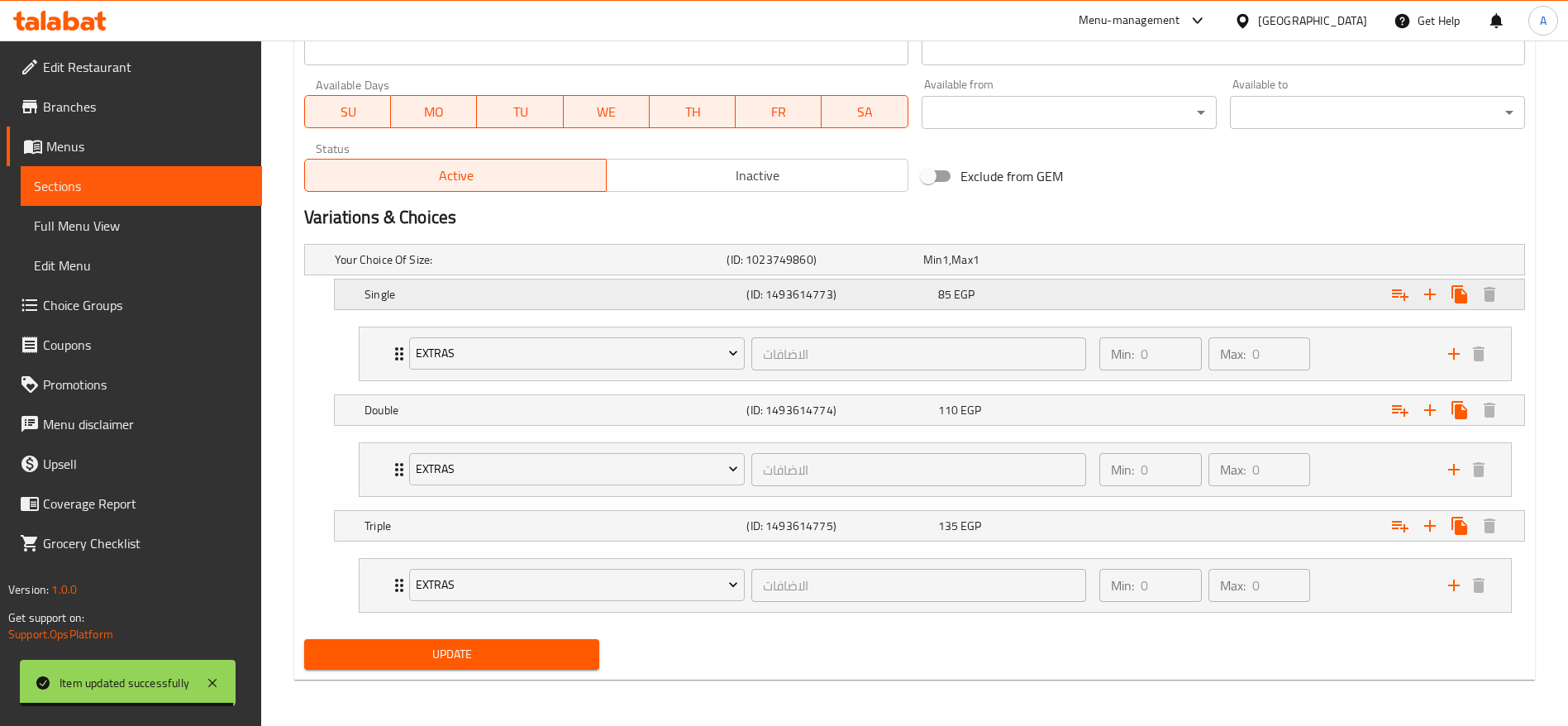
click at [1129, 280] on div "Expand" at bounding box center [1316, 294] width 382 height 36
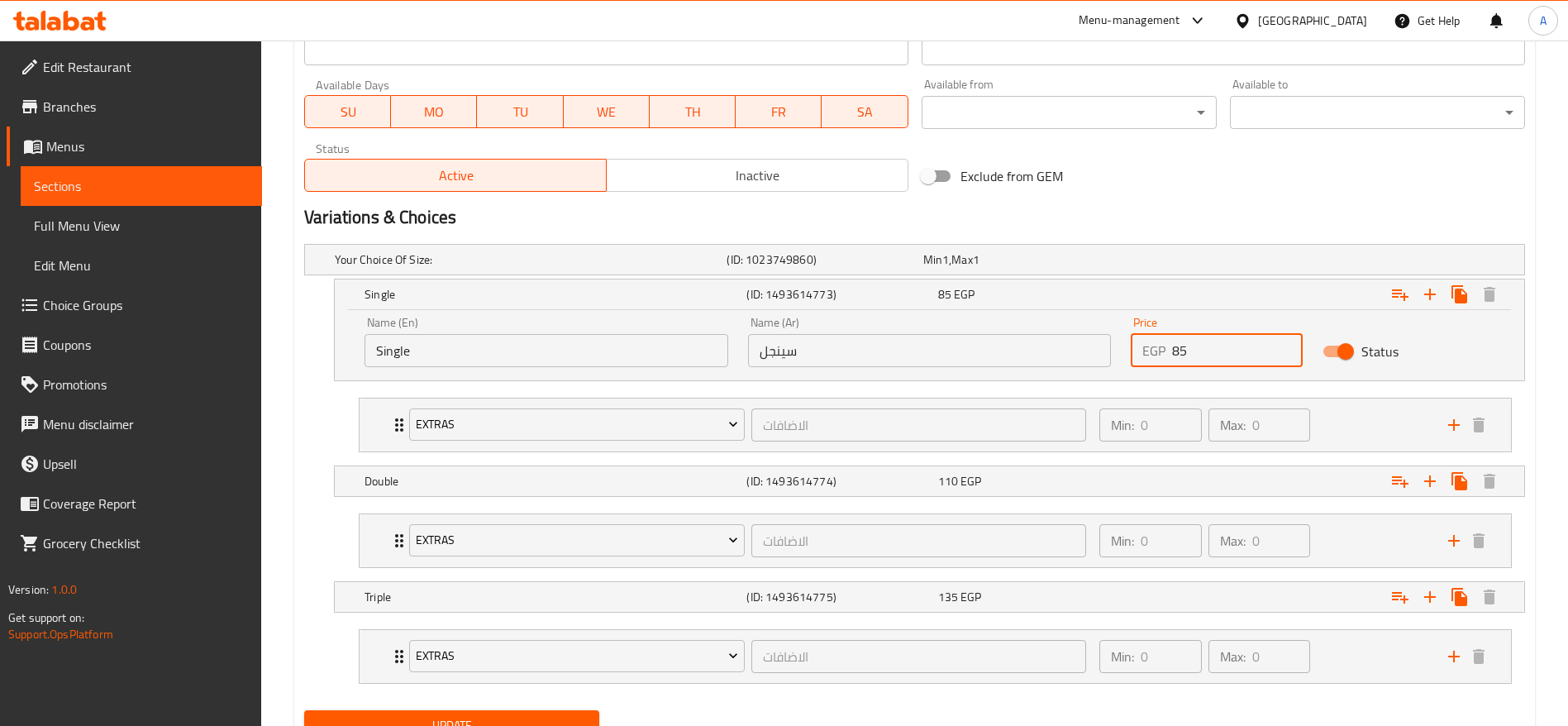
click at [1250, 356] on input "85" at bounding box center [1237, 350] width 130 height 33
type input "8"
type input "90"
click at [1047, 493] on div "Double (ID: 1493614774) 110 EGP" at bounding box center [935, 481] width 1147 height 36
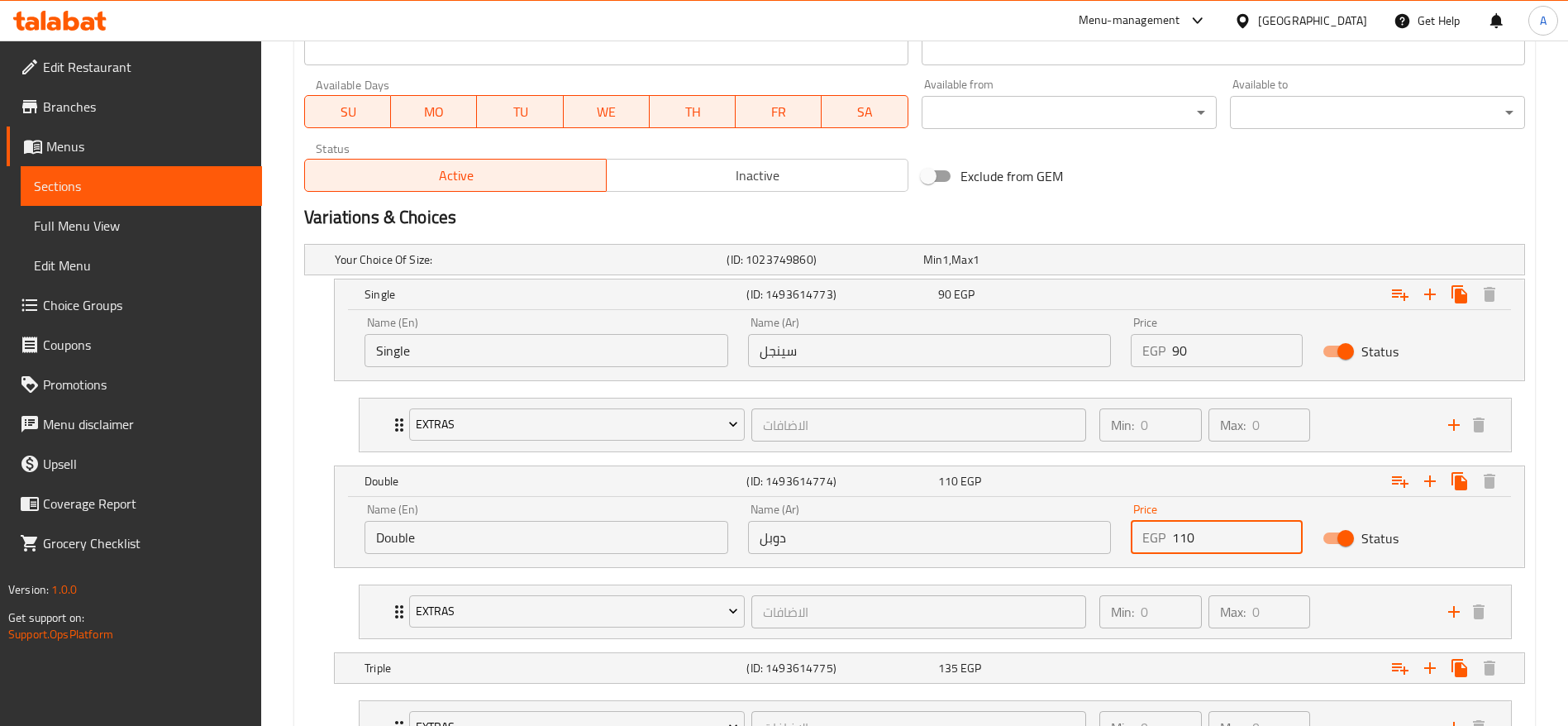
click at [1210, 526] on input "110" at bounding box center [1237, 537] width 130 height 33
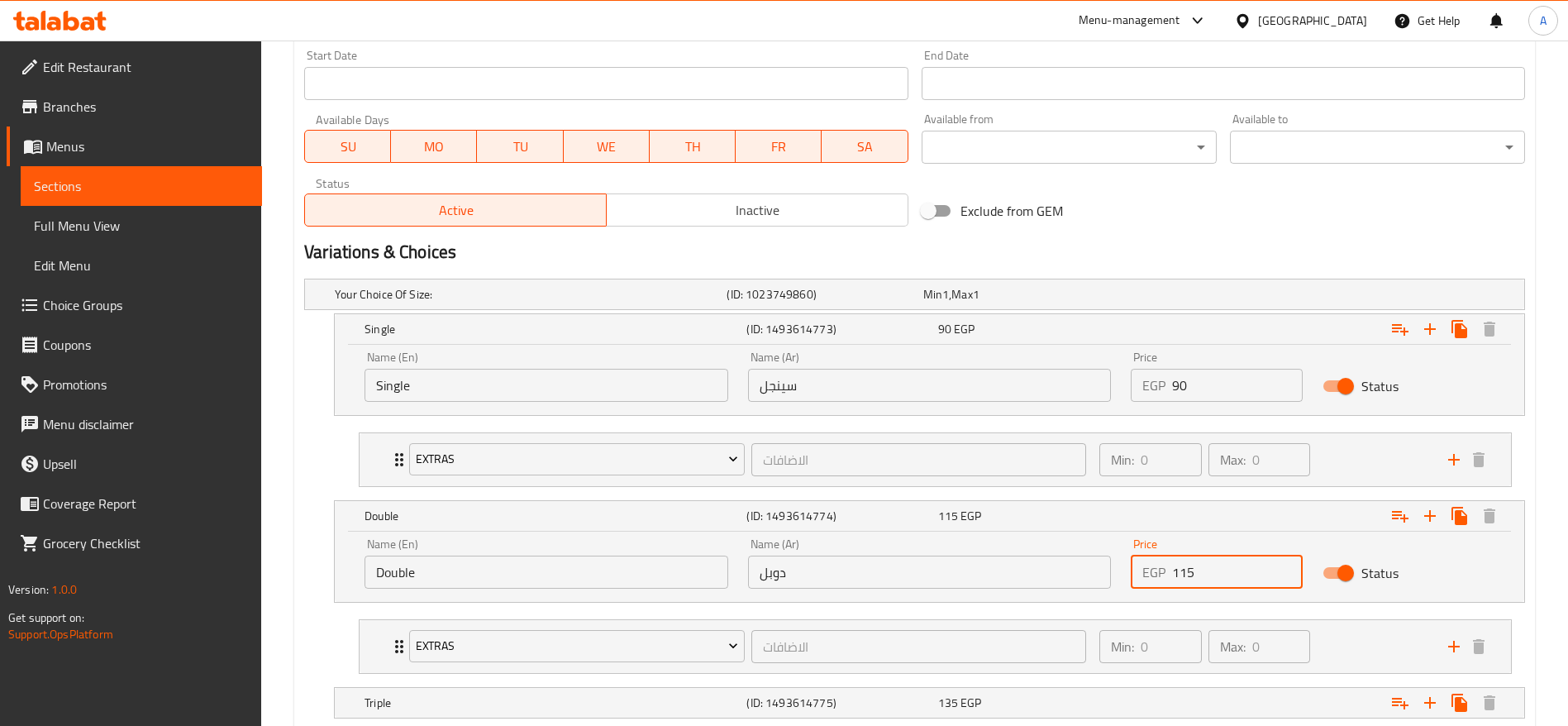
scroll to position [897, 0]
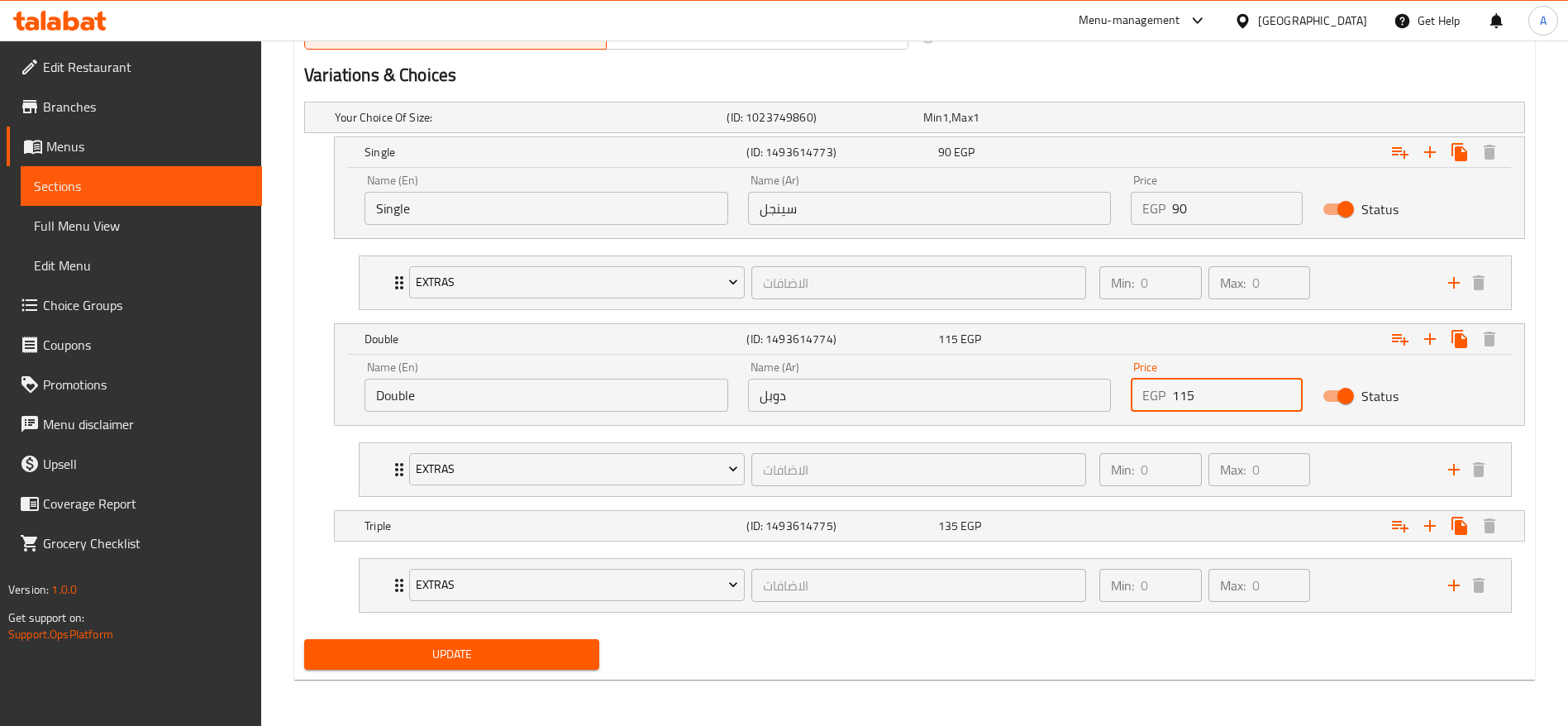
type input "115"
click at [1227, 535] on div "Expand" at bounding box center [1316, 526] width 382 height 36
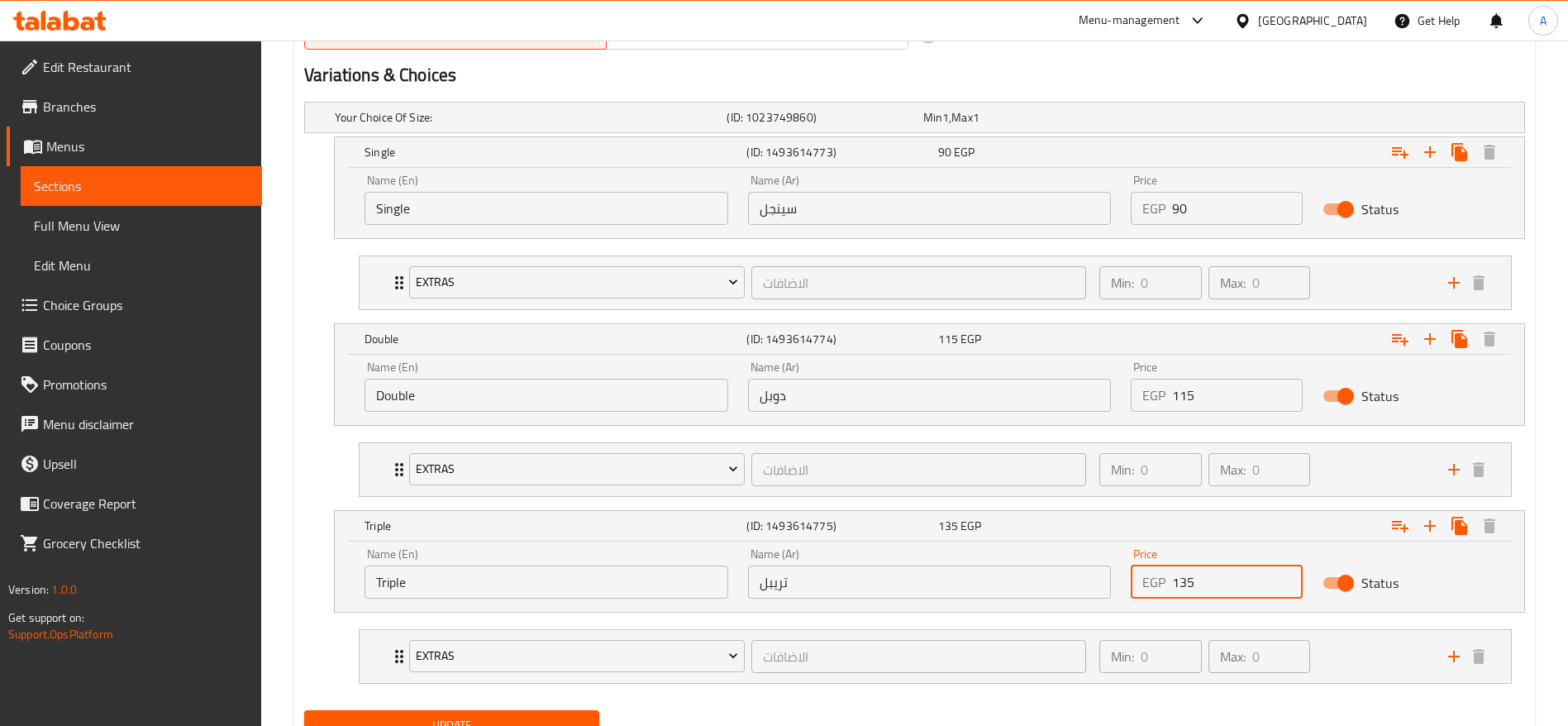
click at [1217, 580] on input "135" at bounding box center [1237, 581] width 130 height 33
type input "145"
click at [305, 710] on button "Update" at bounding box center [452, 725] width 295 height 31
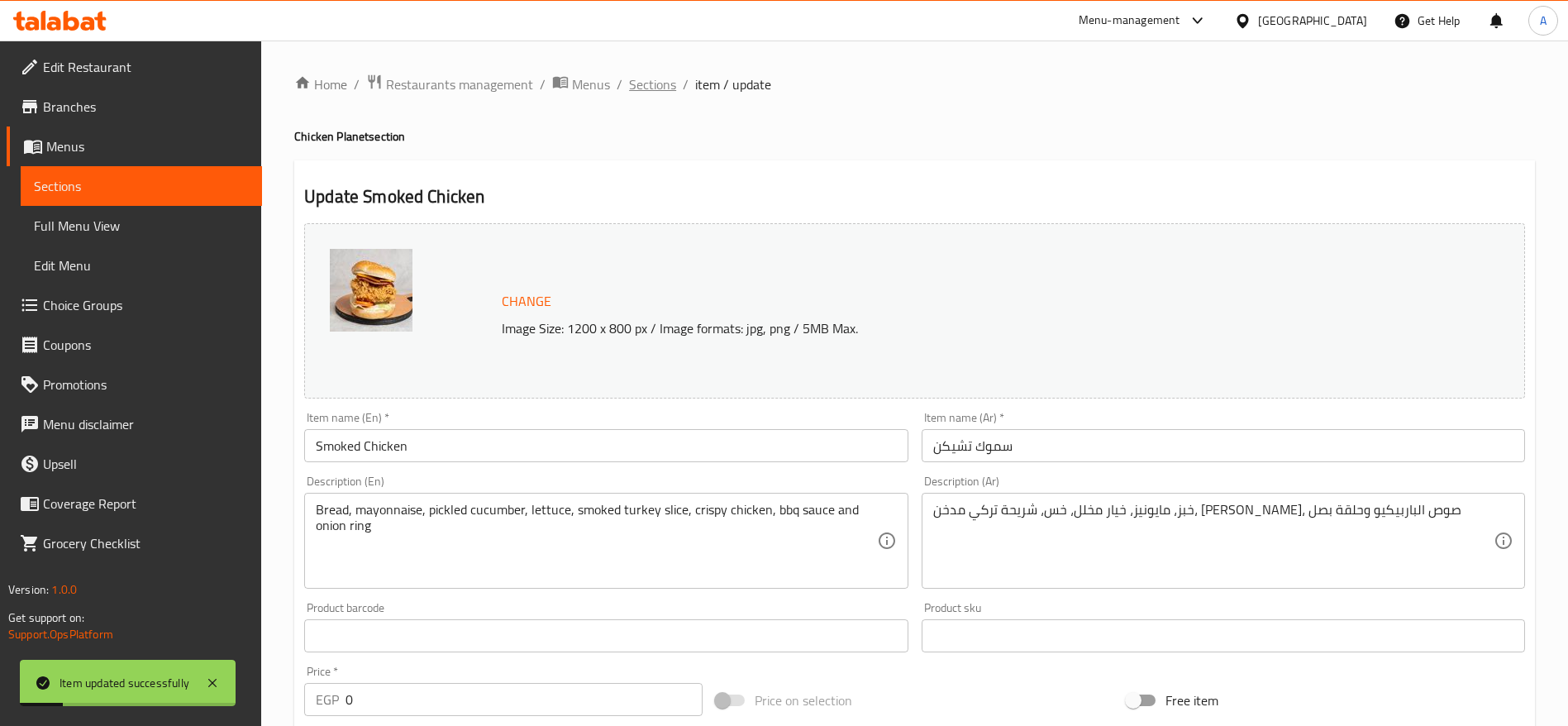
click at [666, 85] on span "Sections" at bounding box center [652, 84] width 47 height 20
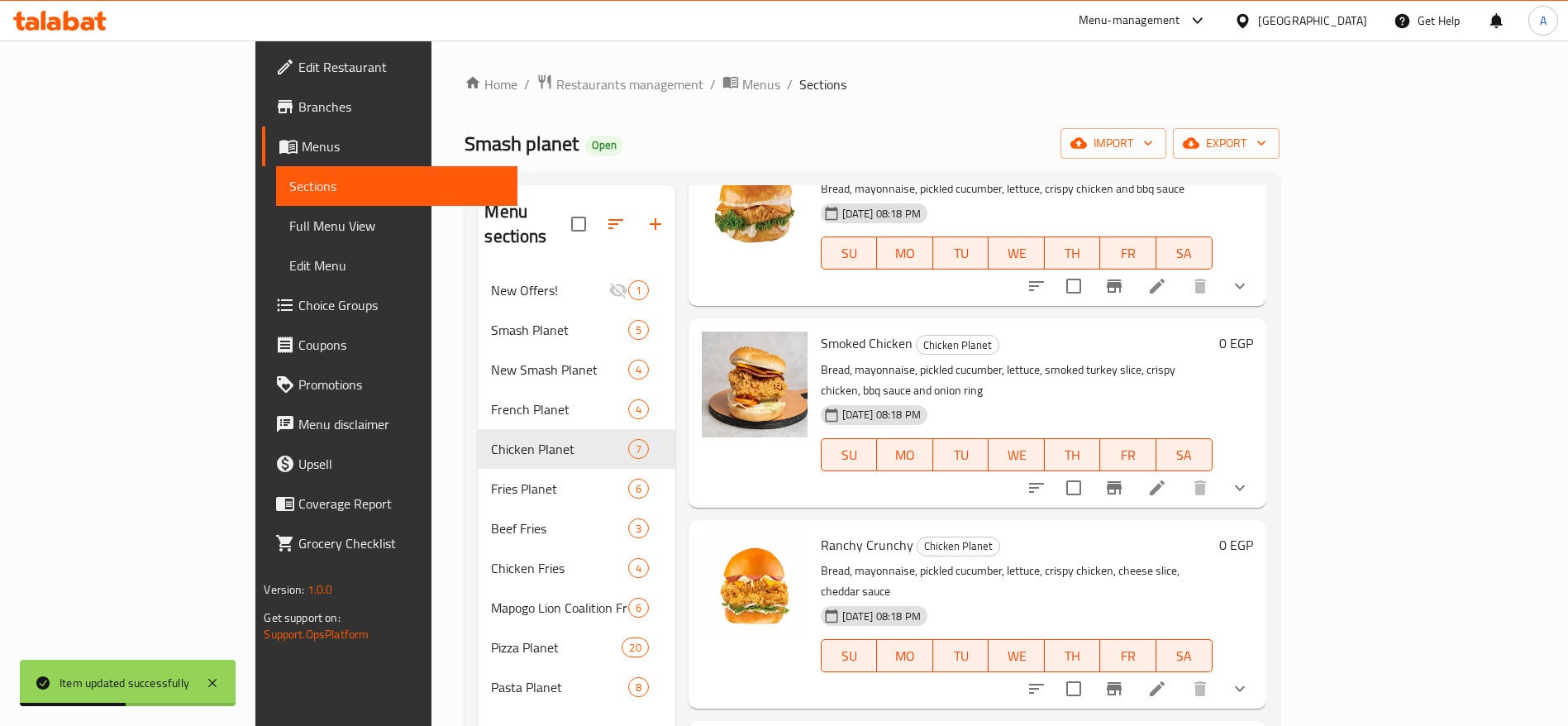
scroll to position [134, 0]
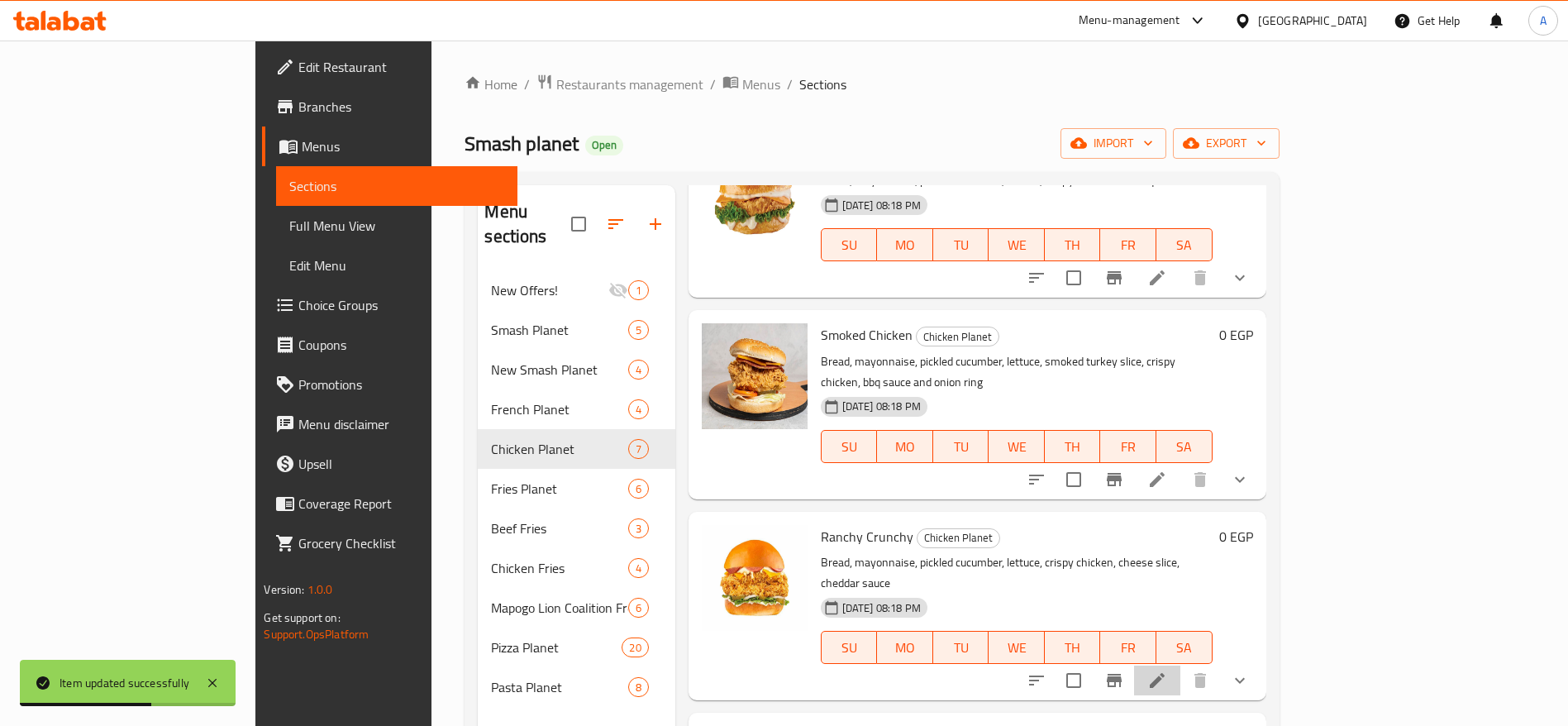
click at [1181, 666] on li at bounding box center [1157, 680] width 47 height 30
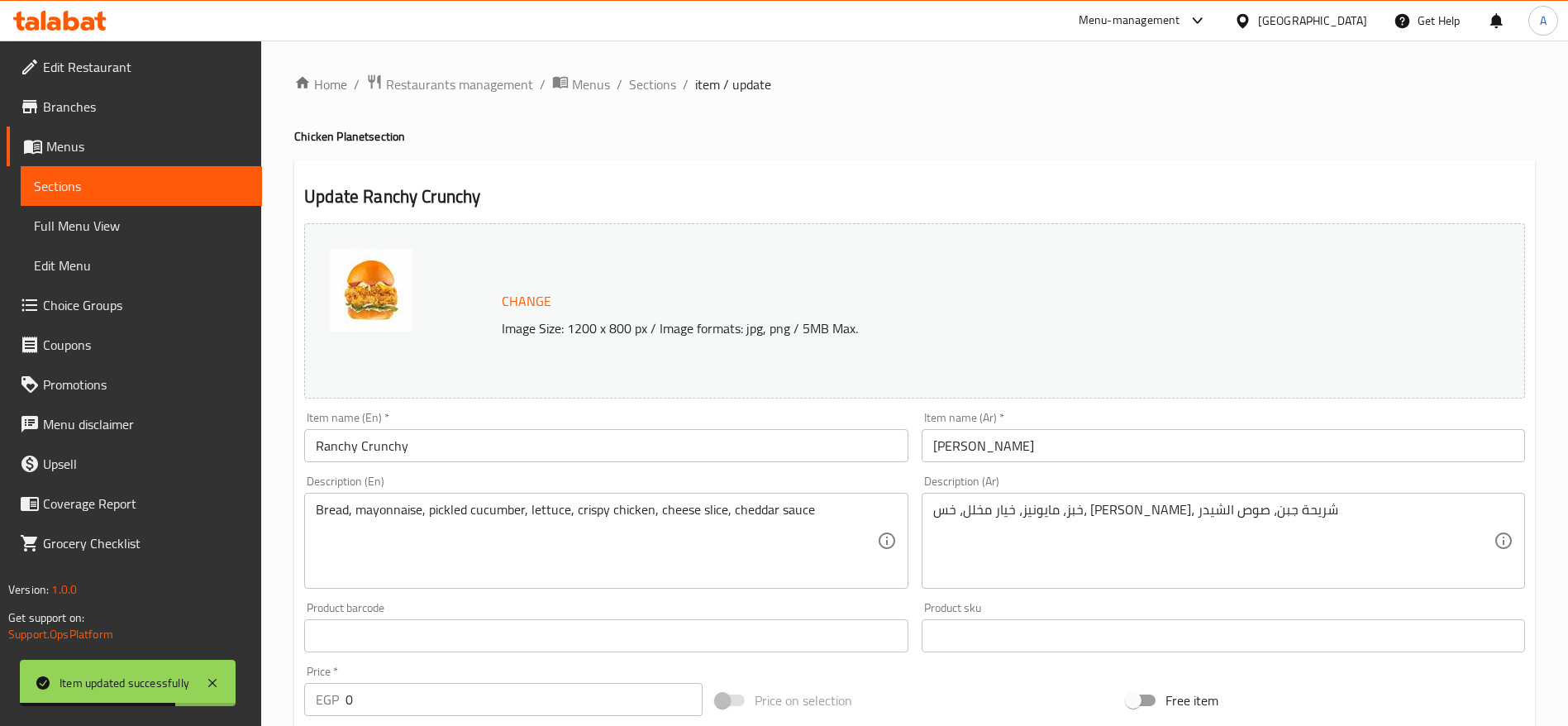
scroll to position [755, 0]
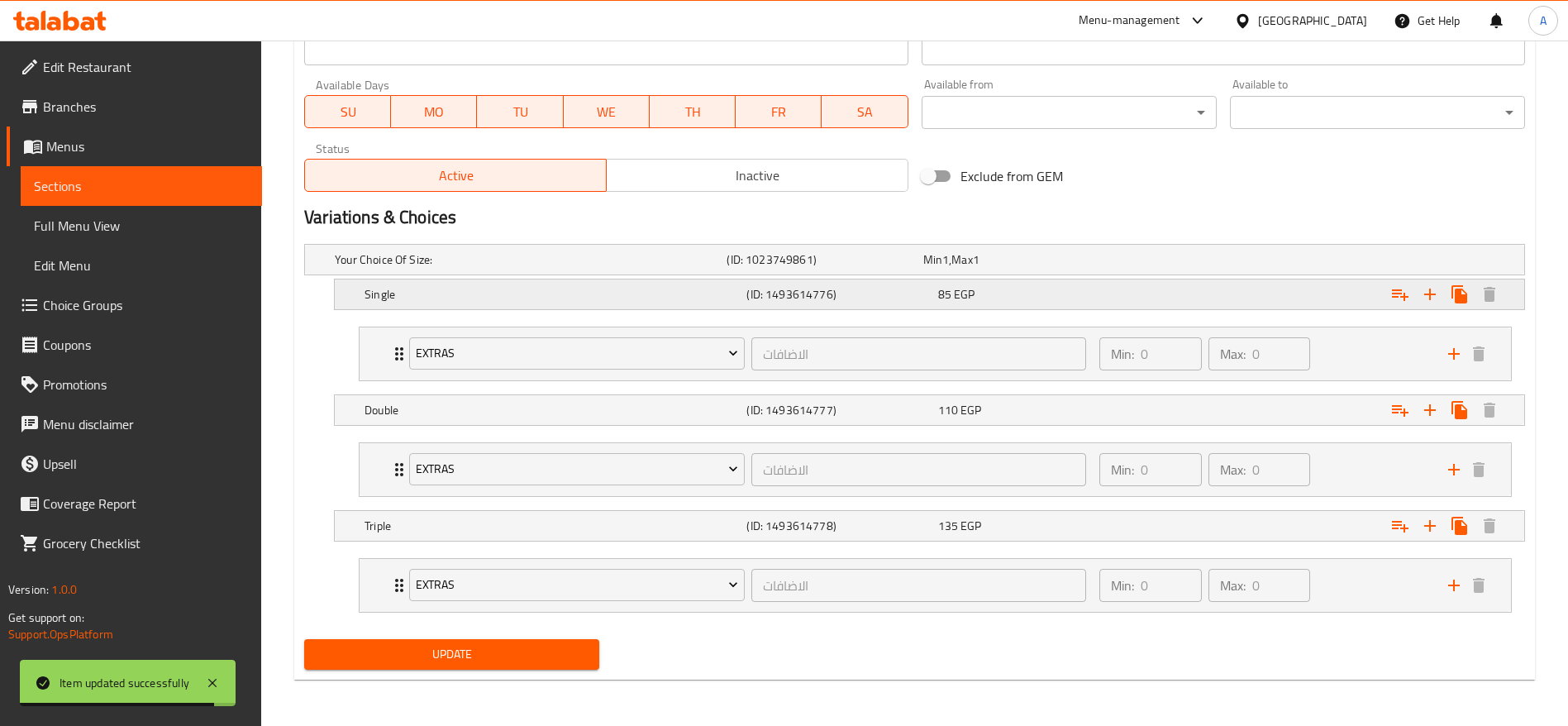
click at [1070, 277] on div "Single (ID: 1493614776) 85 EGP" at bounding box center [935, 294] width 1147 height 36
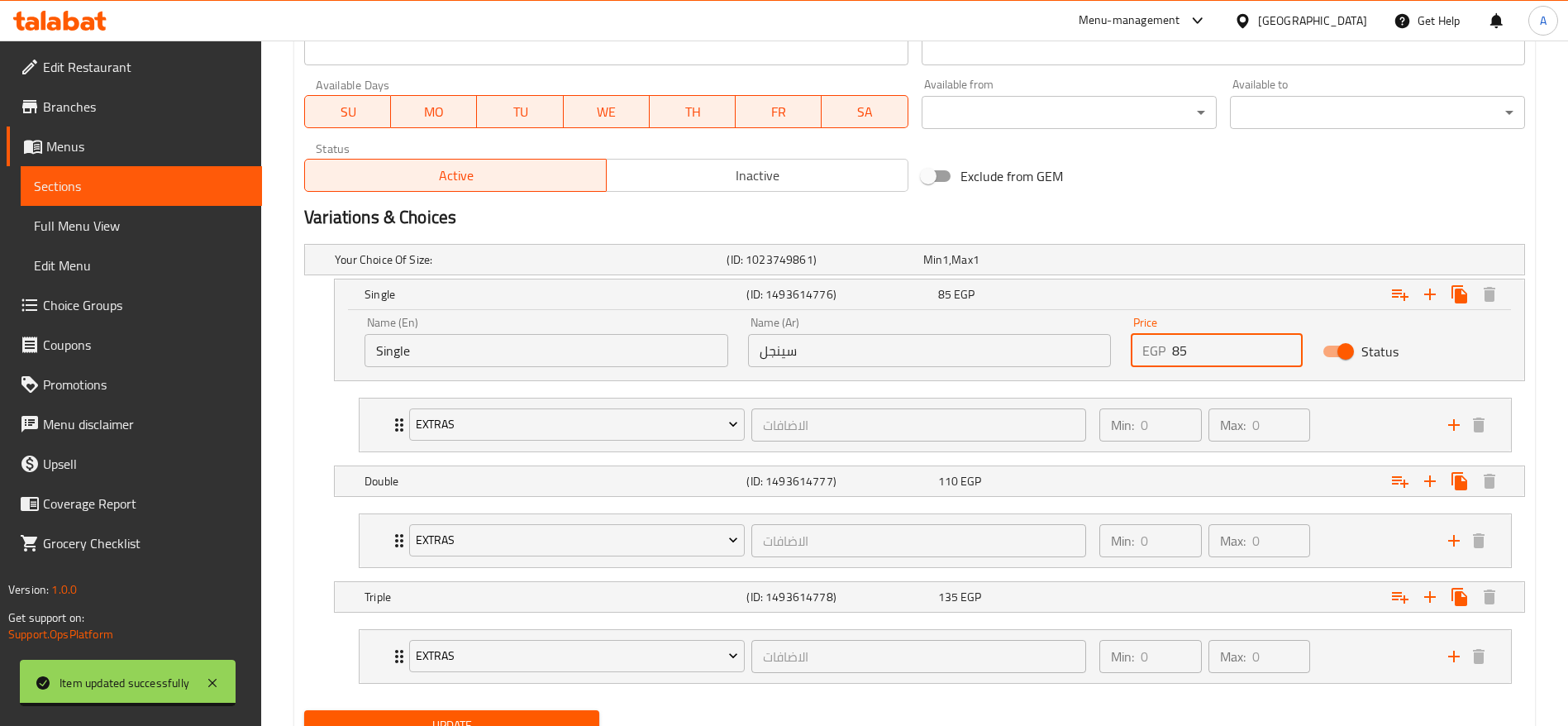
click at [1195, 341] on input "85" at bounding box center [1237, 350] width 130 height 33
type input "8"
type input "90"
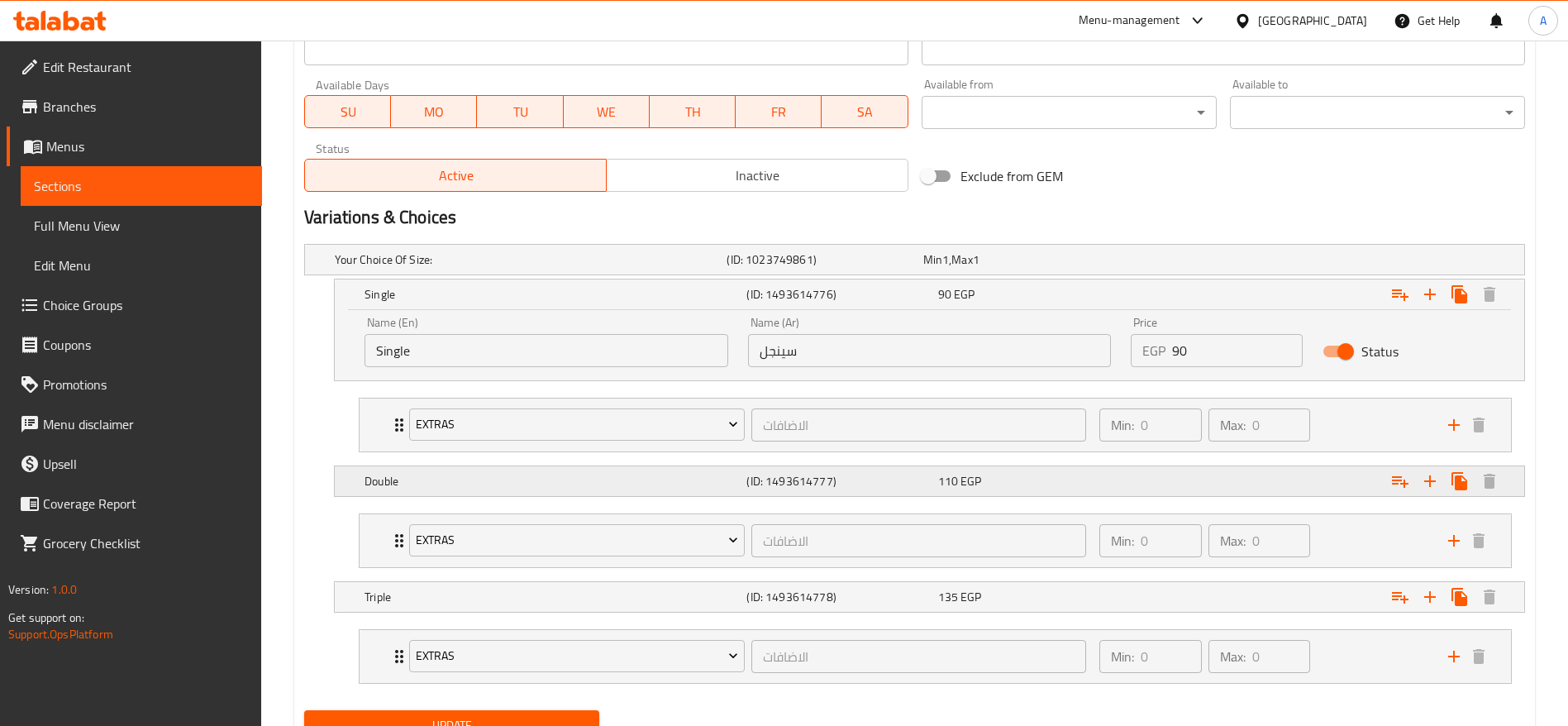
click at [1061, 473] on div "110 EGP" at bounding box center [1030, 481] width 184 height 16
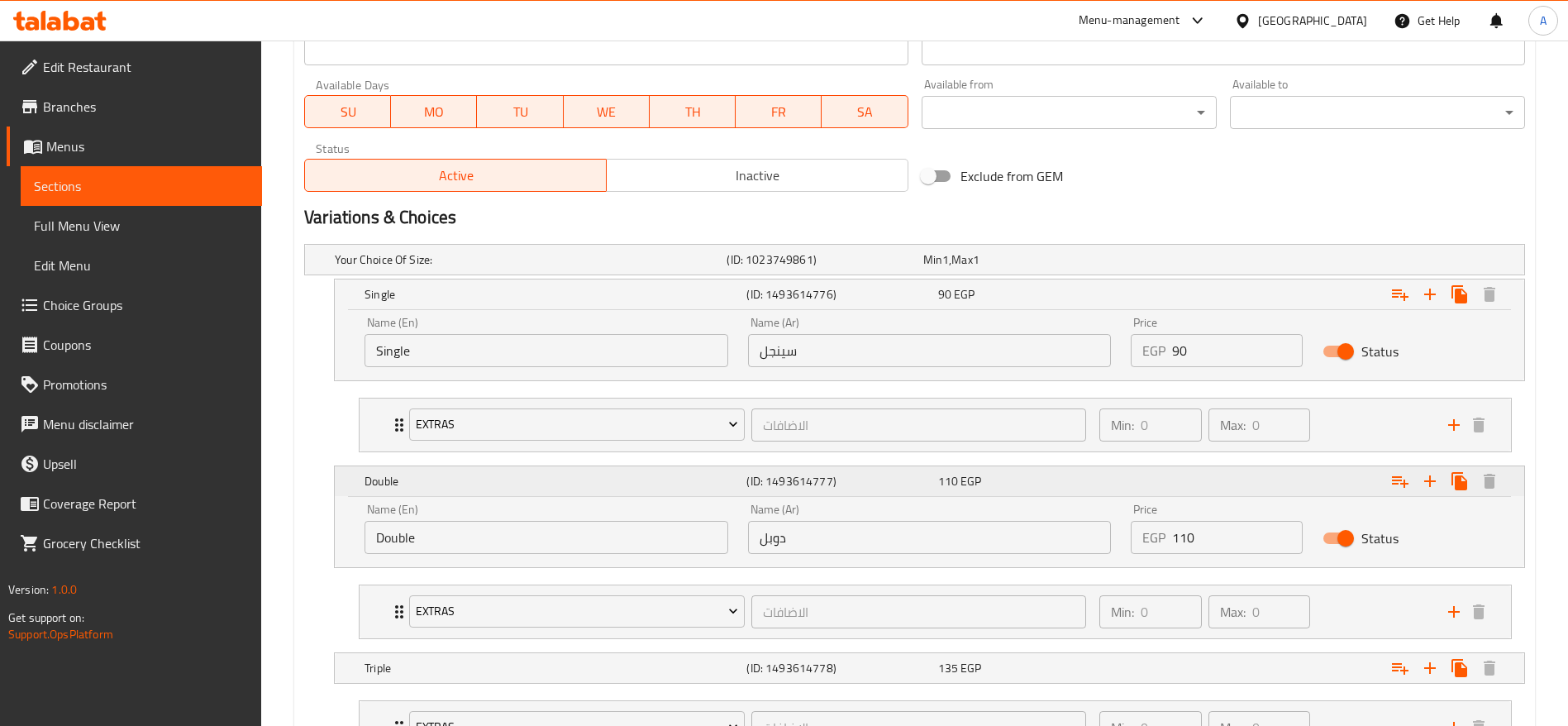
click at [1061, 473] on div "110 EGP" at bounding box center [1030, 481] width 184 height 16
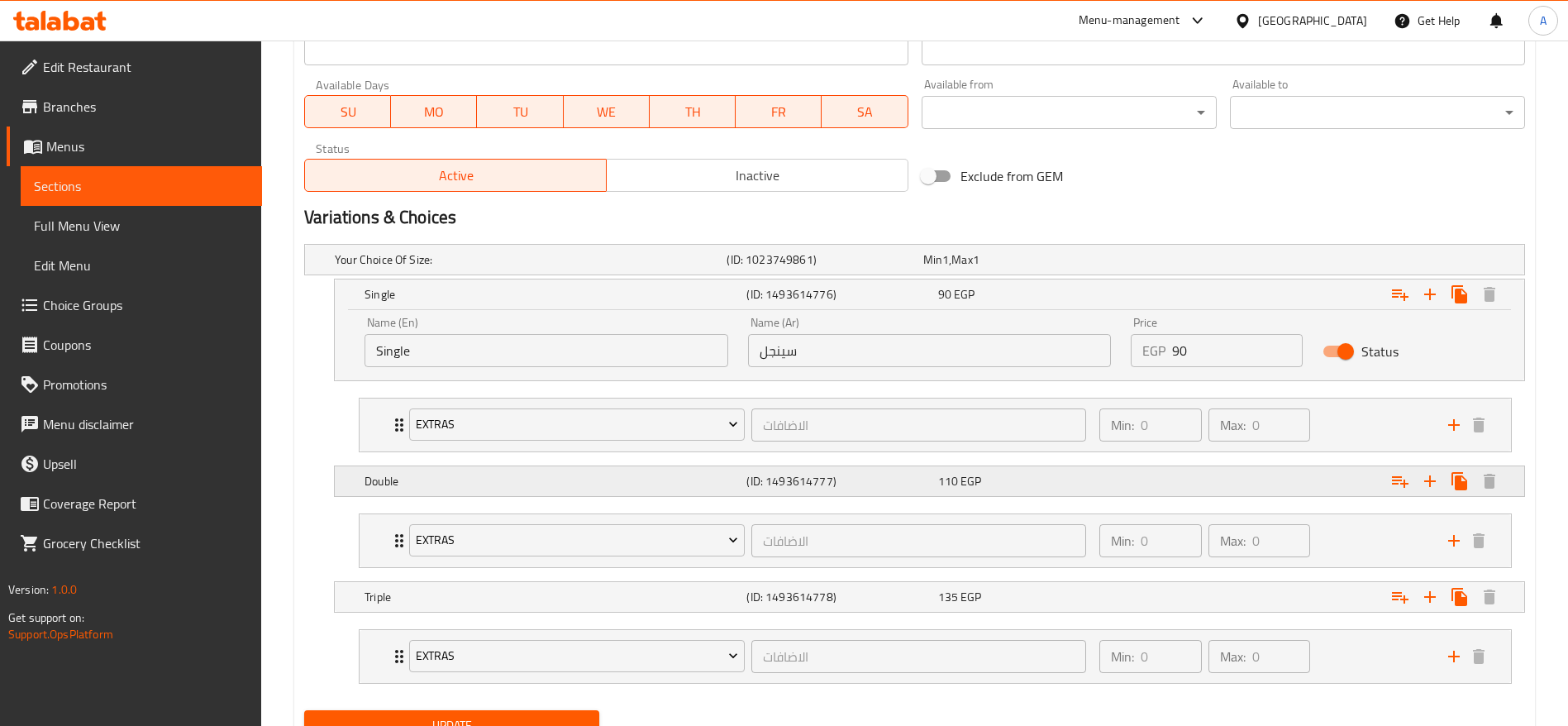
click at [1061, 473] on div "110 EGP" at bounding box center [1030, 481] width 184 height 16
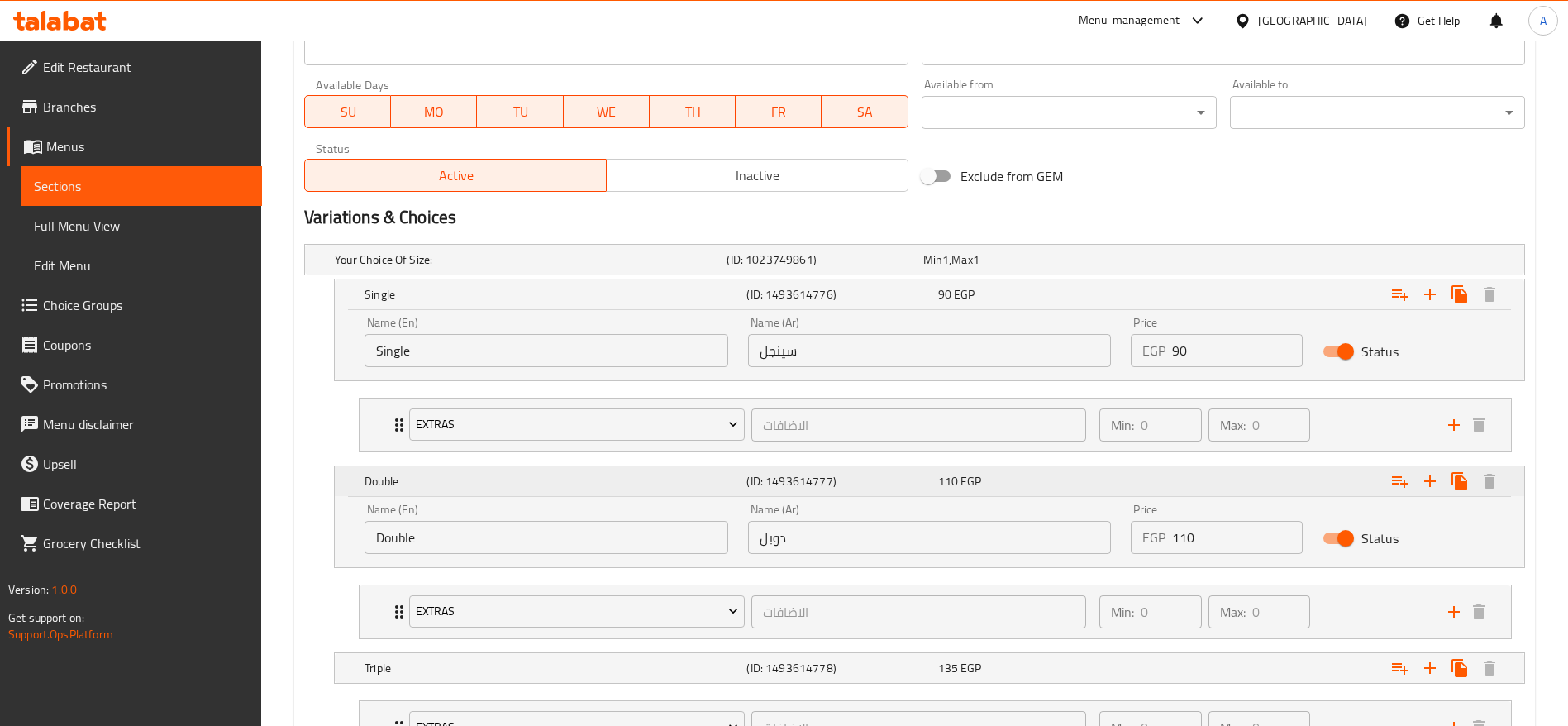
click at [1061, 473] on div "110 EGP" at bounding box center [1030, 481] width 184 height 16
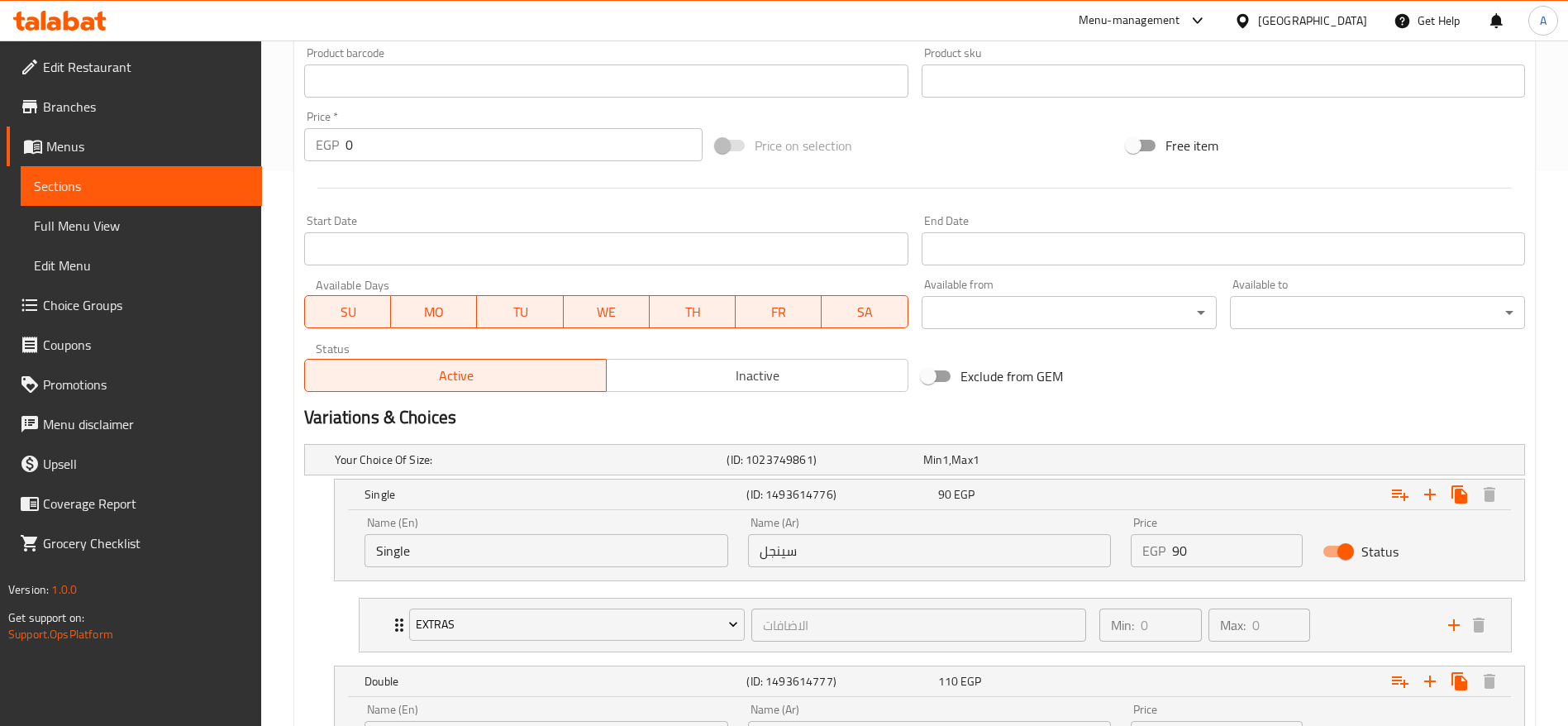
scroll to position [897, 0]
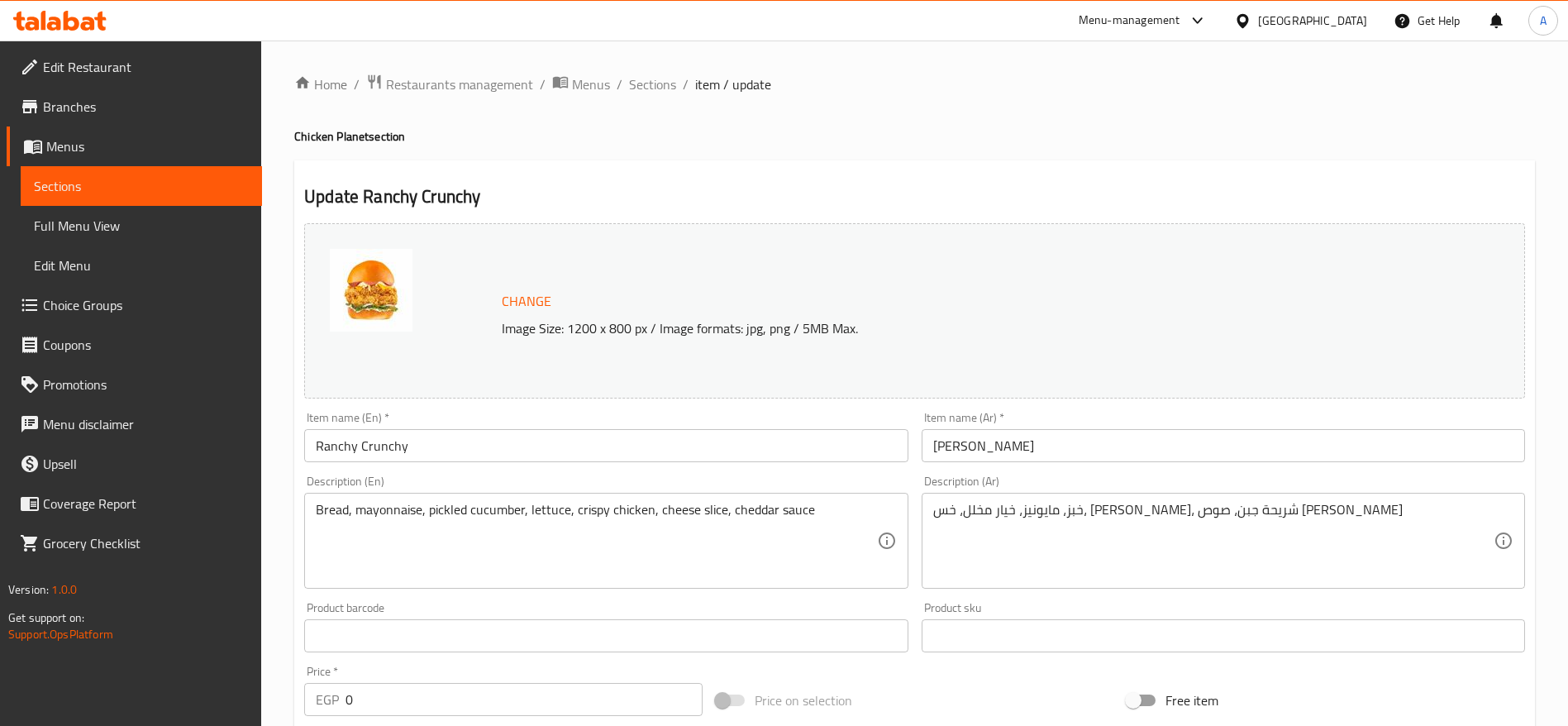
scroll to position [755, 0]
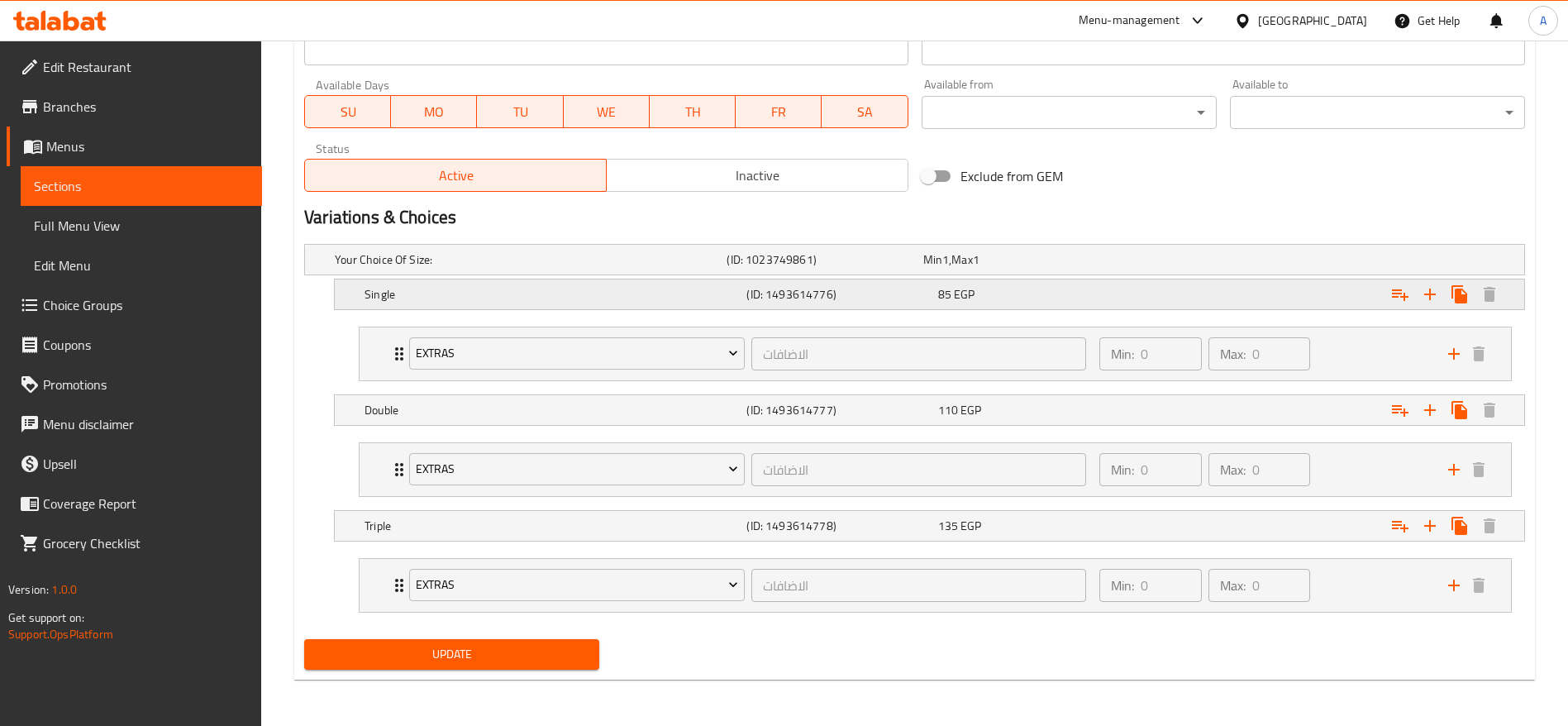
click at [981, 300] on div "85 EGP" at bounding box center [1030, 294] width 184 height 16
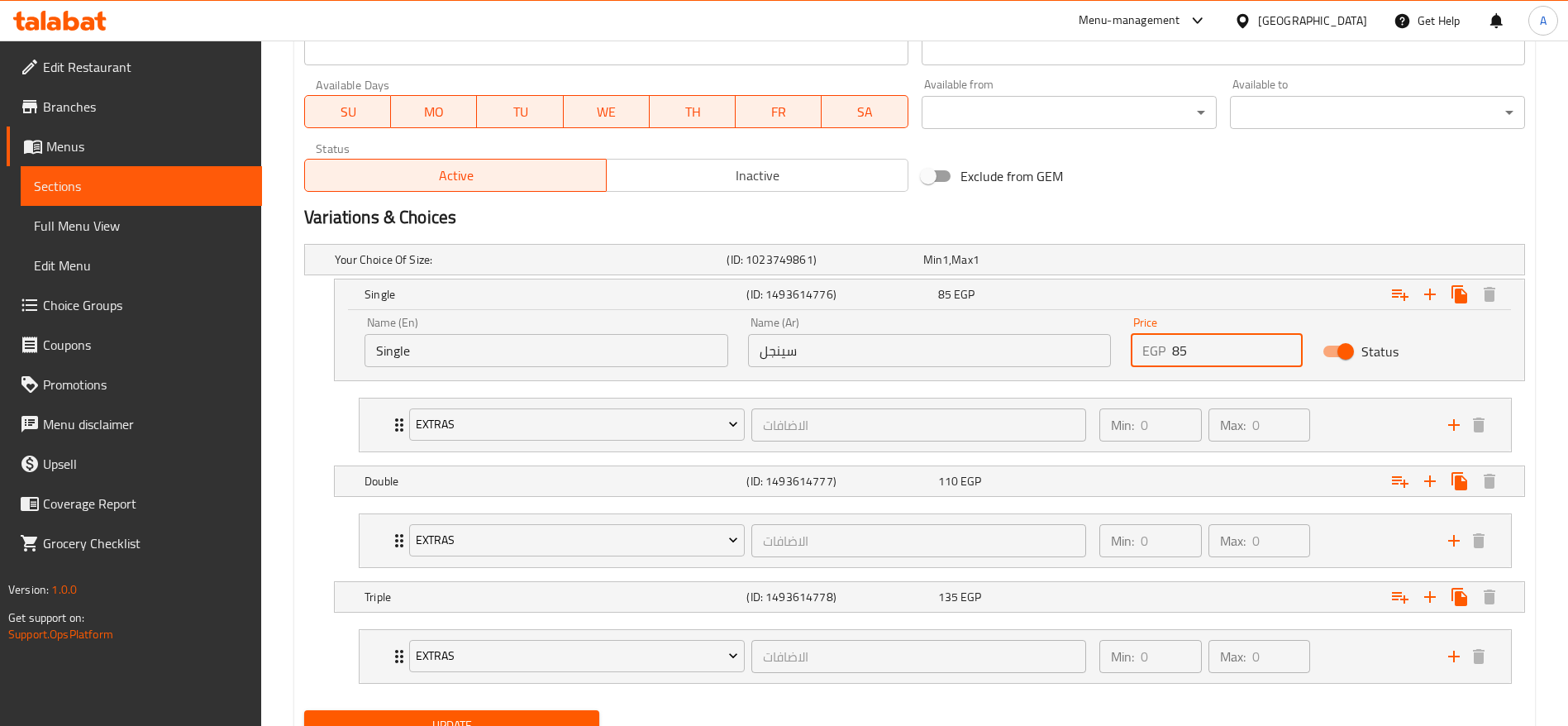
click at [1217, 352] on input "85" at bounding box center [1237, 350] width 130 height 33
type input "8"
type input "90"
click at [1095, 600] on div "135 EGP" at bounding box center [1030, 597] width 184 height 16
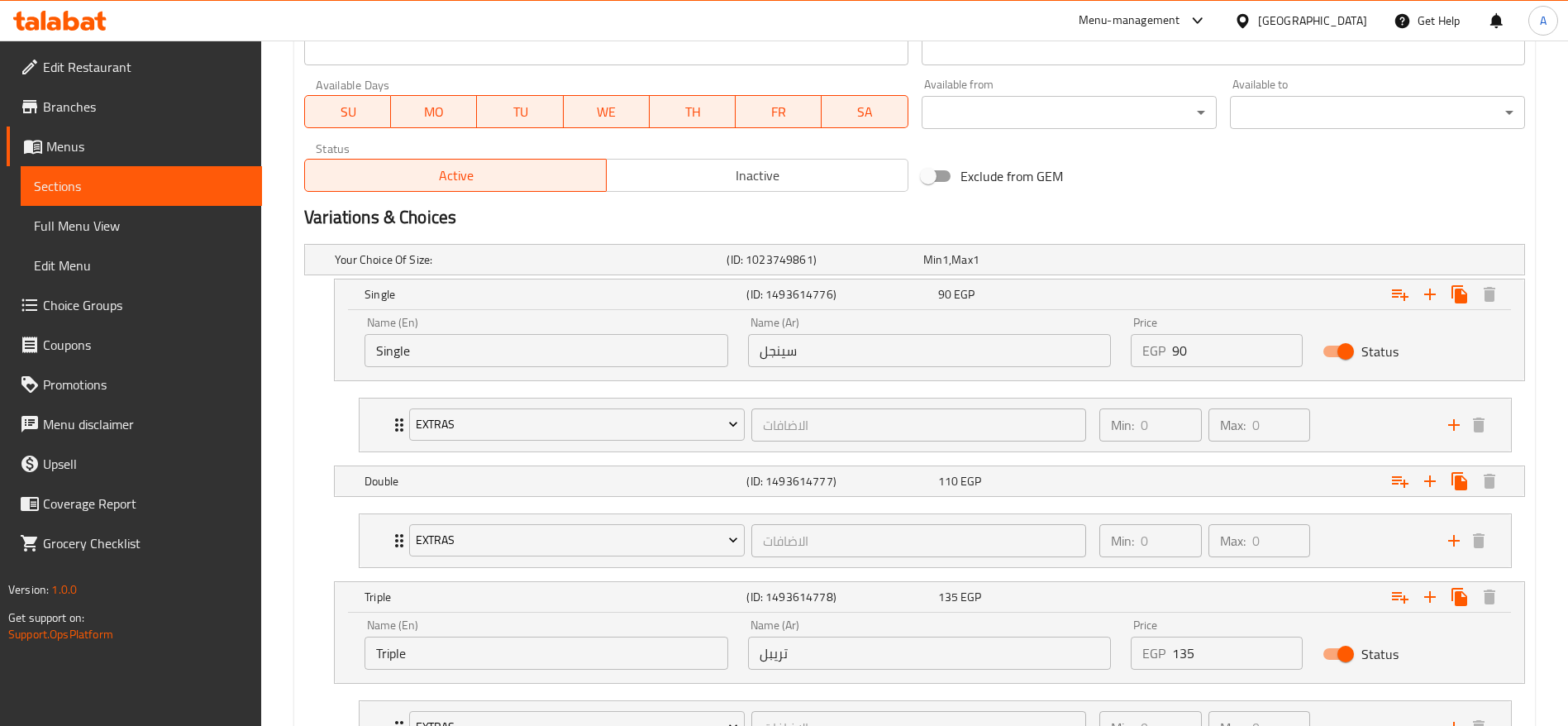
click at [1207, 643] on input "135" at bounding box center [1237, 653] width 130 height 33
type input "1"
type input "145"
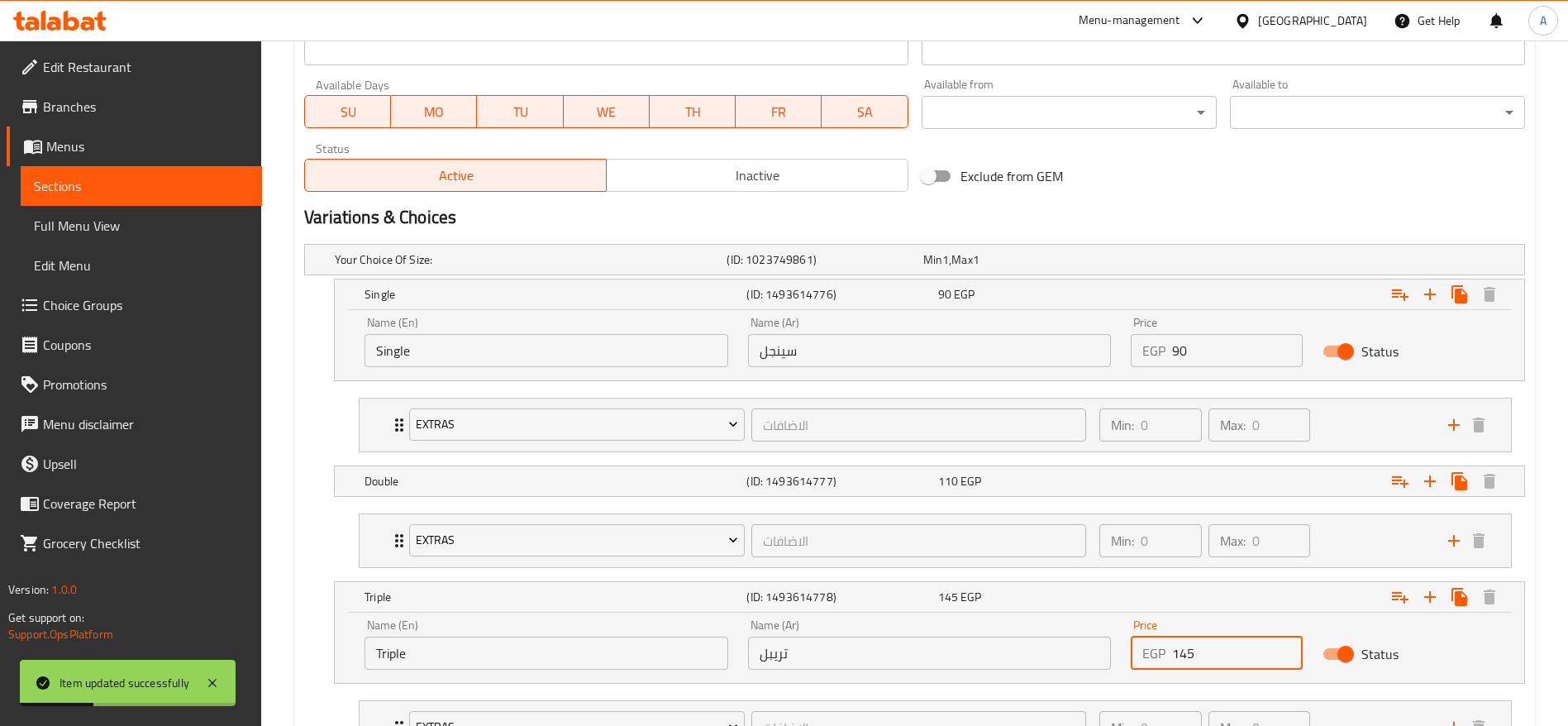
scroll to position [0, 0]
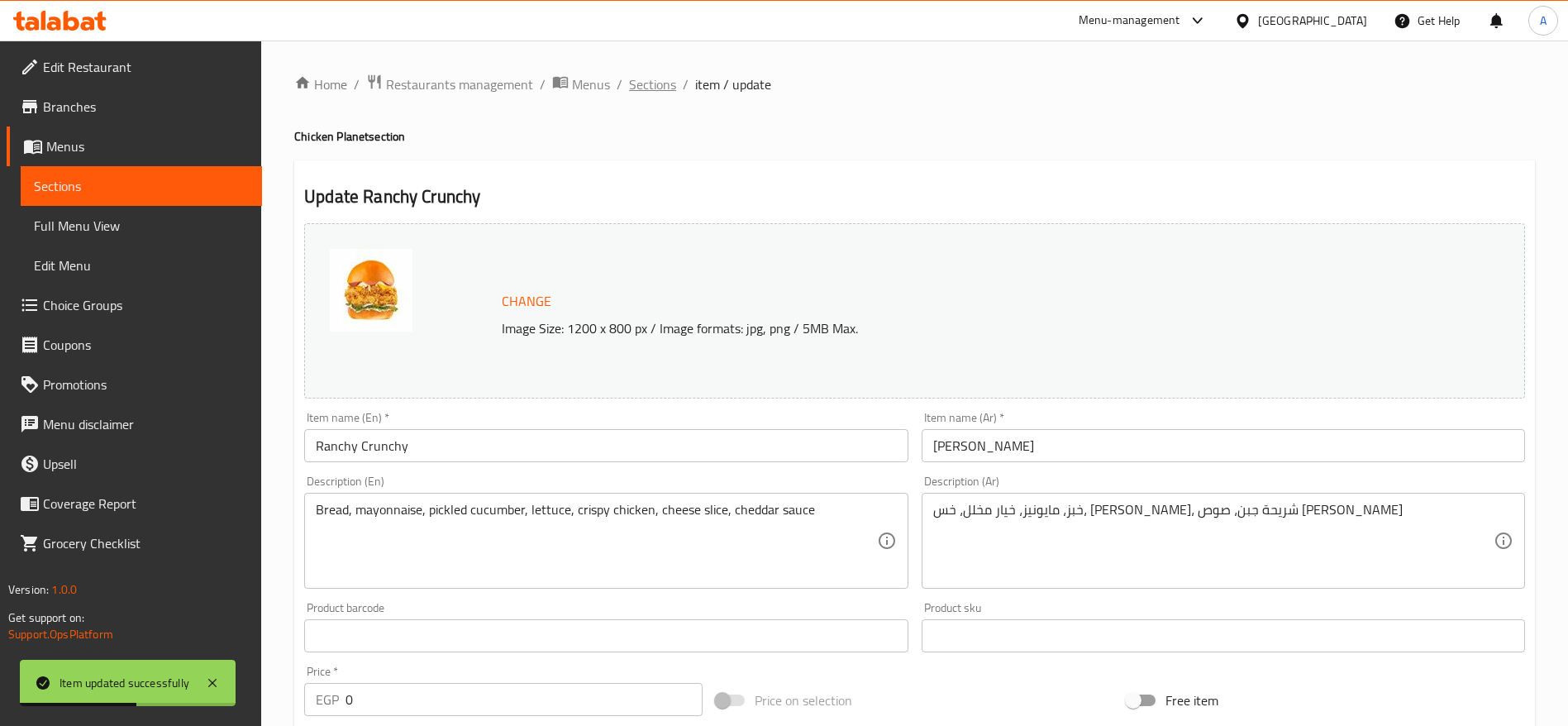
click at [661, 84] on span "Sections" at bounding box center [652, 84] width 47 height 20
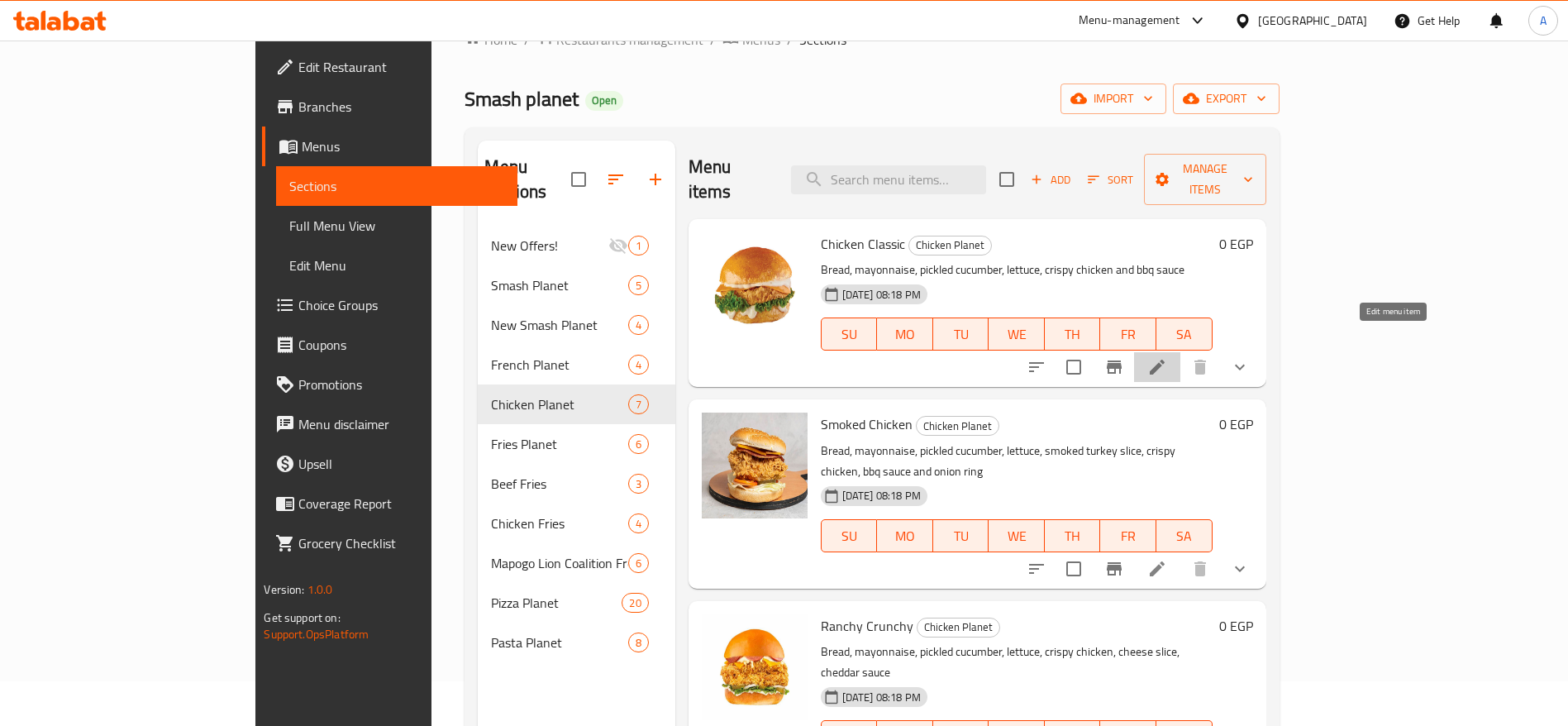
click at [1167, 357] on icon at bounding box center [1157, 367] width 20 height 20
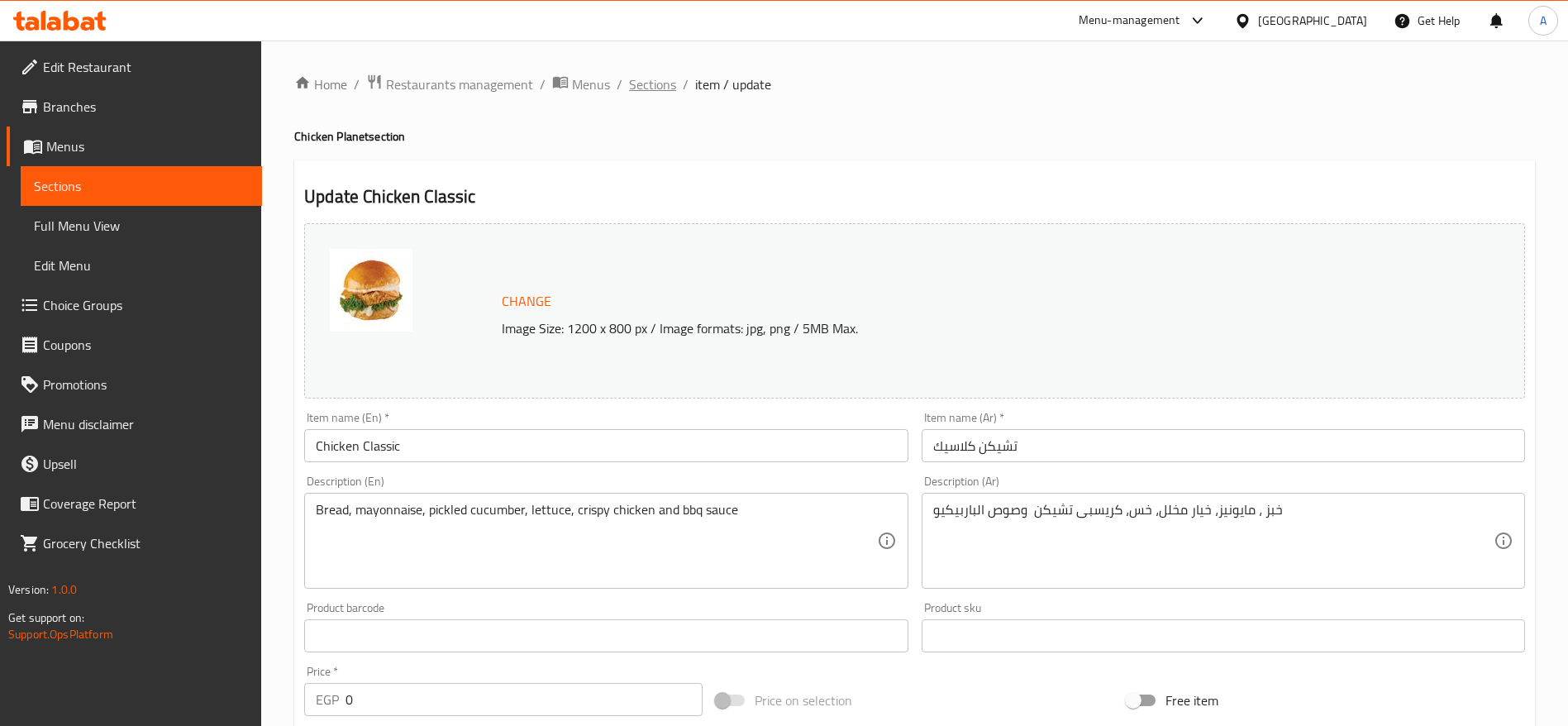
click at [661, 77] on span "Sections" at bounding box center [652, 84] width 47 height 20
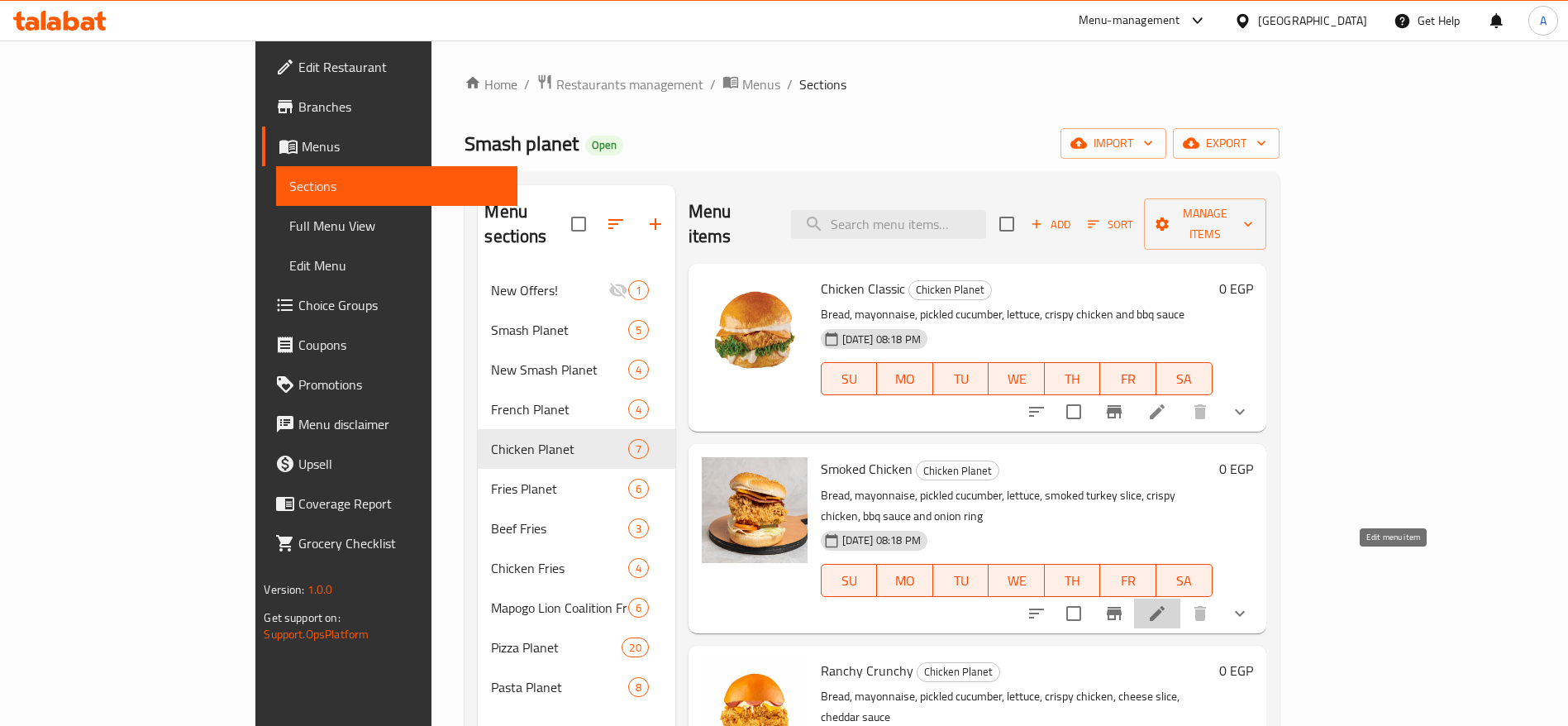
click at [1167, 604] on icon at bounding box center [1157, 614] width 20 height 20
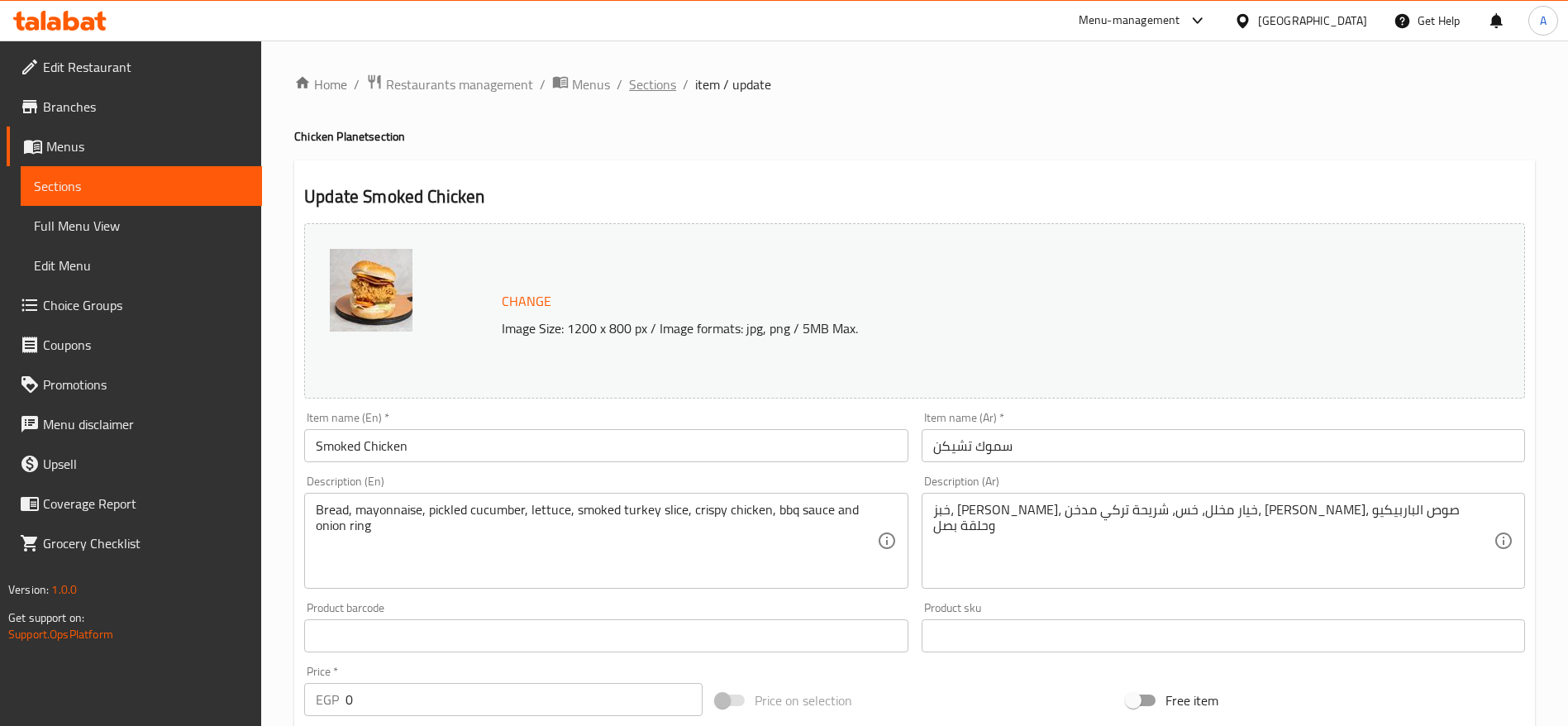
click at [669, 93] on span "Sections" at bounding box center [652, 84] width 47 height 20
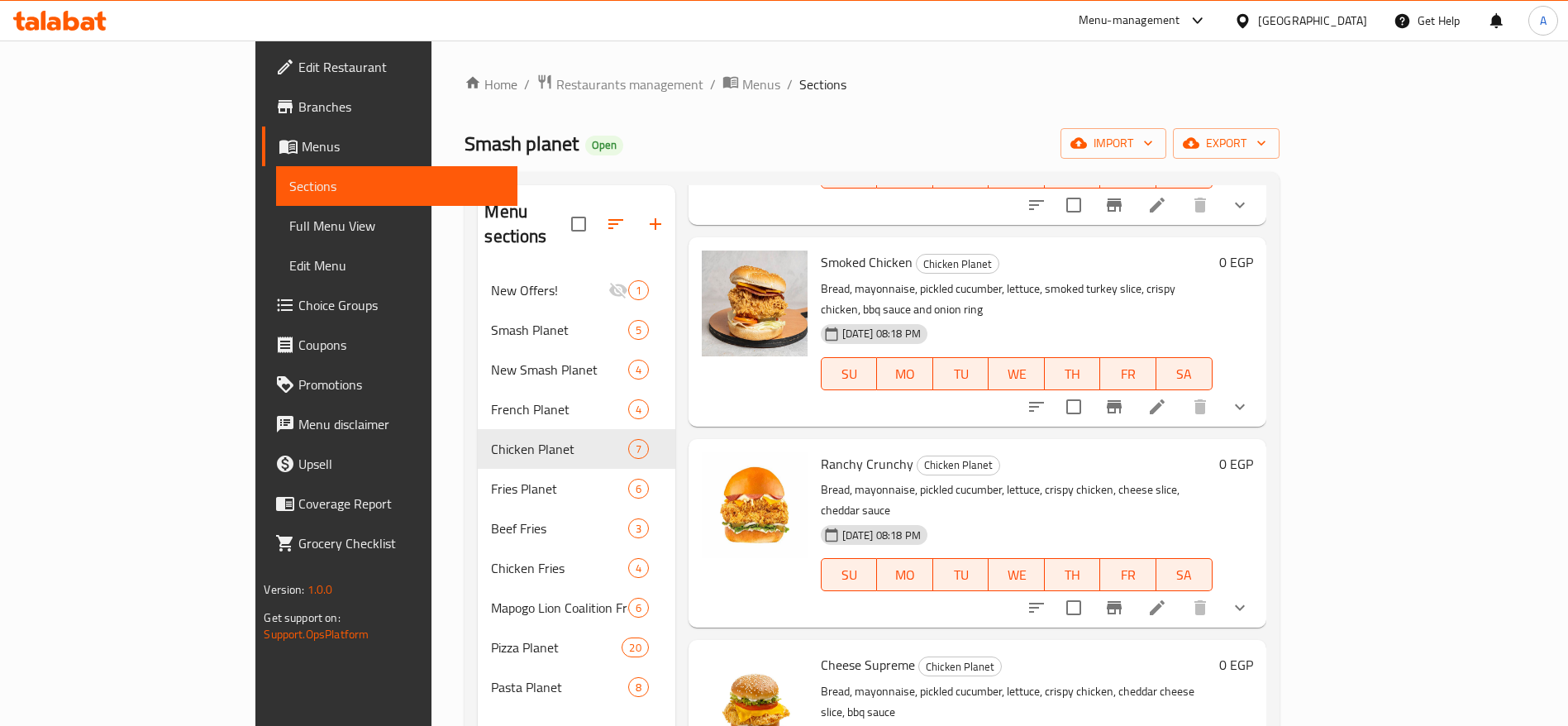
scroll to position [242, 0]
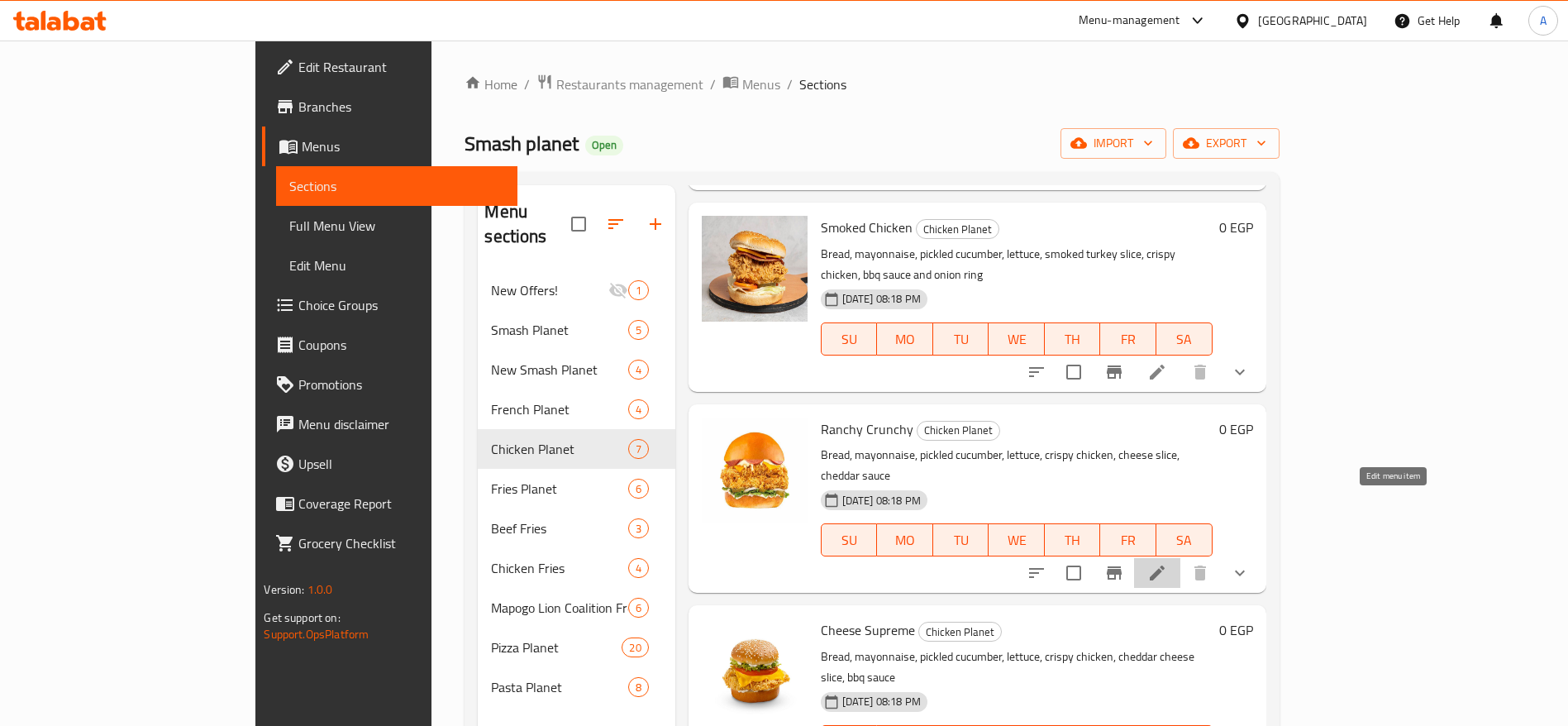
click at [1167, 563] on icon at bounding box center [1157, 573] width 20 height 20
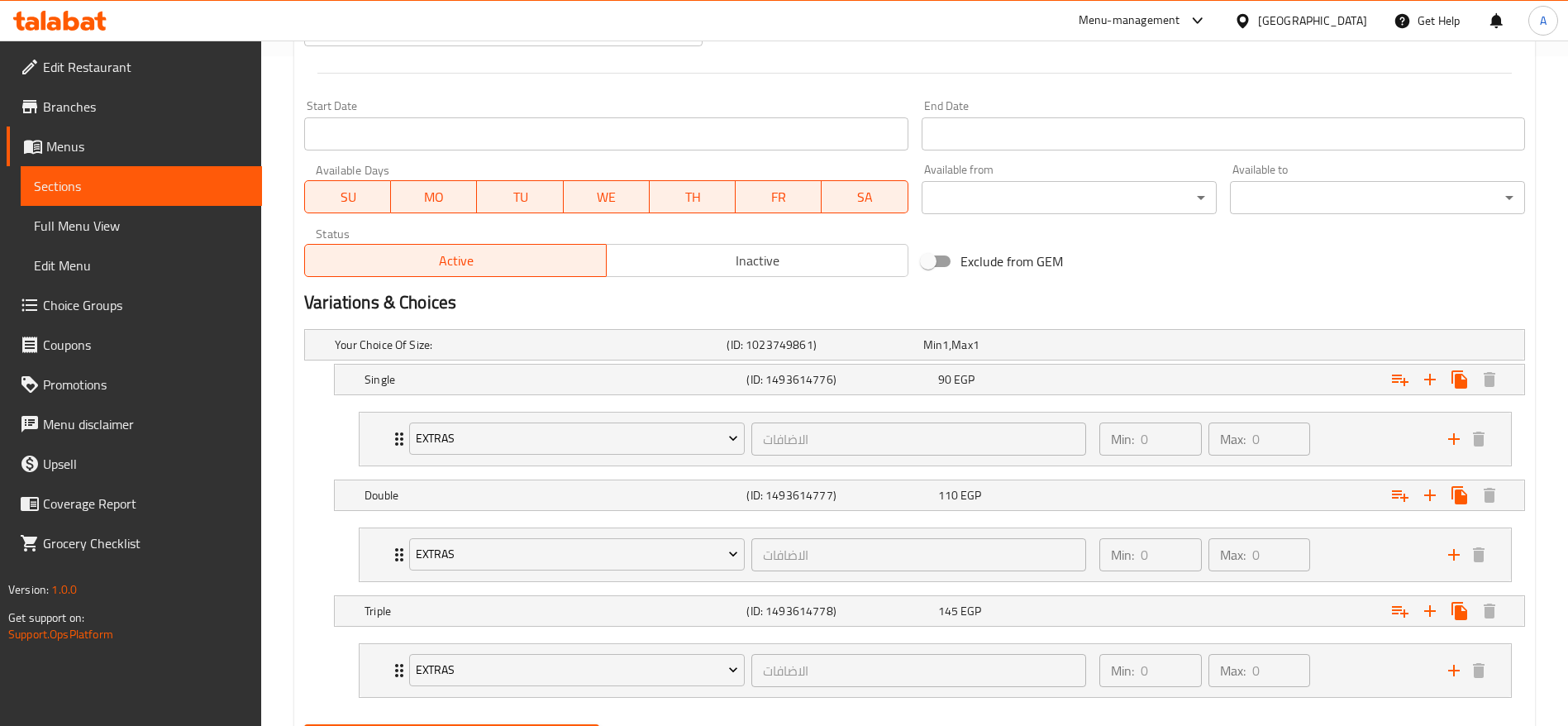
scroll to position [755, 0]
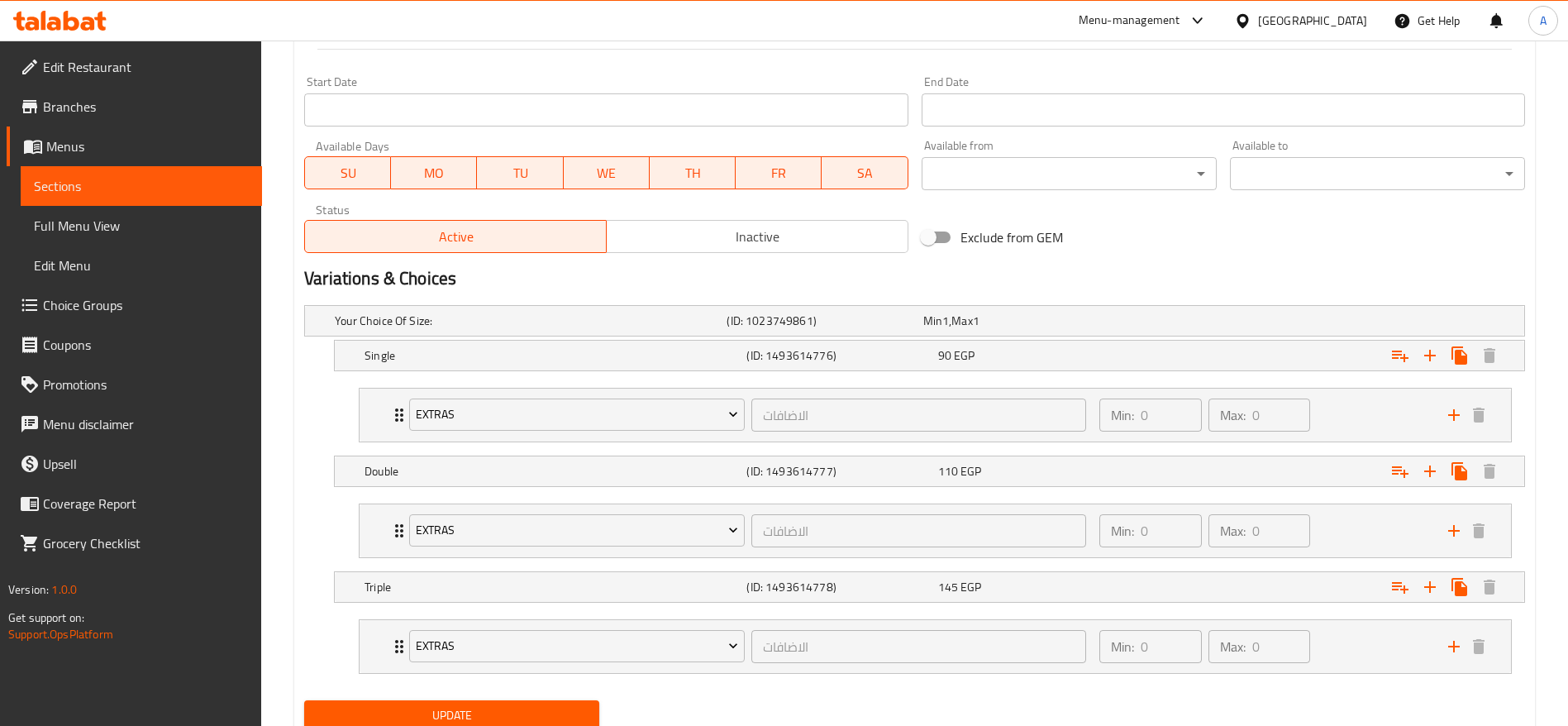
scroll to position [755, 0]
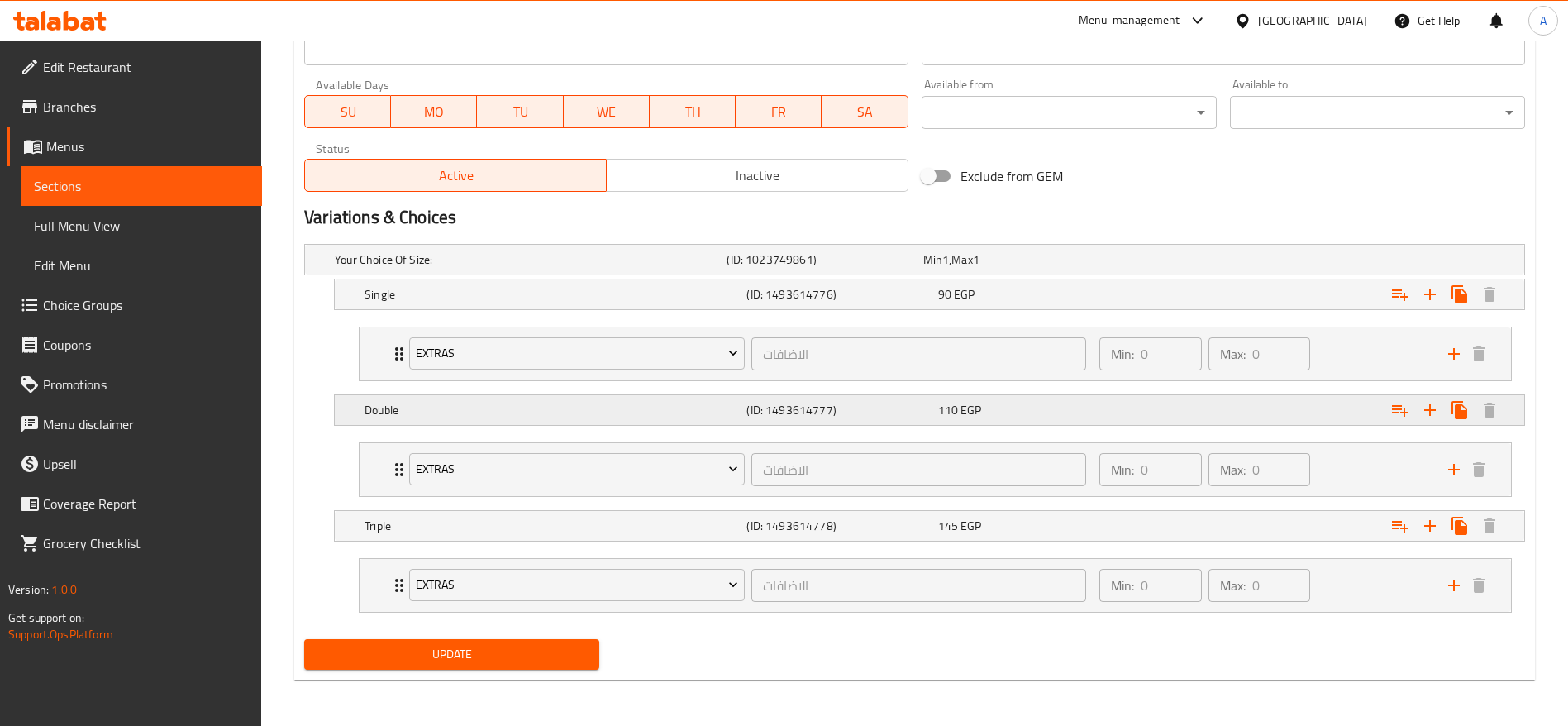
click at [1052, 422] on div "Double (ID: 1493614777) 110 EGP" at bounding box center [935, 410] width 1147 height 36
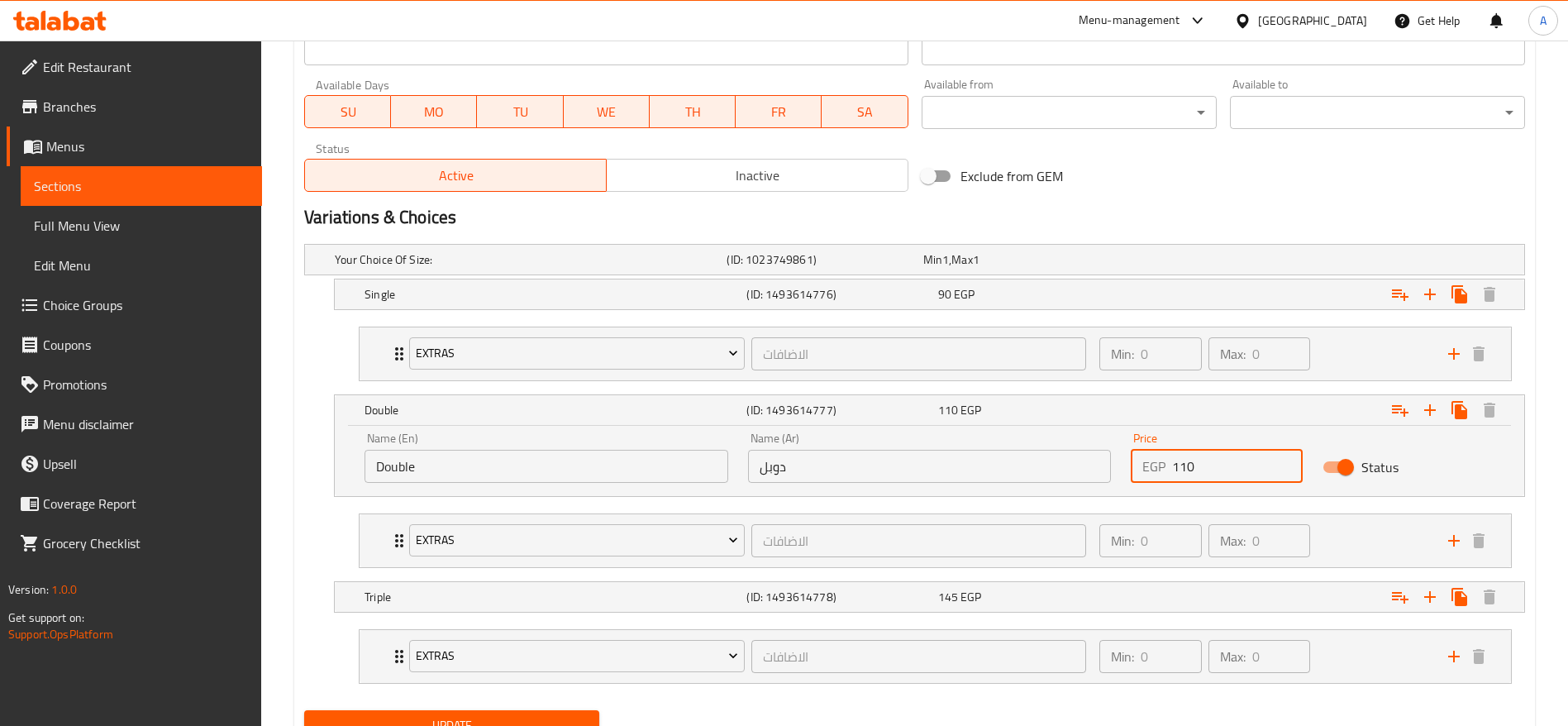
click at [1247, 471] on input "110" at bounding box center [1237, 466] width 130 height 33
type input "115"
click at [305, 710] on button "Update" at bounding box center [452, 725] width 295 height 31
